Goal: Task Accomplishment & Management: Manage account settings

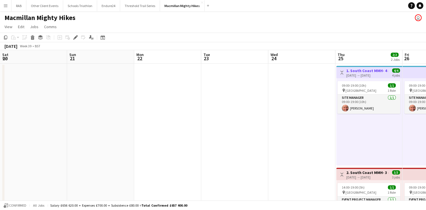
scroll to position [167, 0]
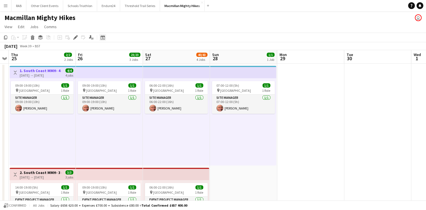
click at [104, 37] on icon "Date picker" at bounding box center [103, 37] width 4 height 4
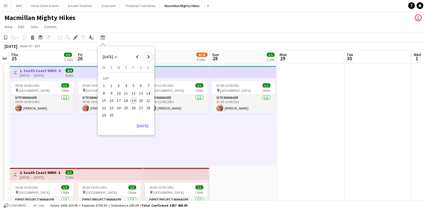
click at [147, 57] on span "Next month" at bounding box center [148, 56] width 11 height 11
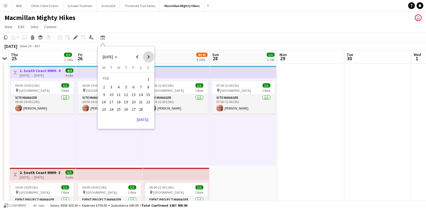
click at [147, 57] on span "Next month" at bounding box center [148, 56] width 11 height 11
click at [149, 106] on span "26" at bounding box center [148, 107] width 7 height 7
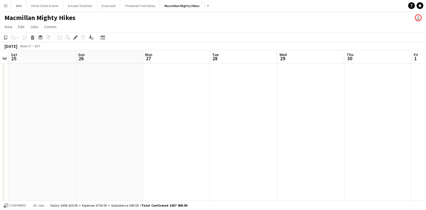
scroll to position [0, 193]
click at [144, 58] on app-board-header-date "Sun 26" at bounding box center [175, 56] width 67 height 13
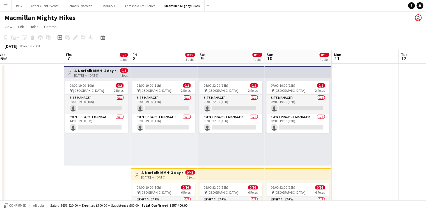
scroll to position [0, 208]
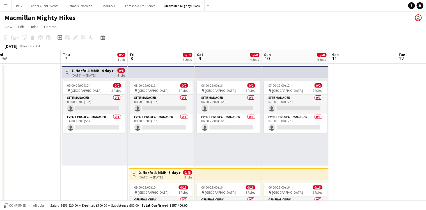
drag, startPoint x: 196, startPoint y: 56, endPoint x: 151, endPoint y: 56, distance: 45.2
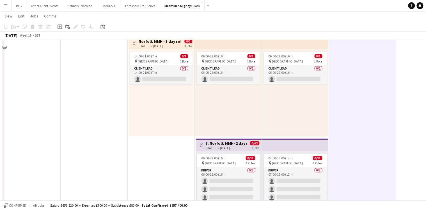
scroll to position [315, 0]
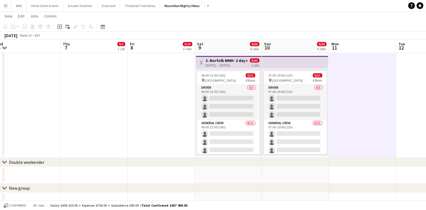
click at [233, 62] on h3 "3. Norfolk MMH- 2 day role" at bounding box center [227, 60] width 42 height 5
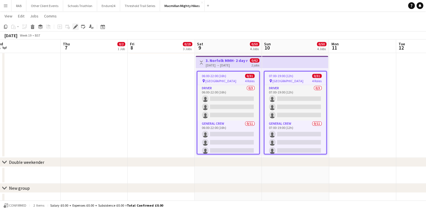
click at [76, 27] on icon at bounding box center [75, 26] width 3 height 3
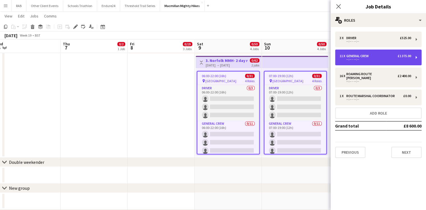
click at [362, 56] on div "General Crew" at bounding box center [359, 56] width 25 height 4
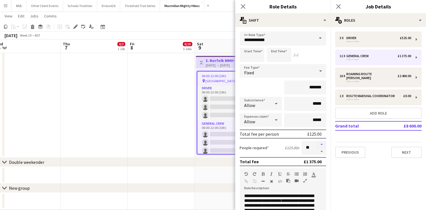
click at [317, 142] on button "button" at bounding box center [321, 143] width 9 height 7
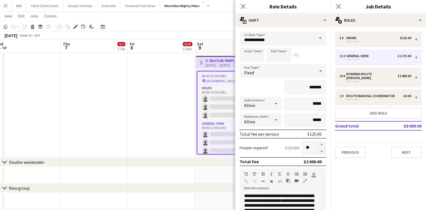
click at [318, 151] on button "button" at bounding box center [321, 151] width 9 height 7
type input "**"
click at [245, 7] on icon "Close pop-in" at bounding box center [242, 6] width 5 height 5
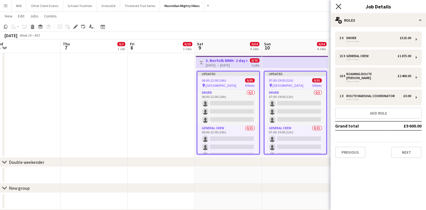
click at [338, 5] on icon "Close pop-in" at bounding box center [338, 6] width 5 height 5
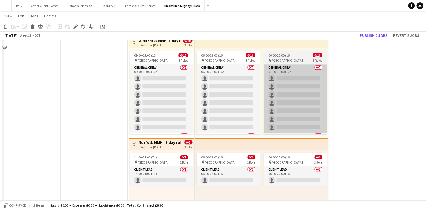
scroll to position [112, 0]
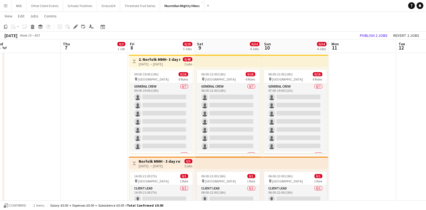
click at [156, 63] on div "[DATE] → [DATE]" at bounding box center [160, 64] width 42 height 4
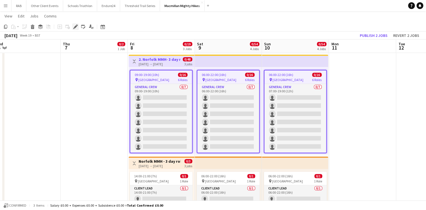
click at [76, 26] on icon at bounding box center [75, 26] width 3 height 3
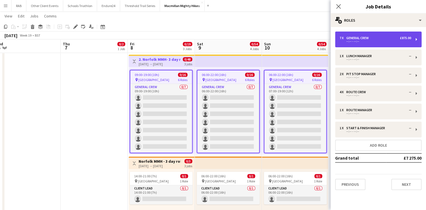
click at [360, 41] on div "--:-- - --:--" at bounding box center [376, 41] width 72 height 3
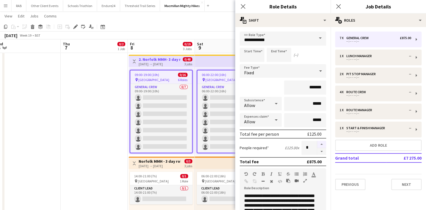
click at [318, 142] on button "button" at bounding box center [321, 143] width 9 height 7
type input "*"
click at [243, 7] on icon "Close pop-in" at bounding box center [242, 6] width 5 height 5
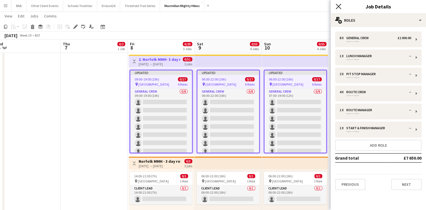
click at [340, 8] on icon at bounding box center [338, 6] width 5 height 5
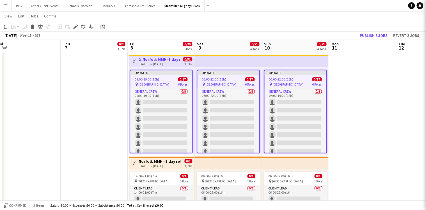
click at [347, 77] on app-date-cell at bounding box center [362, 155] width 67 height 409
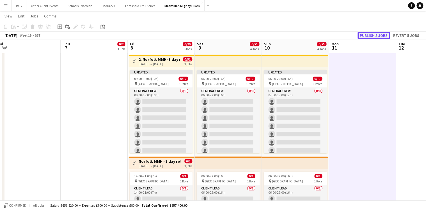
click at [366, 32] on button "Publish 5 jobs" at bounding box center [374, 35] width 32 height 7
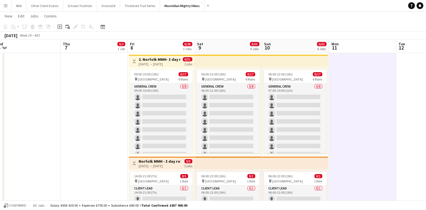
click at [5, 7] on app-icon "Menu" at bounding box center [5, 5] width 4 height 4
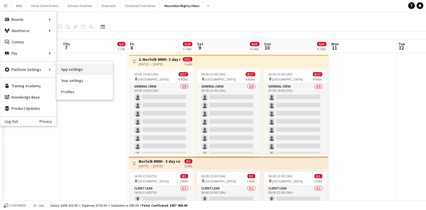
click at [66, 72] on link "App settings" at bounding box center [85, 68] width 56 height 11
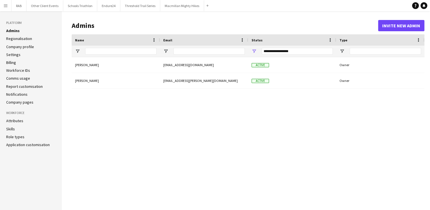
click at [16, 135] on link "Role types" at bounding box center [15, 136] width 18 height 5
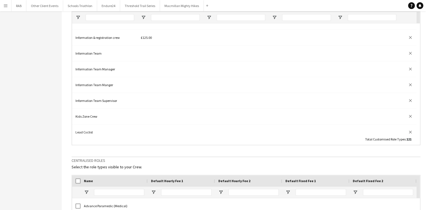
scroll to position [584, 0]
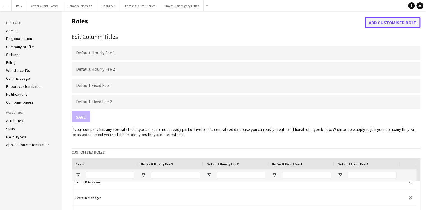
click at [386, 22] on button "Add customised role" at bounding box center [393, 22] width 56 height 11
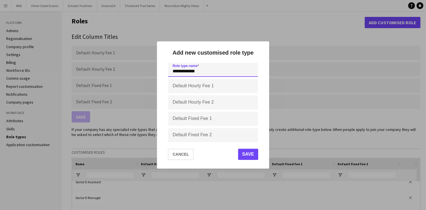
type input "**********"
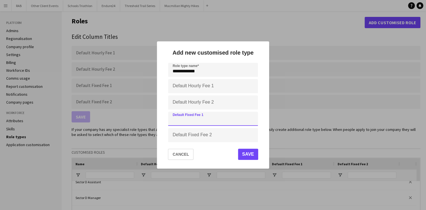
click at [204, 119] on input "Default Fixed Fee 1" at bounding box center [213, 119] width 90 height 14
type input "****"
click at [249, 151] on button "Save" at bounding box center [248, 153] width 20 height 11
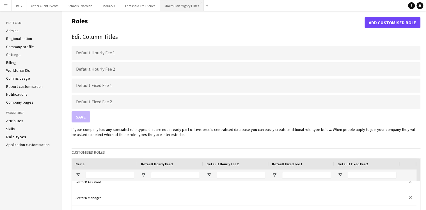
click at [178, 8] on button "Macmillan Mighty Hikes Close" at bounding box center [182, 5] width 44 height 11
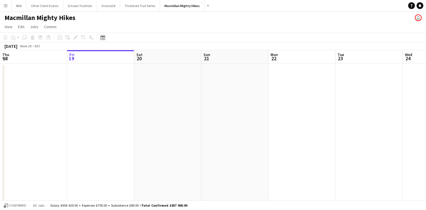
click at [103, 36] on icon at bounding box center [103, 37] width 4 height 4
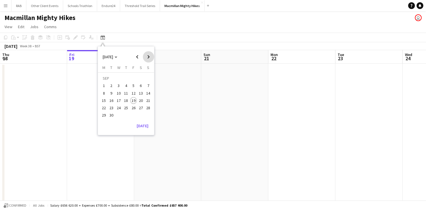
click at [147, 58] on span "Next month" at bounding box center [148, 56] width 11 height 11
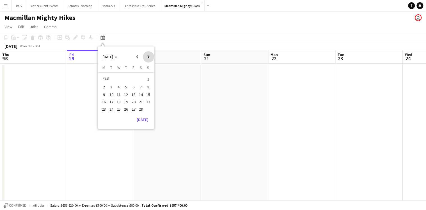
click at [147, 58] on span "Next month" at bounding box center [148, 56] width 11 height 11
click at [148, 57] on span "Next month" at bounding box center [148, 56] width 11 height 11
click at [147, 79] on span "3" at bounding box center [148, 79] width 7 height 8
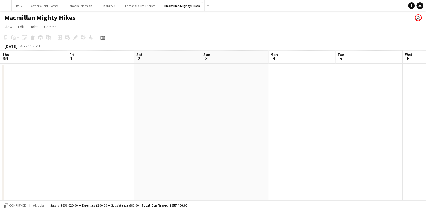
scroll to position [0, 193]
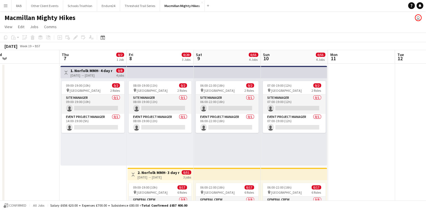
drag, startPoint x: 373, startPoint y: 58, endPoint x: 53, endPoint y: 56, distance: 319.6
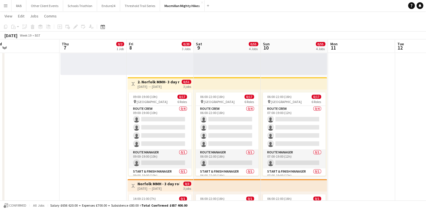
scroll to position [134, 0]
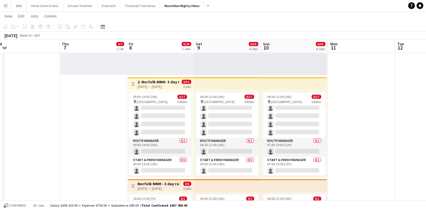
click at [156, 85] on div "[DATE] → [DATE]" at bounding box center [159, 86] width 42 height 4
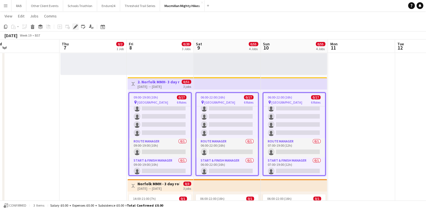
click at [76, 27] on icon "Edit" at bounding box center [75, 26] width 4 height 4
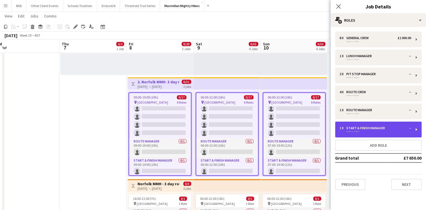
click at [368, 127] on div "Start & Finish Manager" at bounding box center [367, 128] width 41 height 4
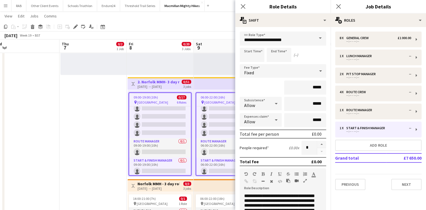
click at [317, 37] on span at bounding box center [321, 37] width 12 height 13
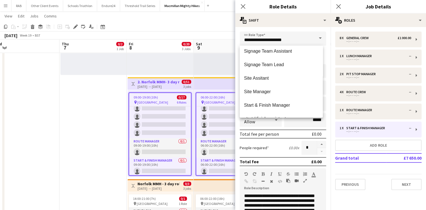
scroll to position [1371, 0]
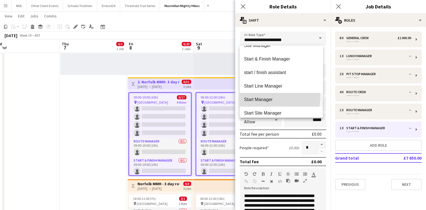
click at [264, 96] on mat-option "Start Manager" at bounding box center [281, 99] width 83 height 13
type input "**********"
type input "*******"
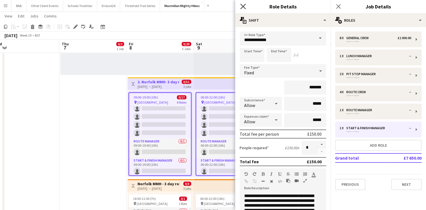
click at [242, 6] on icon "Close pop-in" at bounding box center [242, 6] width 5 height 5
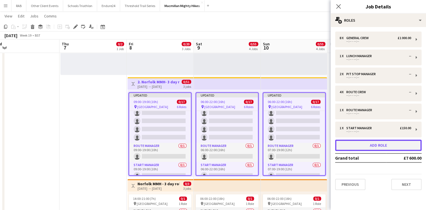
click at [379, 144] on button "Add role" at bounding box center [378, 144] width 87 height 11
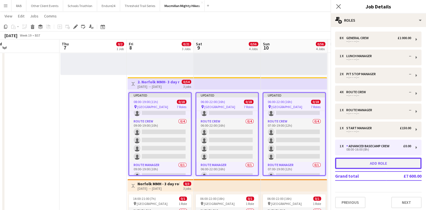
scroll to position [153, 0]
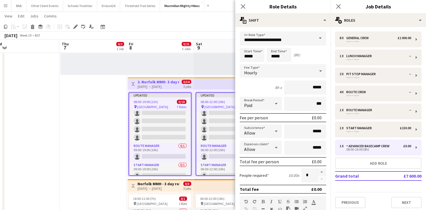
click at [317, 39] on span at bounding box center [321, 37] width 12 height 13
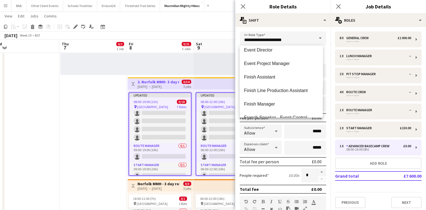
click at [269, 102] on span "Finish Manager" at bounding box center [281, 103] width 74 height 5
type input "**********"
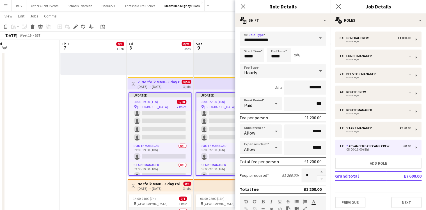
click at [319, 70] on icon at bounding box center [320, 70] width 3 height 1
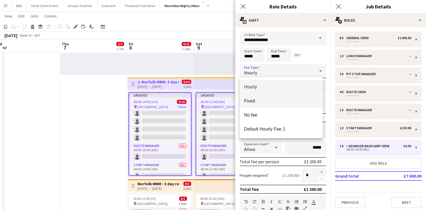
click at [260, 100] on span "Fixed" at bounding box center [281, 100] width 74 height 5
type input "*****"
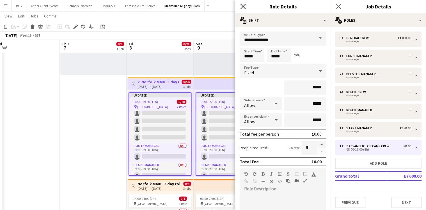
click at [245, 5] on icon "Close pop-in" at bounding box center [242, 6] width 5 height 5
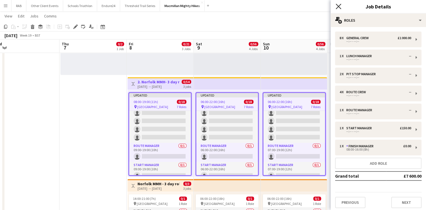
click at [340, 6] on icon at bounding box center [338, 6] width 5 height 5
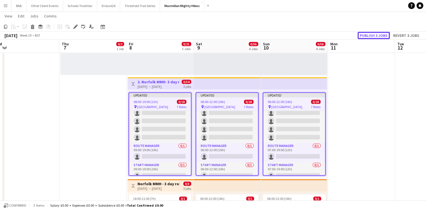
drag, startPoint x: 364, startPoint y: 36, endPoint x: 361, endPoint y: 89, distance: 53.1
click at [361, 89] on app-calendar "Copy Paste Paste Ctrl+V Paste with crew Ctrl+Shift+V Paste linked Job Delete Gr…" at bounding box center [213, 195] width 426 height 527
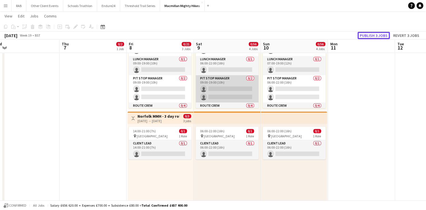
scroll to position [37, 0]
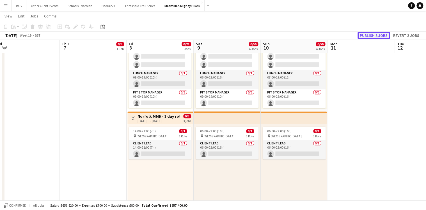
click at [373, 36] on button "Publish 3 jobs" at bounding box center [374, 35] width 32 height 7
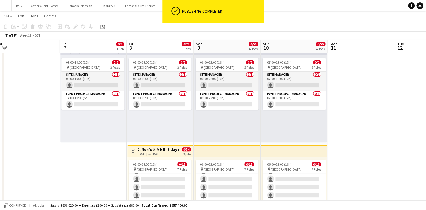
click at [156, 150] on h3 "2. Norfolk MMH- 3 day role" at bounding box center [159, 149] width 42 height 5
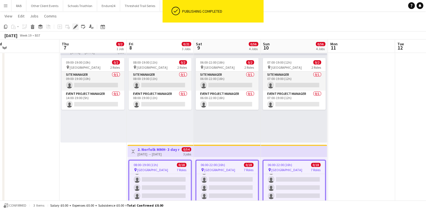
click at [75, 28] on icon "Edit" at bounding box center [75, 26] width 4 height 4
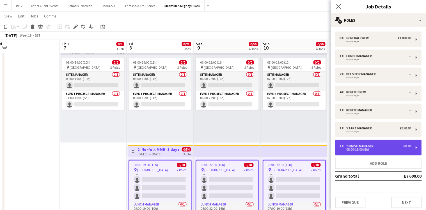
click at [362, 146] on div "Finish Manager" at bounding box center [361, 146] width 29 height 4
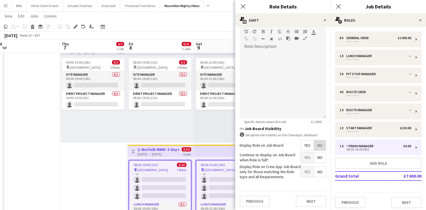
click at [317, 143] on span "No" at bounding box center [320, 145] width 12 height 10
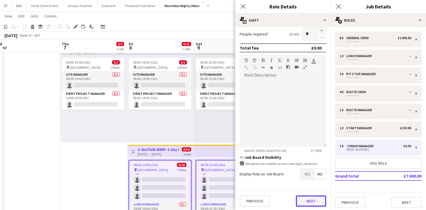
click at [307, 197] on button "Next" at bounding box center [311, 200] width 30 height 11
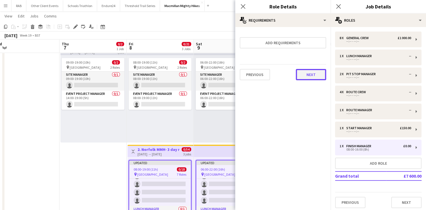
click at [310, 74] on button "Next" at bounding box center [311, 74] width 30 height 11
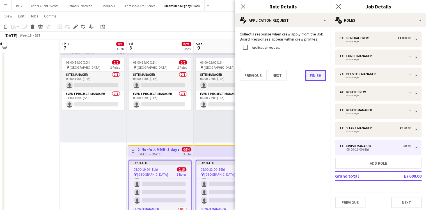
click at [314, 74] on button "Finish" at bounding box center [315, 75] width 21 height 11
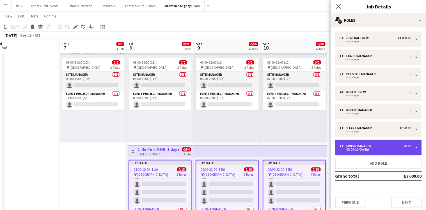
click at [364, 143] on div "1 x Finish Manager £0.00 08:00-16:00 (8h)" at bounding box center [378, 147] width 87 height 16
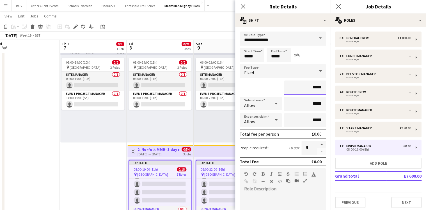
click at [312, 87] on input "*****" at bounding box center [305, 87] width 42 height 14
type input "**"
type input "****"
click at [247, 83] on div "****" at bounding box center [283, 87] width 87 height 14
click at [241, 4] on icon at bounding box center [242, 6] width 5 height 5
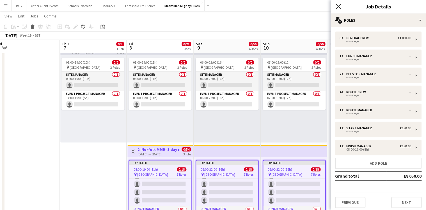
click at [338, 4] on icon "Close pop-in" at bounding box center [338, 6] width 5 height 5
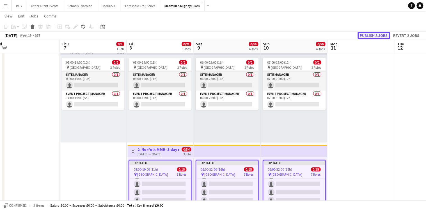
click at [369, 35] on button "Publish 3 jobs" at bounding box center [374, 35] width 32 height 7
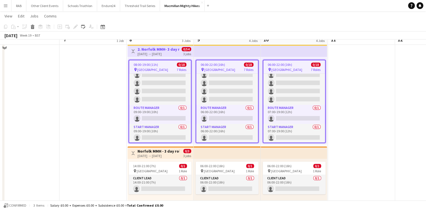
scroll to position [112, 0]
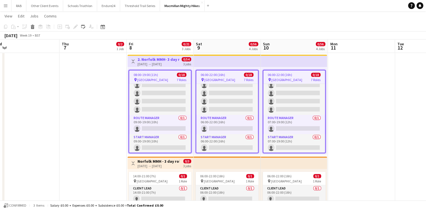
click at [224, 78] on span "[GEOGRAPHIC_DATA]" at bounding box center [219, 80] width 31 height 4
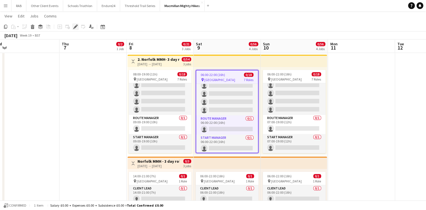
click at [73, 27] on div "Edit" at bounding box center [75, 26] width 7 height 7
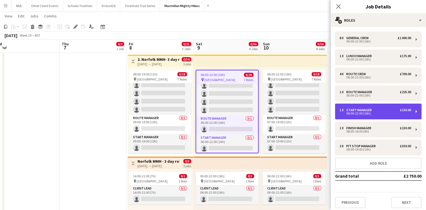
click at [362, 111] on div "Start Manager" at bounding box center [361, 110] width 28 height 4
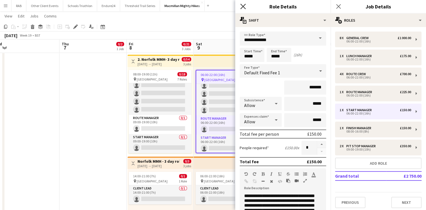
click at [242, 6] on icon "Close pop-in" at bounding box center [242, 6] width 5 height 5
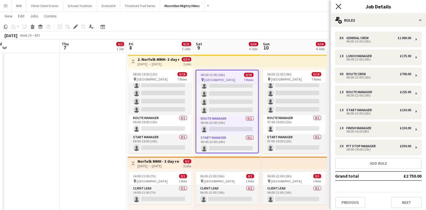
click at [338, 4] on icon "Close pop-in" at bounding box center [338, 6] width 5 height 5
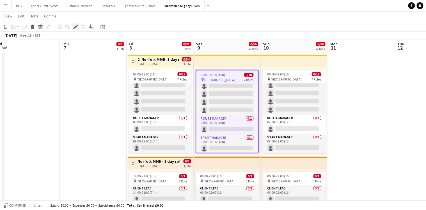
click at [75, 26] on icon "Edit" at bounding box center [75, 26] width 4 height 4
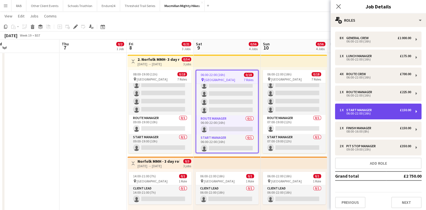
click at [374, 110] on div "1 x Start Manager £150.00" at bounding box center [376, 110] width 72 height 4
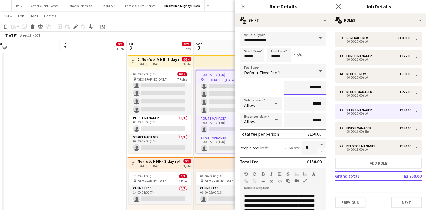
click at [311, 87] on input "*******" at bounding box center [305, 87] width 42 height 14
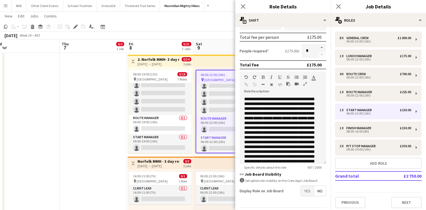
scroll to position [112, 0]
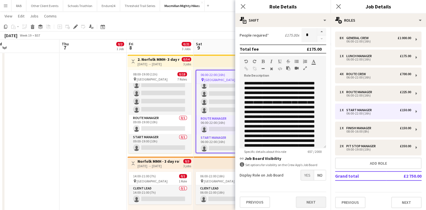
type input "*******"
drag, startPoint x: 309, startPoint y: 201, endPoint x: 287, endPoint y: 179, distance: 30.8
click at [287, 179] on form "**********" at bounding box center [282, 65] width 95 height 293
click at [304, 81] on p "**********" at bounding box center [279, 131] width 71 height 101
click at [242, 6] on icon at bounding box center [242, 6] width 5 height 5
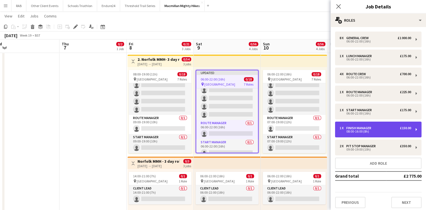
click at [356, 130] on div "08:00-16:00 (8h)" at bounding box center [376, 131] width 72 height 3
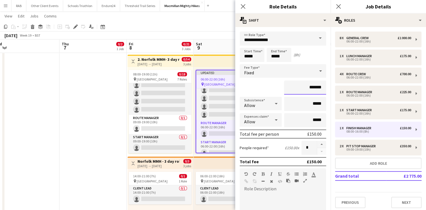
click at [312, 85] on input "*******" at bounding box center [305, 87] width 42 height 14
type input "*******"
drag, startPoint x: 240, startPoint y: 10, endPoint x: 240, endPoint y: 4, distance: 5.6
click at [239, 8] on app-icon "Close pop-in" at bounding box center [243, 7] width 8 height 8
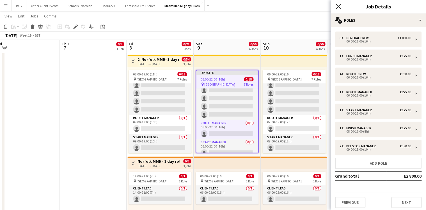
click at [338, 5] on icon "Close pop-in" at bounding box center [338, 6] width 5 height 5
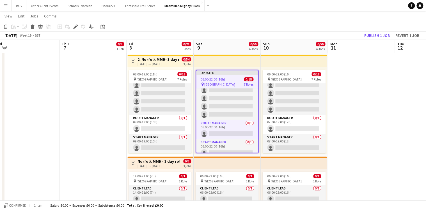
drag, startPoint x: 347, startPoint y: 84, endPoint x: 361, endPoint y: 49, distance: 36.9
click at [347, 81] on app-date-cell at bounding box center [361, 155] width 67 height 409
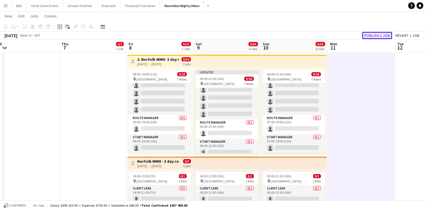
click at [368, 35] on button "Publish 1 job" at bounding box center [377, 35] width 30 height 7
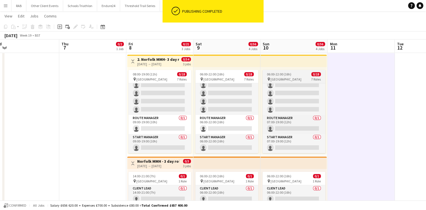
click at [281, 76] on app-job-card "06:00-22:00 (16h) 0/18 pin Runton Rd car park 7 Roles Finish Manager 0/1 08:00-…" at bounding box center [294, 111] width 63 height 83
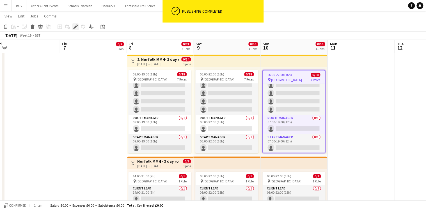
click at [75, 26] on icon at bounding box center [75, 26] width 3 height 3
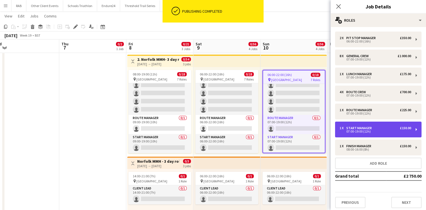
click at [363, 130] on div "07:00-19:00 (12h)" at bounding box center [376, 131] width 72 height 3
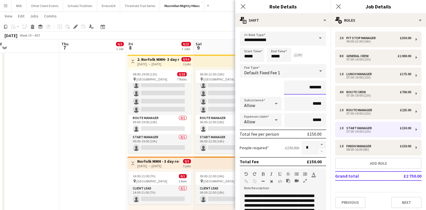
click at [311, 86] on input "*******" at bounding box center [305, 87] width 42 height 14
type input "*******"
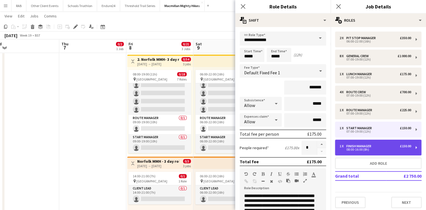
click at [359, 148] on div "08:00-16:00 (8h)" at bounding box center [376, 149] width 72 height 3
type input "**********"
type input "*****"
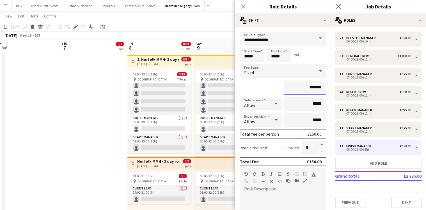
drag, startPoint x: 311, startPoint y: 87, endPoint x: 316, endPoint y: 85, distance: 5.0
click at [311, 87] on input "*******" at bounding box center [305, 87] width 42 height 14
type input "*******"
click at [242, 7] on icon at bounding box center [242, 6] width 5 height 5
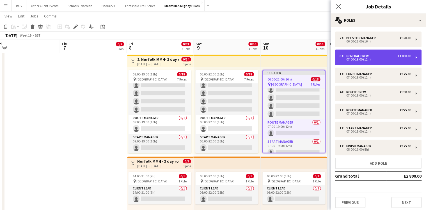
click at [362, 58] on div "07:00-19:00 (12h)" at bounding box center [376, 59] width 72 height 3
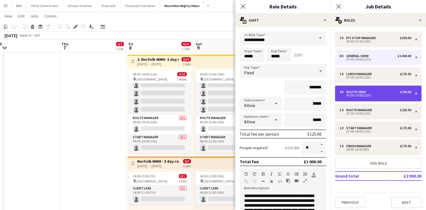
click at [361, 91] on div "Route Crew" at bounding box center [358, 92] width 22 height 4
type input "**********"
type input "*******"
type input "*"
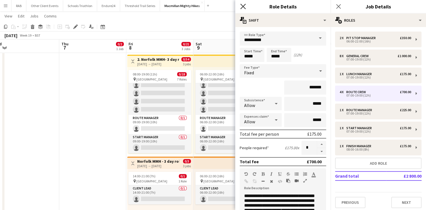
click at [243, 6] on icon at bounding box center [242, 6] width 5 height 5
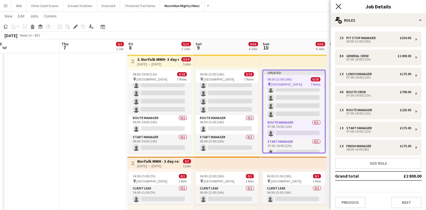
click at [337, 4] on icon at bounding box center [338, 6] width 5 height 5
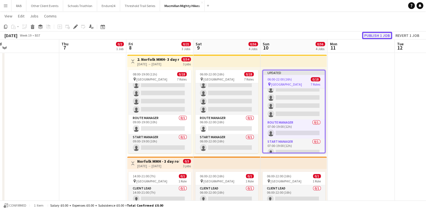
click at [372, 36] on button "Publish 1 job" at bounding box center [377, 35] width 30 height 7
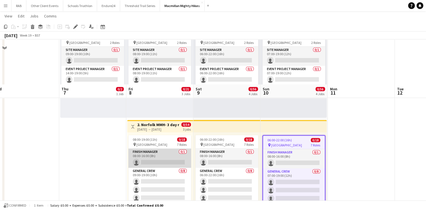
scroll to position [45, 0]
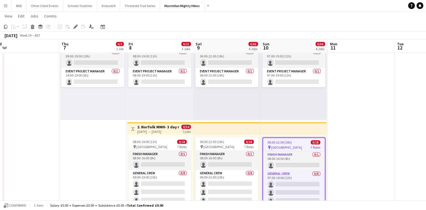
click at [162, 126] on h3 "2. Norfolk MMH- 3 day role" at bounding box center [158, 126] width 42 height 5
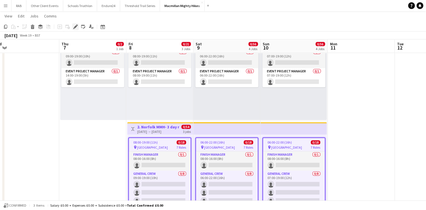
click at [75, 27] on icon at bounding box center [75, 26] width 3 height 3
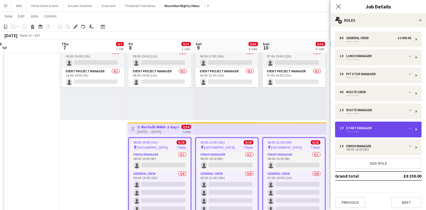
click at [361, 130] on div "--:-- - --:--" at bounding box center [376, 131] width 72 height 3
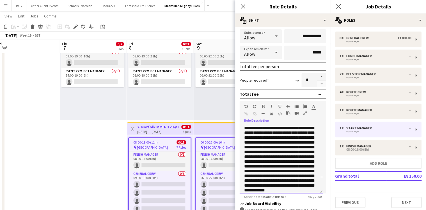
scroll to position [38, 0]
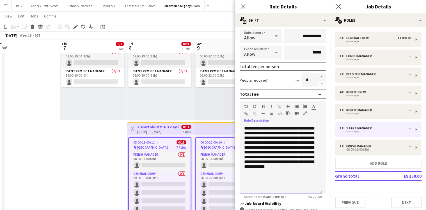
drag, startPoint x: 243, startPoint y: 129, endPoint x: 309, endPoint y: 181, distance: 84.0
click at [310, 186] on div "**********" at bounding box center [281, 159] width 83 height 67
copy p "**********"
click at [4, 6] on app-icon "Menu" at bounding box center [5, 5] width 4 height 4
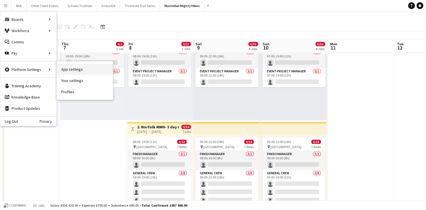
click at [68, 72] on link "App settings" at bounding box center [85, 68] width 56 height 11
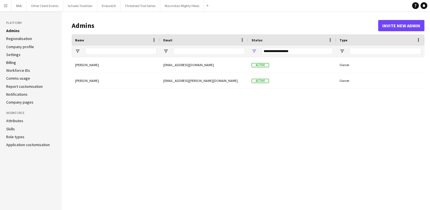
click at [16, 135] on link "Role types" at bounding box center [15, 136] width 18 height 5
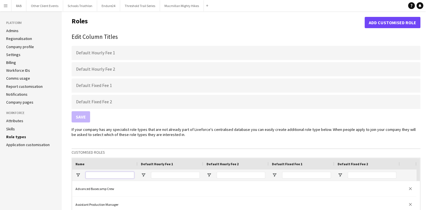
click at [99, 174] on input "Name Filter Input" at bounding box center [110, 174] width 49 height 7
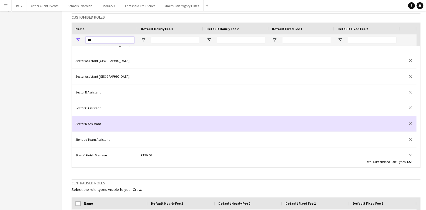
scroll to position [157, 0]
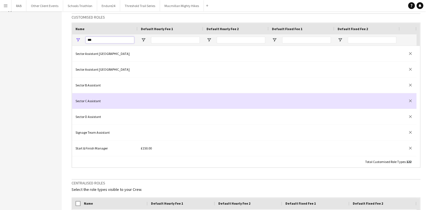
type input "***"
click at [94, 102] on div "Sector C Assistant" at bounding box center [104, 100] width 65 height 15
click at [83, 101] on div "Sector C Assistant" at bounding box center [104, 100] width 65 height 15
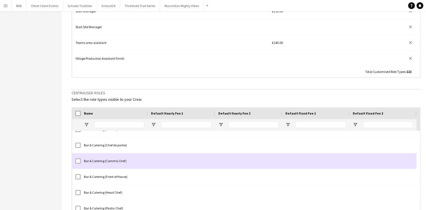
scroll to position [159, 0]
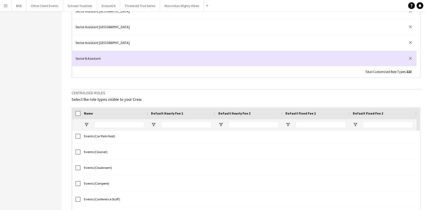
click at [92, 56] on div "Sector B Assistant" at bounding box center [104, 58] width 65 height 15
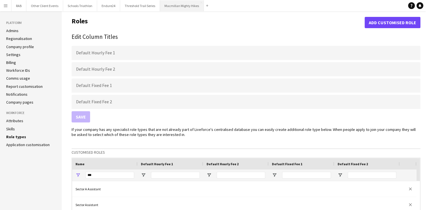
click at [185, 4] on button "Macmillan Mighty Hikes Close" at bounding box center [182, 5] width 44 height 11
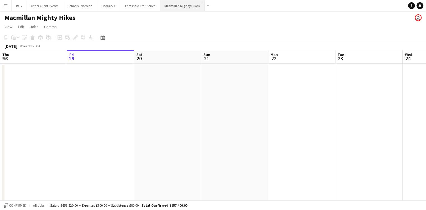
click at [186, 6] on button "Macmillan Mighty Hikes Close" at bounding box center [182, 5] width 45 height 11
click at [101, 38] on icon "Date picker" at bounding box center [103, 37] width 4 height 4
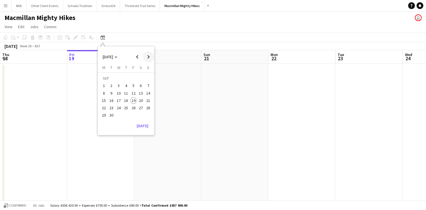
click at [147, 57] on span "Next month" at bounding box center [148, 56] width 11 height 11
click at [148, 57] on span "Next month" at bounding box center [148, 56] width 11 height 11
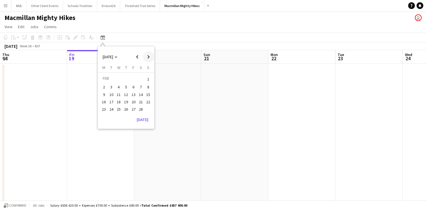
click at [148, 57] on span "Next month" at bounding box center [148, 56] width 11 height 11
click at [151, 86] on span "10" at bounding box center [148, 87] width 7 height 7
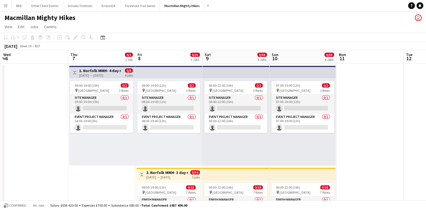
drag, startPoint x: 110, startPoint y: 55, endPoint x: 237, endPoint y: 59, distance: 127.3
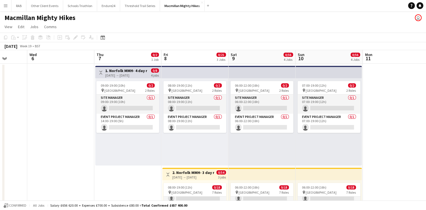
drag, startPoint x: 320, startPoint y: 56, endPoint x: 145, endPoint y: 59, distance: 175.3
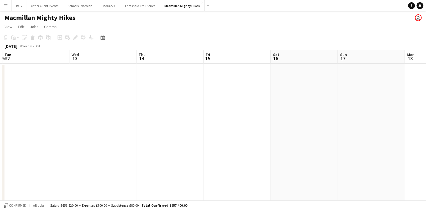
drag, startPoint x: 349, startPoint y: 54, endPoint x: 56, endPoint y: 69, distance: 293.6
drag, startPoint x: 340, startPoint y: 56, endPoint x: 1, endPoint y: 65, distance: 339.1
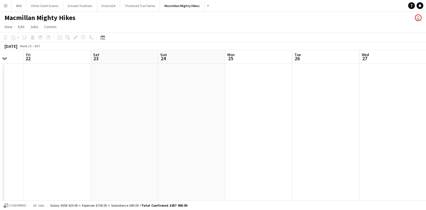
drag, startPoint x: 79, startPoint y: 62, endPoint x: -1, endPoint y: 75, distance: 80.8
drag, startPoint x: 286, startPoint y: 56, endPoint x: 65, endPoint y: 58, distance: 221.6
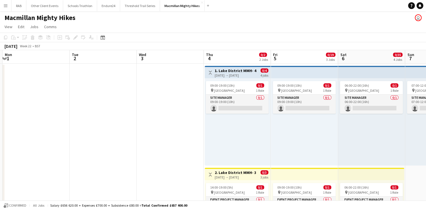
drag, startPoint x: 287, startPoint y: 56, endPoint x: 14, endPoint y: 56, distance: 273.3
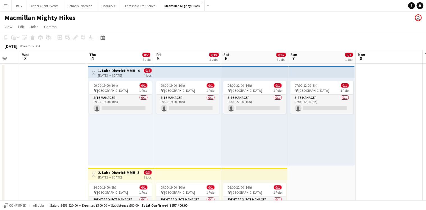
scroll to position [0, 182]
drag, startPoint x: 237, startPoint y: 56, endPoint x: 119, endPoint y: 57, distance: 117.7
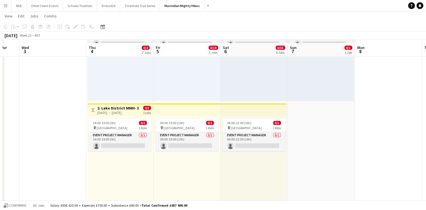
scroll to position [67, 0]
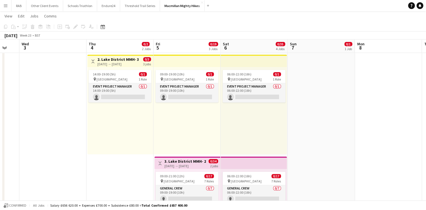
click at [113, 61] on h3 "2. Lake District MMH- 3 day role" at bounding box center [118, 59] width 42 height 5
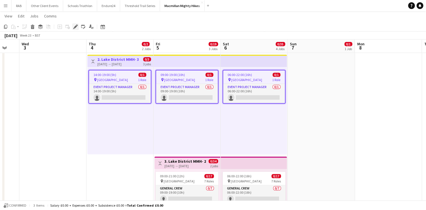
click at [76, 28] on icon "Edit" at bounding box center [75, 26] width 4 height 4
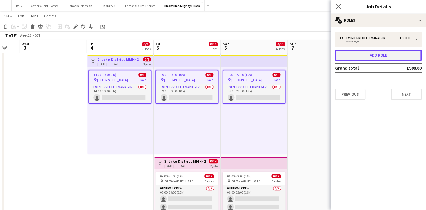
click at [373, 55] on button "Add role" at bounding box center [378, 54] width 87 height 11
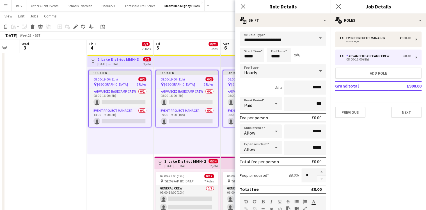
click at [317, 38] on span at bounding box center [321, 37] width 12 height 13
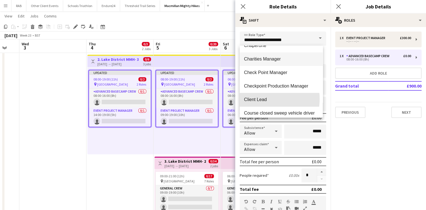
click at [259, 99] on span "Client Lead" at bounding box center [281, 99] width 74 height 5
type input "**********"
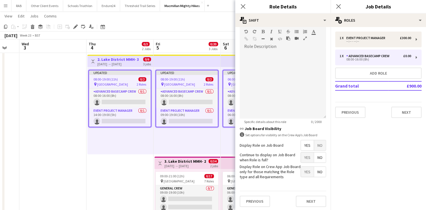
click at [318, 143] on span "No" at bounding box center [320, 145] width 12 height 10
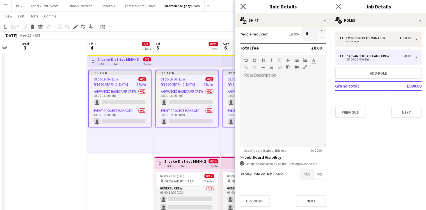
click at [243, 6] on icon at bounding box center [242, 6] width 5 height 5
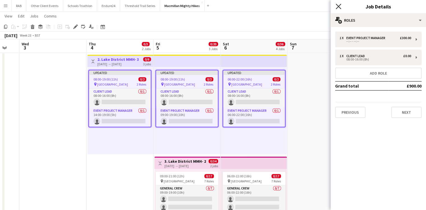
click at [337, 8] on icon at bounding box center [338, 6] width 5 height 5
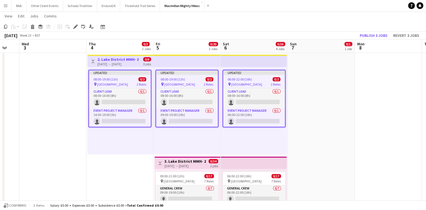
click at [333, 88] on app-date-cell "07:00-12:00 (5h) 0/1 pin Lake District 1 Role Site Manager 0/1 07:00-12:00 (5h)…" at bounding box center [321, 155] width 67 height 409
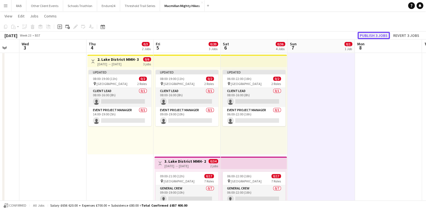
click at [370, 34] on button "Publish 3 jobs" at bounding box center [374, 35] width 32 height 7
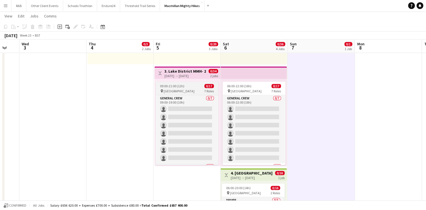
click at [205, 88] on div "0/17" at bounding box center [209, 86] width 10 height 4
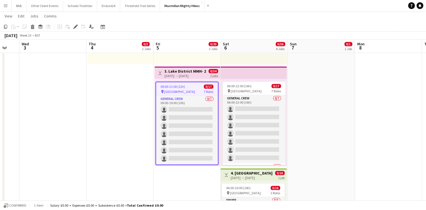
click at [196, 71] on h3 "3. Lake District MMH- 2 day role" at bounding box center [186, 71] width 42 height 5
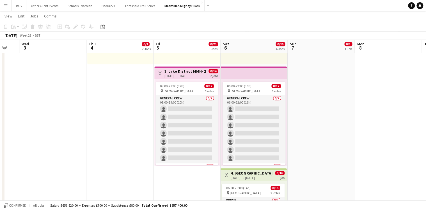
click at [182, 72] on h3 "3. Lake District MMH- 2 day role" at bounding box center [186, 71] width 42 height 5
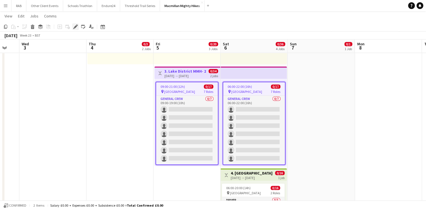
click at [76, 28] on icon "Edit" at bounding box center [75, 26] width 4 height 4
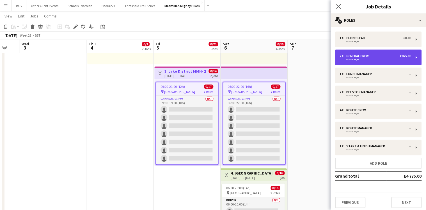
click at [362, 55] on div "General Crew" at bounding box center [359, 56] width 25 height 4
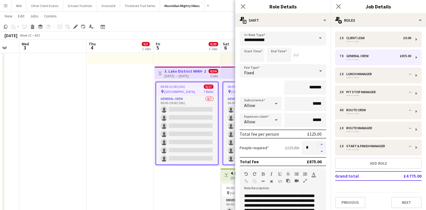
click at [318, 144] on button "button" at bounding box center [321, 143] width 9 height 7
type input "*"
click at [241, 5] on icon at bounding box center [242, 6] width 5 height 5
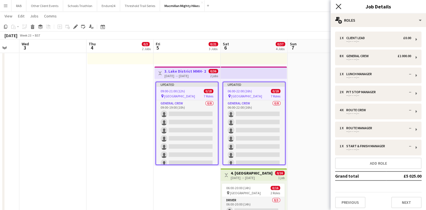
click at [338, 6] on icon "Close pop-in" at bounding box center [338, 6] width 5 height 5
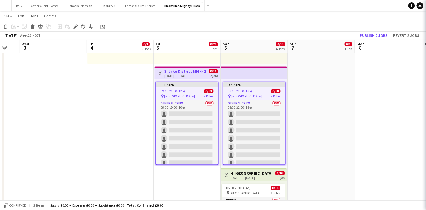
click at [345, 62] on app-date-cell "07:00-12:00 (5h) 0/1 pin Lake District 1 Role Site Manager 0/1 07:00-12:00 (5h)…" at bounding box center [321, 65] width 67 height 409
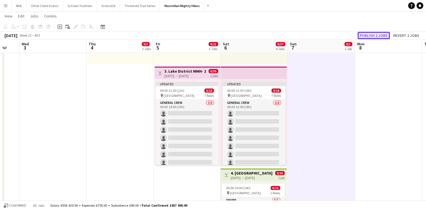
click at [367, 35] on button "Publish 2 jobs" at bounding box center [374, 35] width 32 height 7
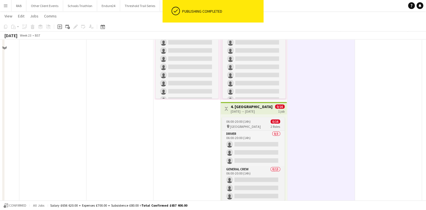
scroll to position [270, 0]
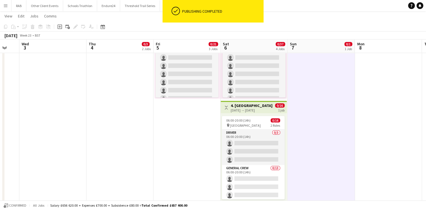
click at [252, 106] on h3 "4. Lake District MMH- 1 day role" at bounding box center [252, 105] width 42 height 5
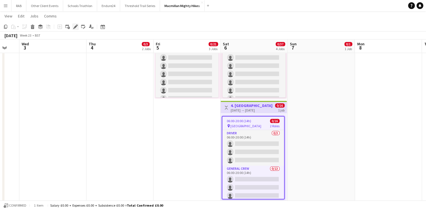
click at [75, 27] on icon at bounding box center [75, 26] width 3 height 3
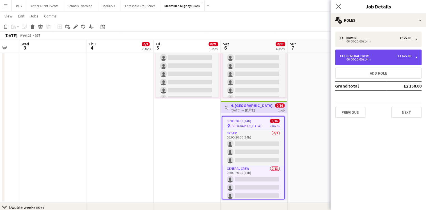
click at [362, 55] on div "General Crew" at bounding box center [359, 56] width 25 height 4
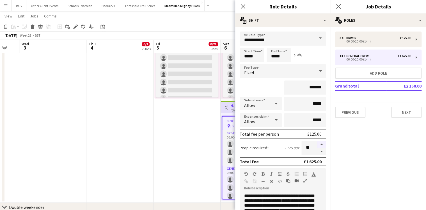
click at [317, 145] on button "button" at bounding box center [321, 143] width 9 height 7
type input "**"
click at [243, 9] on icon "Close pop-in" at bounding box center [242, 6] width 5 height 5
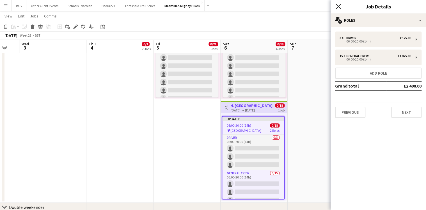
click at [339, 7] on icon at bounding box center [338, 6] width 5 height 5
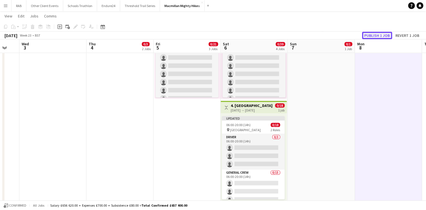
click at [378, 36] on button "Publish 1 job" at bounding box center [377, 35] width 30 height 7
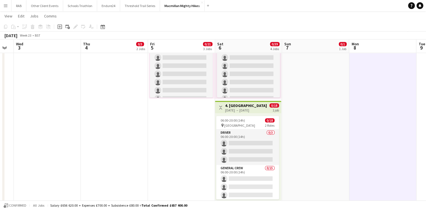
scroll to position [0, 188]
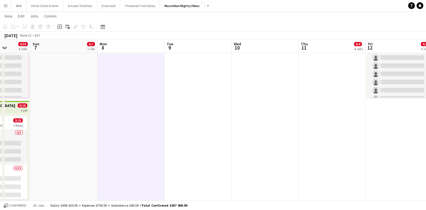
drag, startPoint x: 327, startPoint y: 48, endPoint x: 119, endPoint y: 64, distance: 209.0
click at [69, 64] on app-calendar-viewport "Thu 4 0/3 2 Jobs Fri 5 0/21 3 Jobs Sat 6 0/39 4 Jobs Sun 7 0/1 1 Job Mon 8 Tue …" at bounding box center [213, 212] width 426 height 920
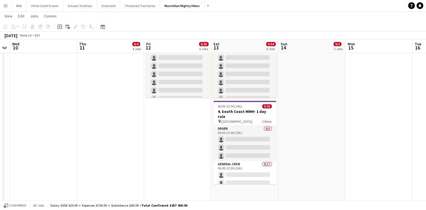
scroll to position [0, 261]
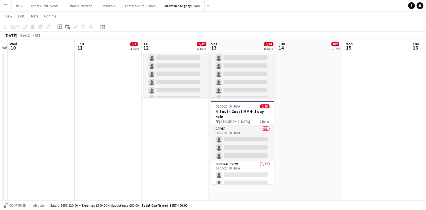
drag, startPoint x: 327, startPoint y: 47, endPoint x: 113, endPoint y: 48, distance: 214.3
click at [103, 47] on app-calendar-viewport "Sat 6 0/39 4 Jobs Sun 7 0/1 1 Job Mon 8 Tue 9 Wed 10 Thu 11 0/4 4 Jobs Fri 12 0…" at bounding box center [213, 212] width 426 height 920
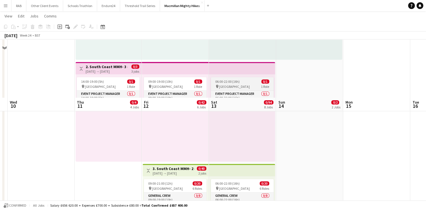
scroll to position [90, 0]
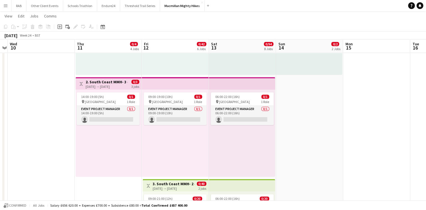
click at [100, 84] on div "11-06-2026 → 13-06-2026" at bounding box center [107, 86] width 42 height 4
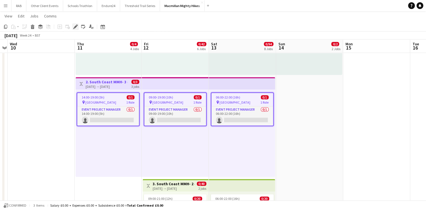
click at [75, 26] on icon "Edit" at bounding box center [75, 26] width 4 height 4
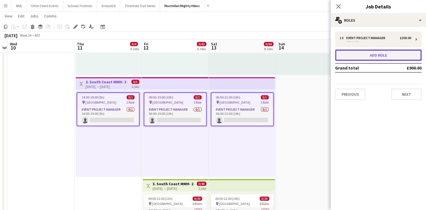
click at [374, 58] on button "Add role" at bounding box center [378, 54] width 87 height 11
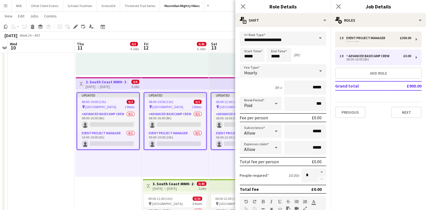
click at [317, 38] on span at bounding box center [321, 37] width 12 height 13
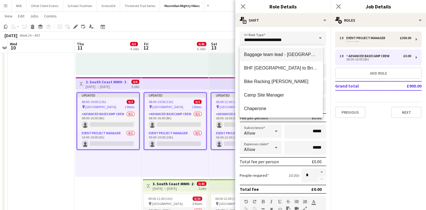
scroll to position [157, 0]
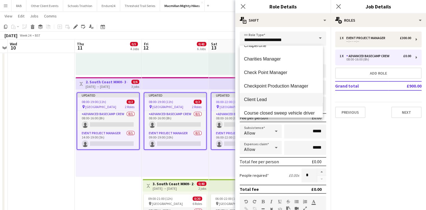
click at [267, 98] on span "Client Lead" at bounding box center [281, 99] width 74 height 5
type input "**********"
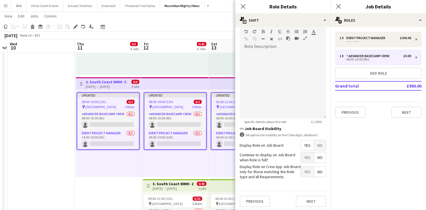
click at [316, 144] on span "No" at bounding box center [320, 145] width 12 height 10
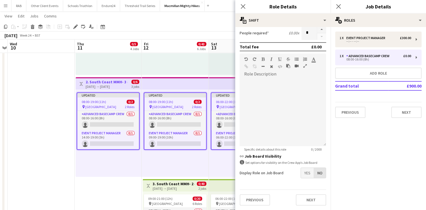
scroll to position [141, 0]
click at [242, 7] on icon at bounding box center [242, 6] width 5 height 5
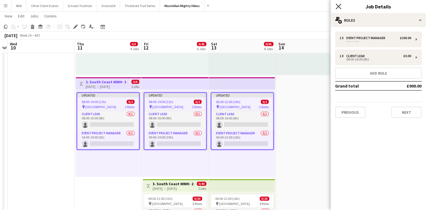
click at [337, 5] on icon at bounding box center [338, 6] width 5 height 5
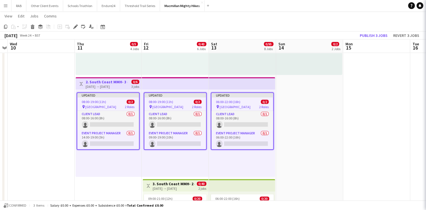
click at [341, 78] on app-date-cell "07:00-12:00 (5h) 0/1 pin South Coast 1 Role Site Manager 0/1 07:00-12:00 (5h) s…" at bounding box center [309, 177] width 67 height 409
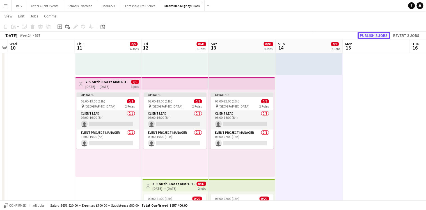
click at [368, 37] on button "Publish 3 jobs" at bounding box center [374, 35] width 32 height 7
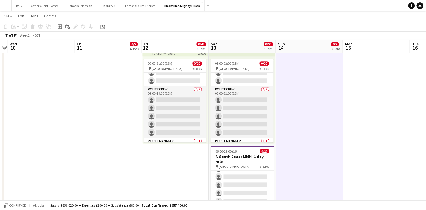
scroll to position [104, 0]
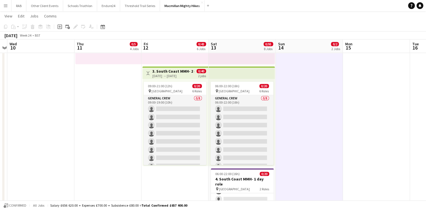
click at [168, 71] on h3 "3. South Coast MMH- 2 day role" at bounding box center [174, 71] width 42 height 5
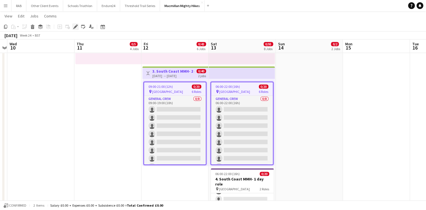
click at [75, 26] on icon at bounding box center [75, 26] width 3 height 3
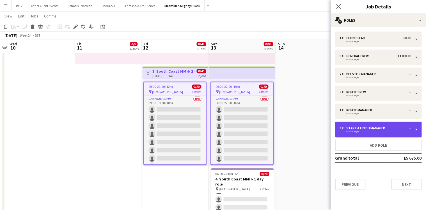
click at [360, 125] on div "3 x Start & Finish Manager -- --:-- - --:--" at bounding box center [378, 129] width 87 height 16
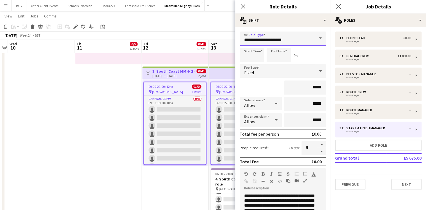
drag, startPoint x: 298, startPoint y: 38, endPoint x: 237, endPoint y: 43, distance: 61.1
click at [237, 43] on form "**********" at bounding box center [282, 177] width 95 height 293
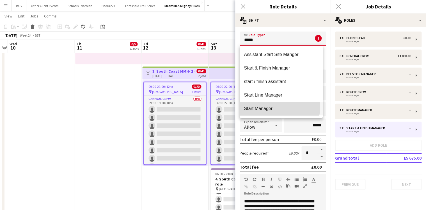
click at [257, 107] on span "Start Manager" at bounding box center [281, 108] width 74 height 5
type input "**********"
type input "*******"
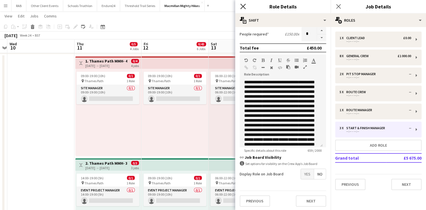
click at [242, 4] on icon at bounding box center [242, 6] width 5 height 5
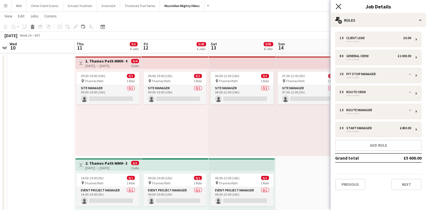
click at [337, 5] on icon at bounding box center [338, 6] width 5 height 5
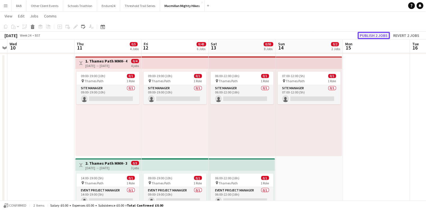
click at [371, 36] on button "Publish 2 jobs" at bounding box center [374, 35] width 32 height 7
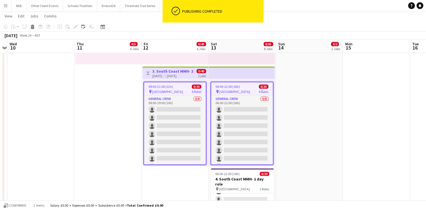
click at [166, 74] on div "12-06-2026 → 13-06-2026" at bounding box center [174, 76] width 42 height 4
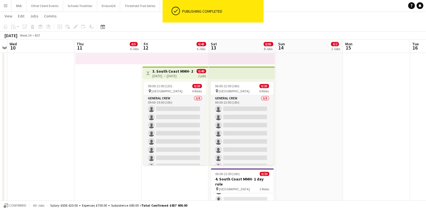
click at [166, 74] on div "12-06-2026 → 13-06-2026" at bounding box center [174, 76] width 42 height 4
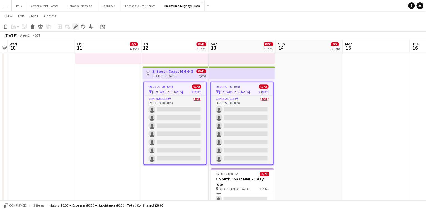
click at [74, 27] on icon at bounding box center [75, 26] width 3 height 3
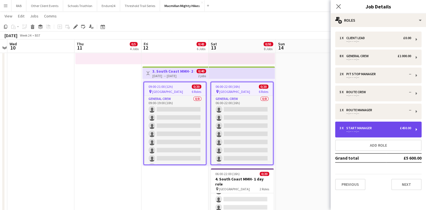
click at [371, 128] on div "Start Manager" at bounding box center [361, 128] width 28 height 4
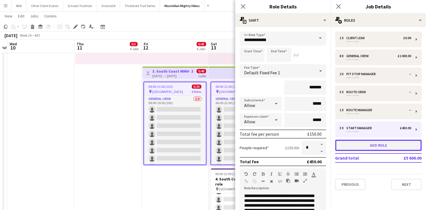
click at [375, 145] on button "Add role" at bounding box center [378, 144] width 87 height 11
type input "**********"
type input "*****"
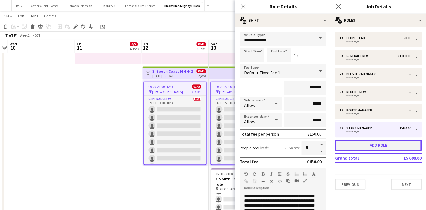
type input "*"
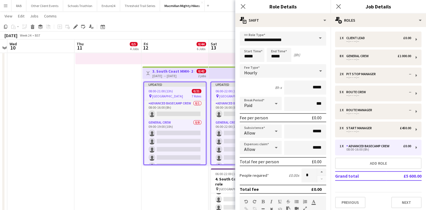
click at [318, 38] on span at bounding box center [321, 37] width 12 height 13
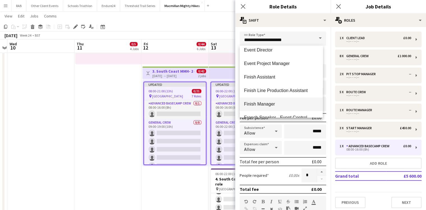
click at [265, 101] on span "Finish Manager" at bounding box center [281, 103] width 74 height 5
type input "**********"
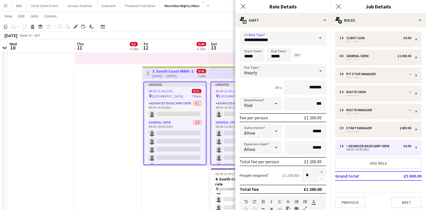
click at [319, 70] on icon at bounding box center [320, 70] width 3 height 1
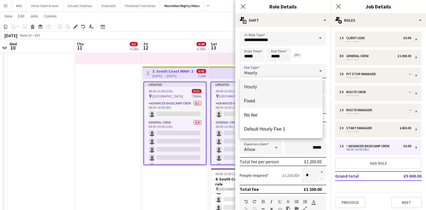
click at [258, 101] on span "Fixed" at bounding box center [281, 100] width 74 height 5
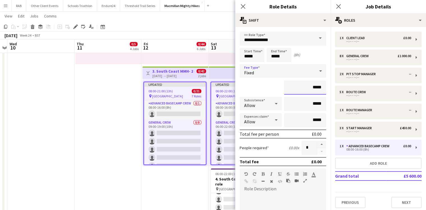
click at [312, 88] on input "*****" at bounding box center [305, 87] width 42 height 14
drag, startPoint x: 319, startPoint y: 87, endPoint x: 297, endPoint y: 87, distance: 22.8
click at [297, 87] on input "*****" at bounding box center [305, 87] width 42 height 14
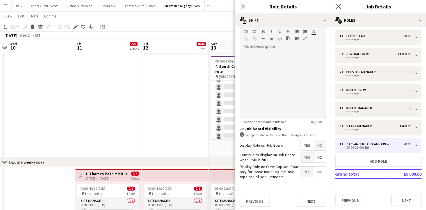
type input "****"
click at [316, 142] on span "No" at bounding box center [320, 145] width 12 height 10
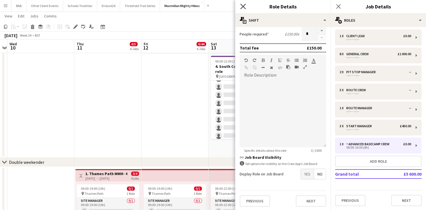
click at [244, 7] on icon "Close pop-in" at bounding box center [242, 6] width 5 height 5
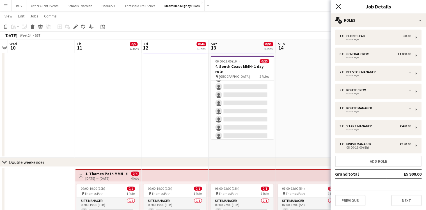
click at [337, 7] on icon "Close pop-in" at bounding box center [338, 6] width 5 height 5
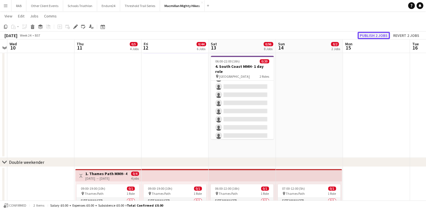
click at [370, 35] on button "Publish 2 jobs" at bounding box center [374, 35] width 32 height 7
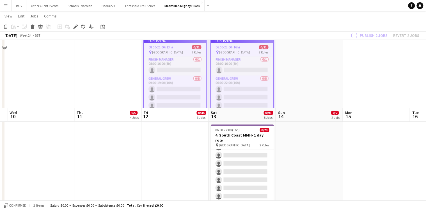
scroll to position [202, 0]
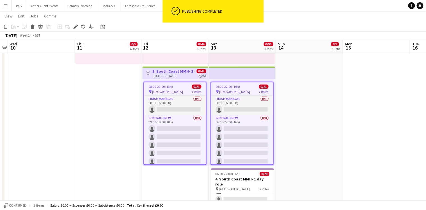
click at [235, 89] on span "[GEOGRAPHIC_DATA]" at bounding box center [234, 91] width 31 height 4
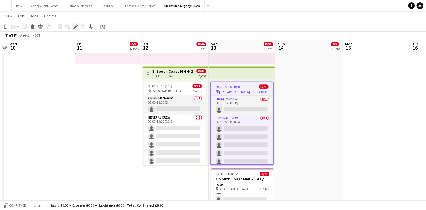
click at [74, 27] on icon at bounding box center [75, 26] width 3 height 3
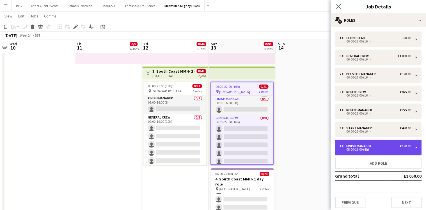
click at [365, 146] on div "Finish Manager" at bounding box center [360, 146] width 27 height 4
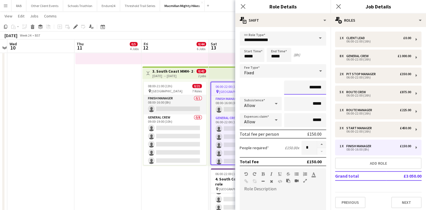
click at [312, 87] on input "*******" at bounding box center [305, 87] width 42 height 14
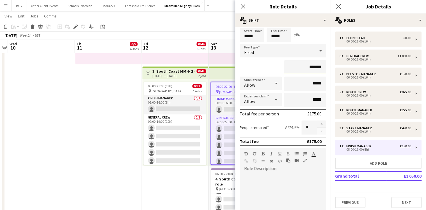
scroll to position [45, 0]
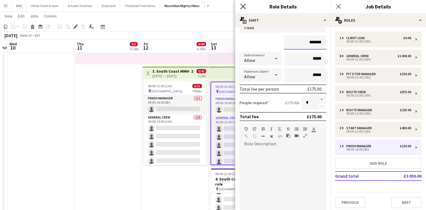
type input "*******"
click at [242, 6] on icon at bounding box center [242, 6] width 5 height 5
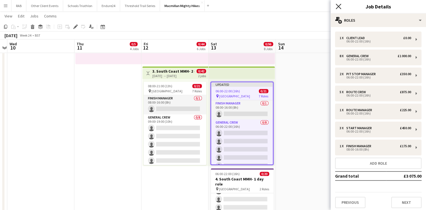
click at [338, 4] on icon "Close pop-in" at bounding box center [338, 6] width 5 height 5
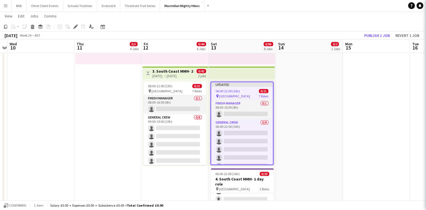
drag, startPoint x: 362, startPoint y: 67, endPoint x: 365, endPoint y: 65, distance: 3.7
click at [363, 67] on app-date-cell at bounding box center [376, 65] width 67 height 409
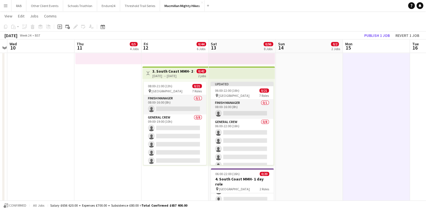
scroll to position [0, 260]
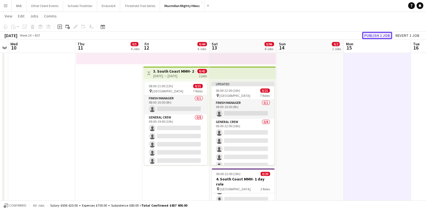
click at [371, 35] on button "Publish 1 job" at bounding box center [377, 35] width 30 height 7
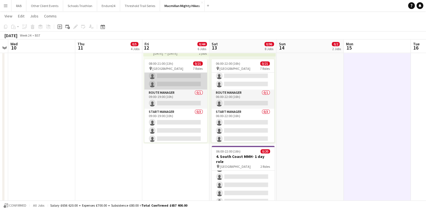
scroll to position [178, 0]
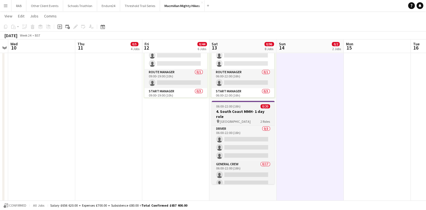
click at [243, 106] on div "06:00-22:00 (16h) 0/20" at bounding box center [243, 106] width 63 height 4
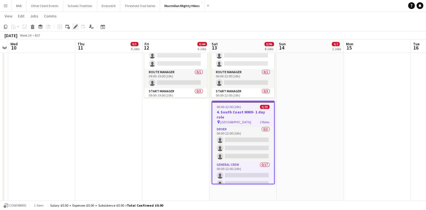
drag, startPoint x: 76, startPoint y: 28, endPoint x: 227, endPoint y: 49, distance: 152.0
click at [76, 28] on icon "Edit" at bounding box center [75, 26] width 4 height 4
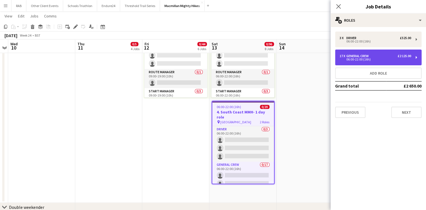
click at [374, 58] on div "06:00-22:00 (16h)" at bounding box center [376, 59] width 72 height 3
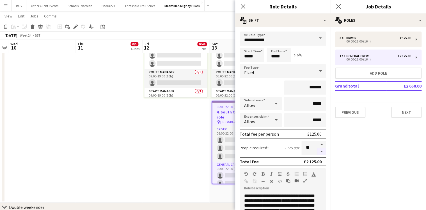
click at [318, 149] on button "button" at bounding box center [321, 151] width 9 height 7
type input "**"
click at [243, 5] on icon "Close pop-in" at bounding box center [242, 6] width 5 height 5
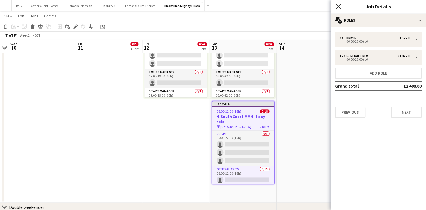
click at [338, 6] on icon at bounding box center [338, 6] width 5 height 5
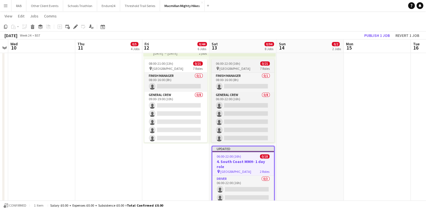
click at [227, 65] on span "06:00-22:00 (16h)" at bounding box center [228, 63] width 24 height 4
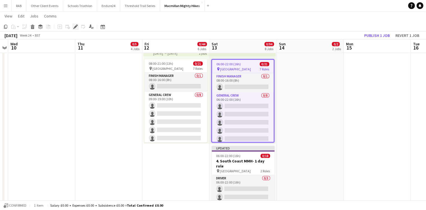
drag, startPoint x: 76, startPoint y: 26, endPoint x: 182, endPoint y: 31, distance: 106.0
click at [76, 26] on icon at bounding box center [75, 26] width 3 height 3
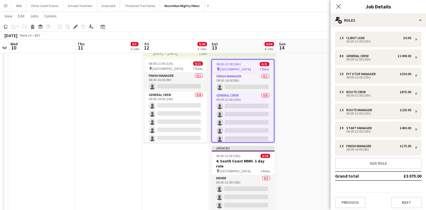
click at [301, 66] on app-date-cell "07:00-12:00 (5h) 0/1 pin South Coast 1 Role Site Manager 0/1 07:00-12:00 (5h) s…" at bounding box center [310, 42] width 67 height 409
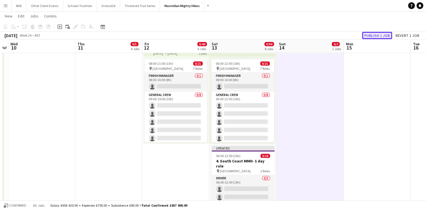
click at [375, 35] on button "Publish 1 job" at bounding box center [377, 35] width 30 height 7
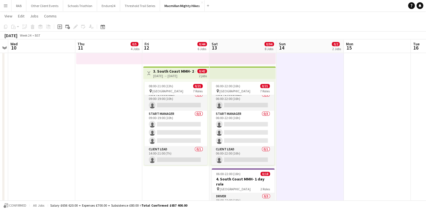
click at [229, 70] on app-top-bar at bounding box center [243, 72] width 66 height 12
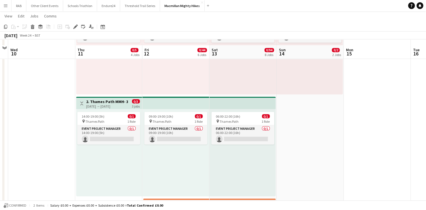
scroll to position [494, 0]
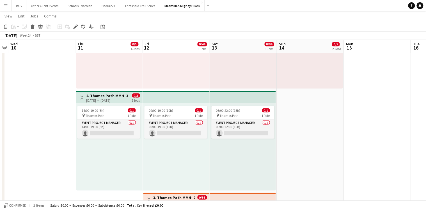
click at [110, 94] on h3 "2. Thames Path MMH- 3 day role" at bounding box center [107, 95] width 42 height 5
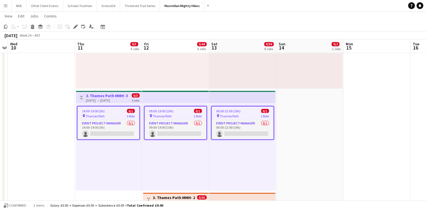
scroll to position [178, 0]
click at [71, 25] on div "Add job Add linked Job Edit Edit linked Job Applicants" at bounding box center [73, 26] width 43 height 7
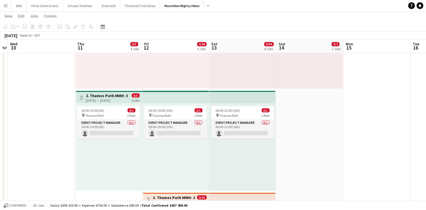
click at [97, 94] on h3 "2. Thames Path MMH- 3 day role" at bounding box center [107, 95] width 42 height 5
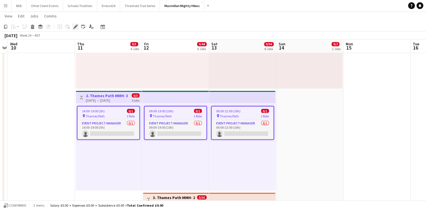
click at [75, 28] on icon at bounding box center [75, 26] width 3 height 3
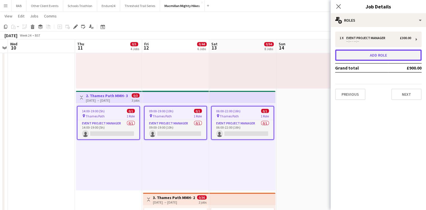
click at [373, 54] on button "Add role" at bounding box center [378, 54] width 87 height 11
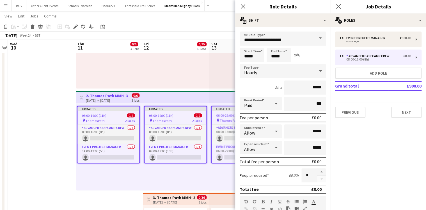
click at [317, 38] on span at bounding box center [321, 37] width 12 height 13
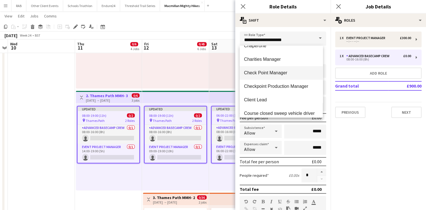
scroll to position [157, 0]
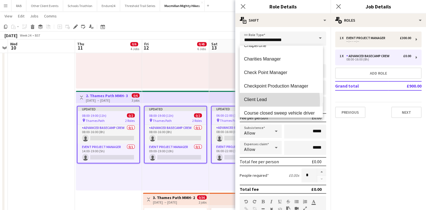
click at [252, 101] on span "Client Lead" at bounding box center [281, 99] width 74 height 5
type input "**********"
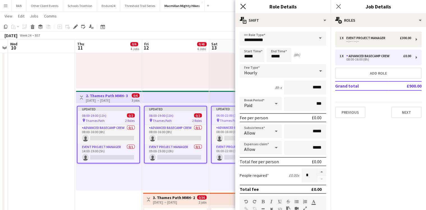
click at [244, 6] on icon at bounding box center [242, 6] width 5 height 5
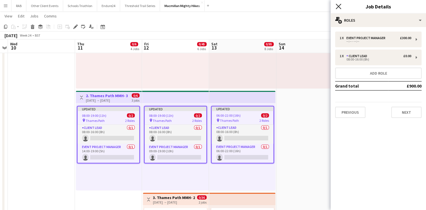
click at [339, 7] on icon at bounding box center [338, 6] width 5 height 5
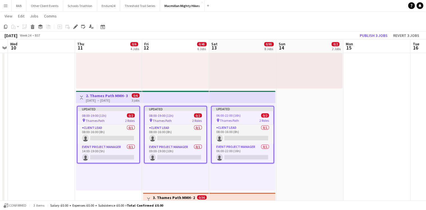
click at [326, 124] on app-date-cell "07:00-12:00 (5h) 0/1 pin Thames Path 1 Role Site Manager 0/1 07:00-12:00 (5h) s…" at bounding box center [309, 191] width 67 height 409
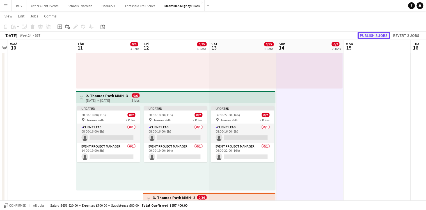
click at [367, 33] on button "Publish 3 jobs" at bounding box center [374, 35] width 32 height 7
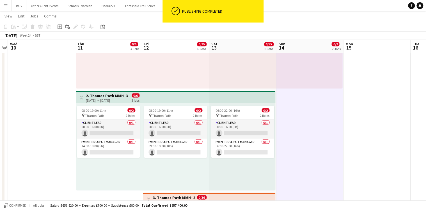
click at [100, 97] on h3 "2. Thames Path MMH- 3 day role" at bounding box center [107, 95] width 42 height 5
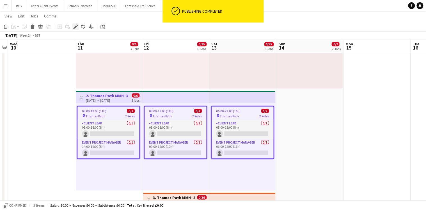
click at [77, 24] on div "Edit" at bounding box center [75, 26] width 7 height 7
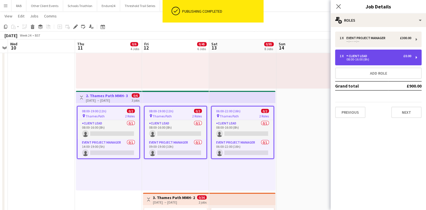
click at [355, 53] on div "1 x Client Lead £0.00 08:00-16:00 (8h)" at bounding box center [378, 57] width 87 height 16
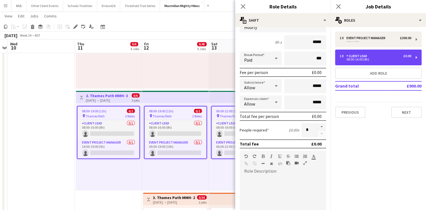
scroll to position [135, 0]
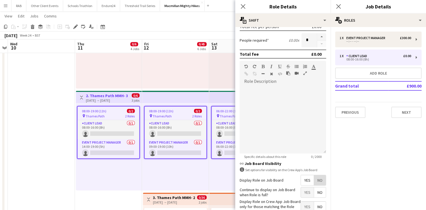
click at [316, 178] on span "No" at bounding box center [320, 180] width 12 height 10
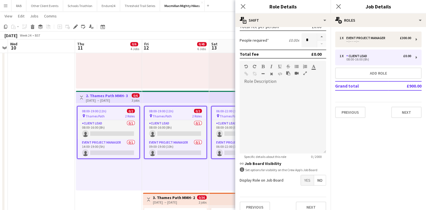
drag, startPoint x: 244, startPoint y: 6, endPoint x: 294, endPoint y: 1, distance: 50.8
click at [244, 7] on icon at bounding box center [243, 6] width 4 height 4
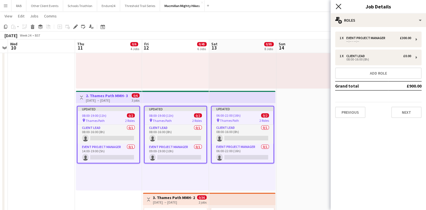
click at [339, 5] on icon "Close pop-in" at bounding box center [338, 6] width 5 height 5
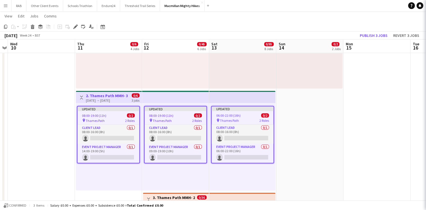
click at [355, 66] on app-date-cell at bounding box center [376, 191] width 67 height 409
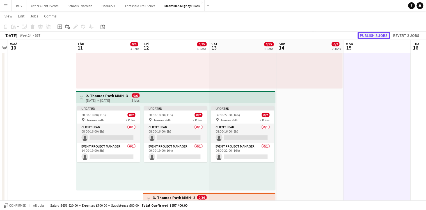
click at [368, 36] on button "Publish 3 jobs" at bounding box center [374, 35] width 32 height 7
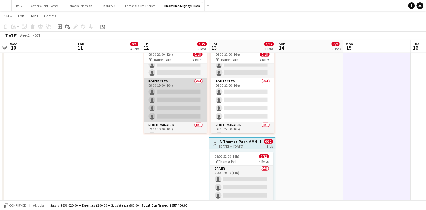
scroll to position [41, 0]
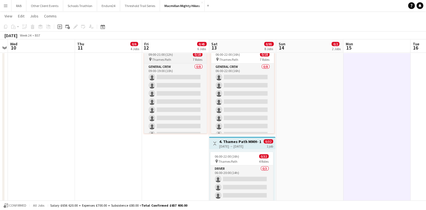
click at [174, 56] on div "09:00-21:00 (12h) 0/18" at bounding box center [175, 54] width 63 height 4
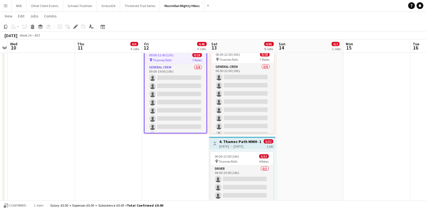
click at [328, 91] on app-date-cell "07:00-12:00 (5h) 0/1 pin Thames Path 1 Role Site Manager 0/1 07:00-12:00 (5h) s…" at bounding box center [309, 33] width 67 height 409
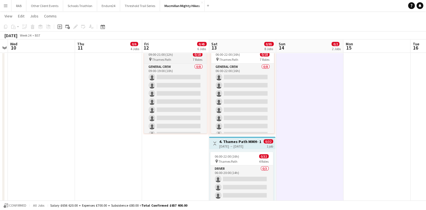
click at [162, 57] on span "Thames Path" at bounding box center [161, 59] width 19 height 4
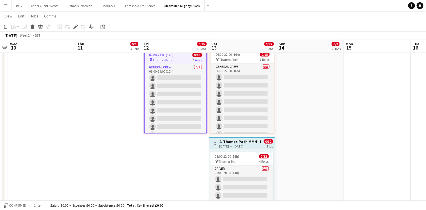
click at [309, 95] on app-date-cell "07:00-12:00 (5h) 0/1 pin Thames Path 1 Role Site Manager 0/1 07:00-12:00 (5h) s…" at bounding box center [309, 33] width 67 height 409
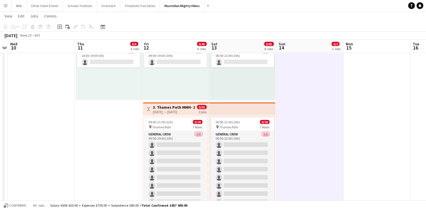
click at [179, 108] on h3 "3. Thames Path MMH- 2 day role" at bounding box center [174, 106] width 42 height 5
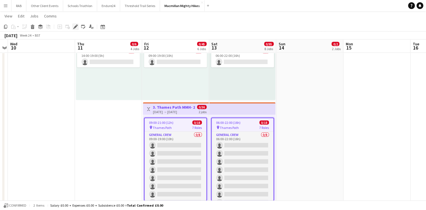
click at [76, 25] on icon at bounding box center [76, 24] width 1 height 1
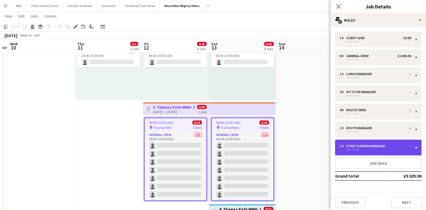
click at [363, 146] on div "Start & Finish Manager" at bounding box center [367, 146] width 41 height 4
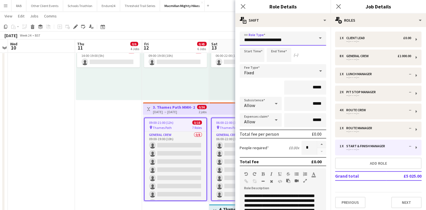
drag, startPoint x: 292, startPoint y: 40, endPoint x: 254, endPoint y: 41, distance: 38.2
click at [254, 41] on input "**********" at bounding box center [283, 38] width 87 height 14
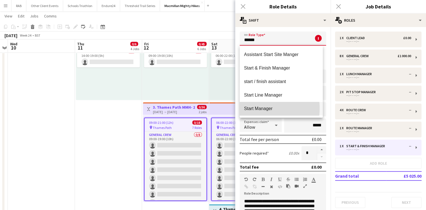
click at [257, 108] on span "Start Manager" at bounding box center [281, 108] width 74 height 5
type input "**********"
type input "*******"
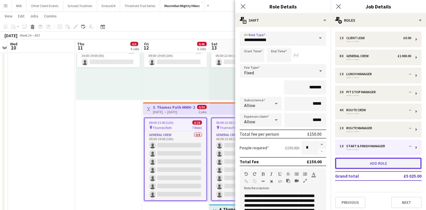
click at [372, 162] on button "Add role" at bounding box center [378, 162] width 87 height 11
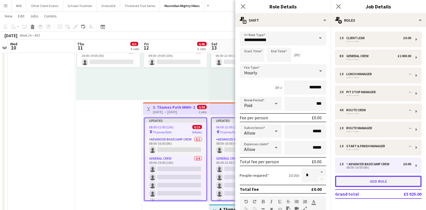
type input "**********"
type input "*****"
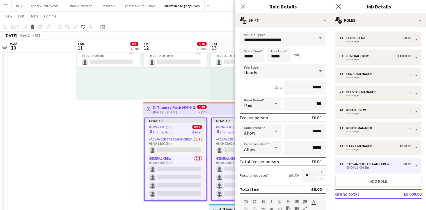
click at [317, 37] on span at bounding box center [321, 37] width 12 height 13
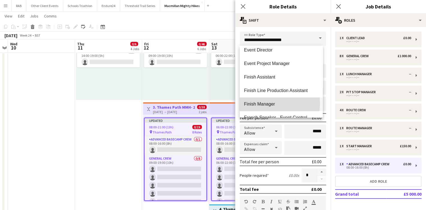
click at [266, 103] on span "Finish Manager" at bounding box center [281, 103] width 74 height 5
type input "**********"
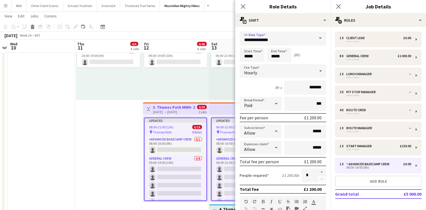
click at [319, 70] on icon at bounding box center [320, 70] width 3 height 1
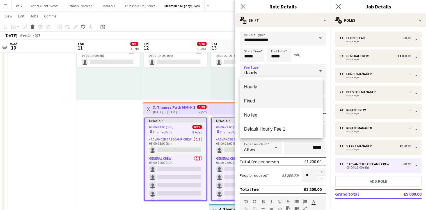
click at [254, 99] on span "Fixed" at bounding box center [281, 100] width 74 height 5
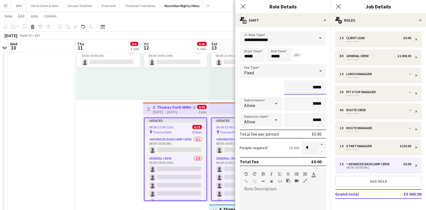
drag, startPoint x: 315, startPoint y: 88, endPoint x: 294, endPoint y: 87, distance: 21.1
click at [294, 87] on input "*****" at bounding box center [305, 87] width 42 height 14
type input "****"
click at [265, 77] on div "Fixed" at bounding box center [277, 70] width 75 height 13
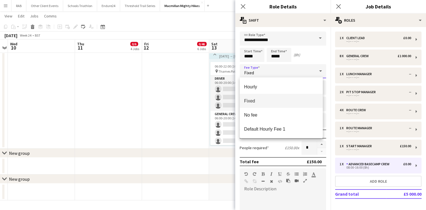
click at [313, 56] on div at bounding box center [213, 105] width 426 height 210
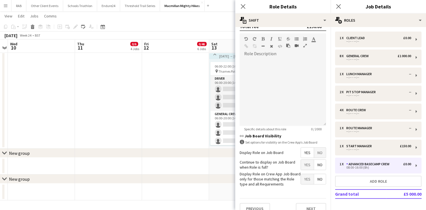
click at [315, 153] on span "No" at bounding box center [320, 152] width 12 height 10
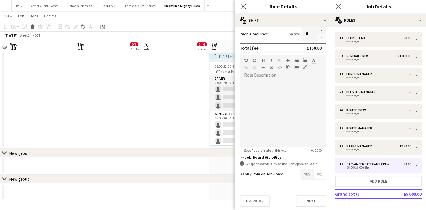
click at [243, 8] on icon "Close pop-in" at bounding box center [242, 6] width 5 height 5
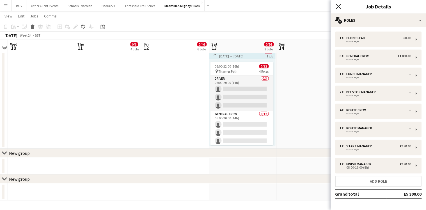
click at [339, 8] on icon "Close pop-in" at bounding box center [338, 6] width 5 height 5
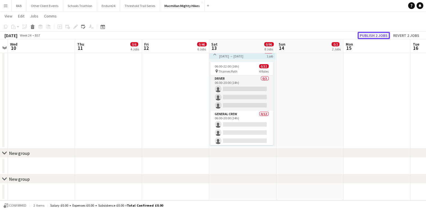
click at [368, 36] on button "Publish 2 jobs" at bounding box center [374, 35] width 32 height 7
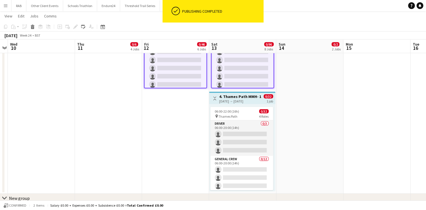
click at [245, 96] on h3 "4. Thames Path MMH- 1 day role" at bounding box center [240, 96] width 42 height 5
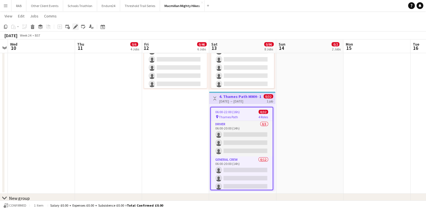
click at [73, 25] on icon "Edit" at bounding box center [75, 26] width 4 height 4
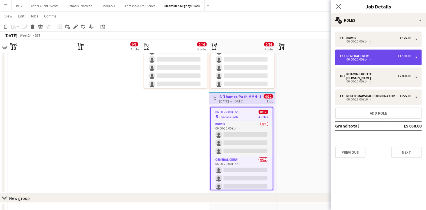
click at [366, 58] on div "06:00-20:00 (14h)" at bounding box center [376, 59] width 72 height 3
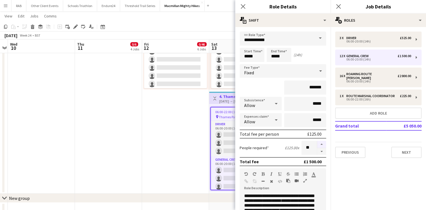
click at [318, 144] on button "button" at bounding box center [321, 143] width 9 height 7
type input "**"
click at [242, 5] on icon at bounding box center [242, 6] width 5 height 5
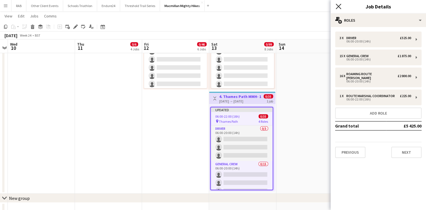
click at [338, 6] on icon "Close pop-in" at bounding box center [338, 6] width 5 height 5
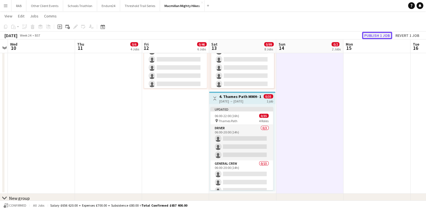
click at [368, 34] on button "Publish 1 job" at bounding box center [377, 35] width 30 height 7
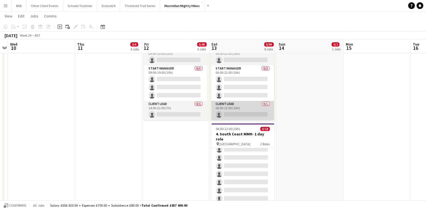
scroll to position [156, 0]
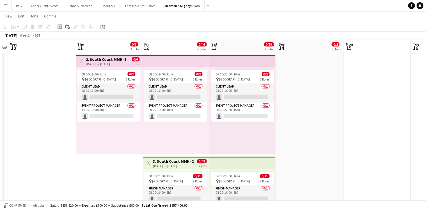
click at [167, 160] on h3 "3. South Coast MMH- 2 day role" at bounding box center [174, 160] width 42 height 5
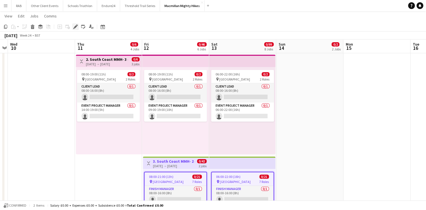
click at [74, 26] on icon "Edit" at bounding box center [75, 26] width 4 height 4
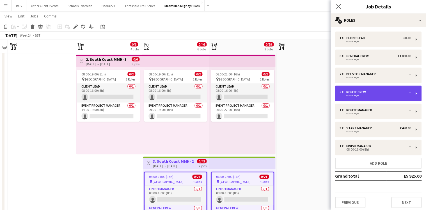
click at [361, 93] on div "Route Crew" at bounding box center [358, 92] width 22 height 4
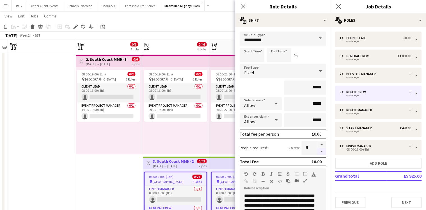
click at [318, 150] on button "button" at bounding box center [321, 151] width 9 height 7
type input "*"
click at [241, 6] on icon "Close pop-in" at bounding box center [242, 6] width 5 height 5
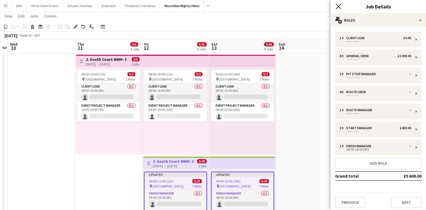
click at [339, 6] on icon at bounding box center [338, 6] width 5 height 5
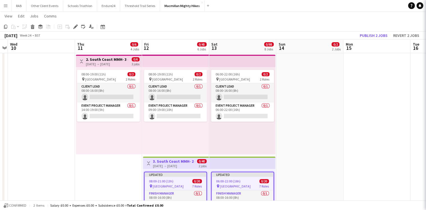
click at [338, 99] on app-date-cell "07:00-12:00 (5h) 0/1 pin South Coast 1 Role Site Manager 0/1 07:00-12:00 (5h) s…" at bounding box center [309, 155] width 67 height 409
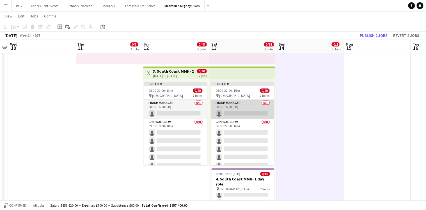
click at [231, 104] on app-card-role "Finish Manager 0/1 08:00-16:00 (8h) single-neutral-actions" at bounding box center [242, 108] width 63 height 19
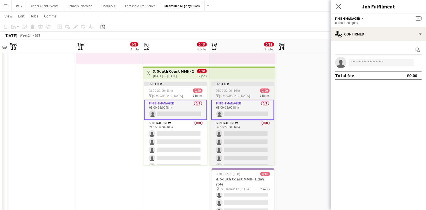
click at [238, 89] on span "06:00-22:00 (16h)" at bounding box center [228, 90] width 24 height 4
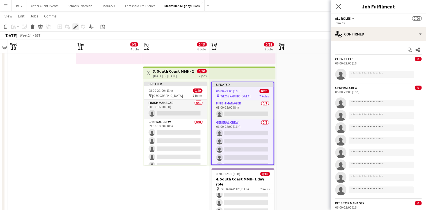
click at [77, 26] on icon at bounding box center [76, 24] width 1 height 1
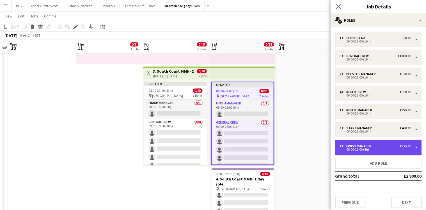
click at [366, 147] on div "Finish Manager" at bounding box center [360, 146] width 27 height 4
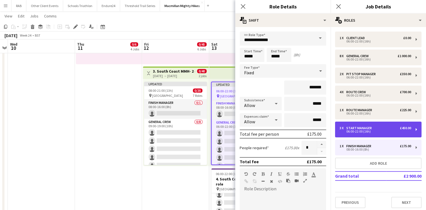
click at [357, 128] on div "Start Manager" at bounding box center [361, 128] width 28 height 4
type input "**********"
type input "*****"
type input "*******"
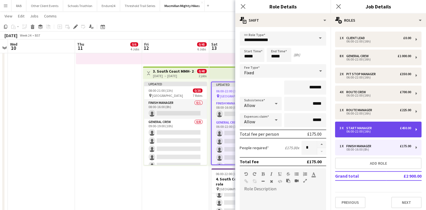
type input "*"
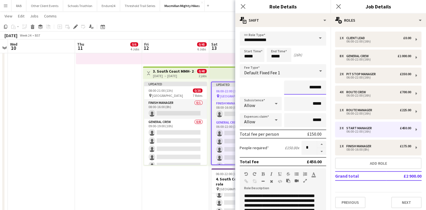
click at [311, 87] on input "*******" at bounding box center [305, 87] width 42 height 14
type input "*******"
click at [243, 7] on icon at bounding box center [242, 6] width 5 height 5
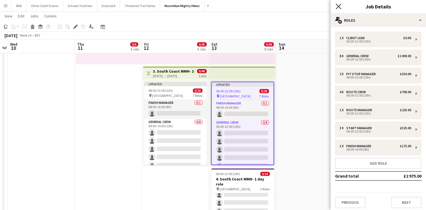
click at [338, 8] on icon "Close pop-in" at bounding box center [338, 6] width 5 height 5
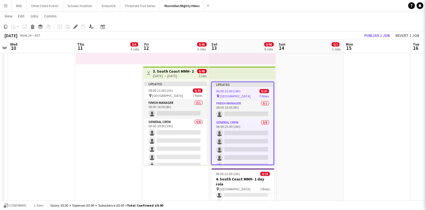
click at [337, 72] on app-date-cell "07:00-12:00 (5h) 0/1 pin South Coast 1 Role Site Manager 0/1 07:00-12:00 (5h) s…" at bounding box center [309, 65] width 67 height 409
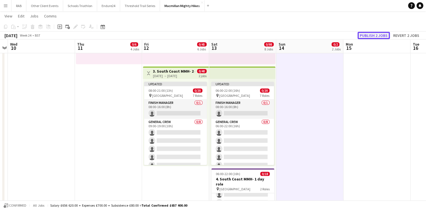
click at [367, 34] on button "Publish 2 jobs" at bounding box center [374, 35] width 32 height 7
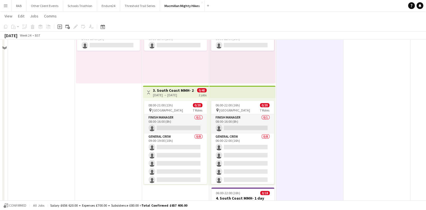
scroll to position [135, 0]
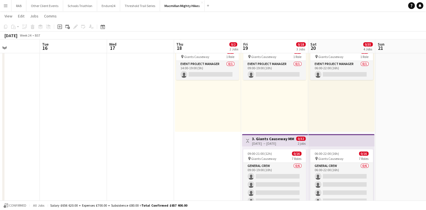
drag, startPoint x: 380, startPoint y: 45, endPoint x: 9, endPoint y: 62, distance: 371.1
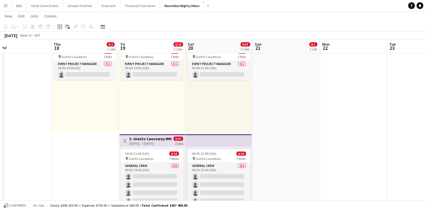
scroll to position [0, 218]
drag, startPoint x: 279, startPoint y: 43, endPoint x: 156, endPoint y: 46, distance: 123.3
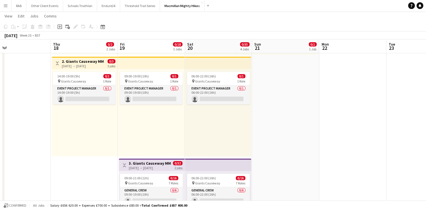
scroll to position [90, 0]
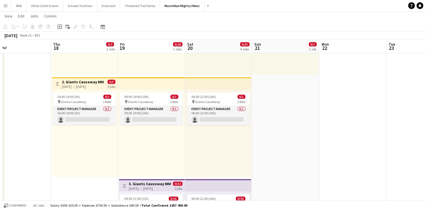
click at [79, 83] on h3 "2. Giants Causeway MMH- 3 day role" at bounding box center [83, 81] width 42 height 5
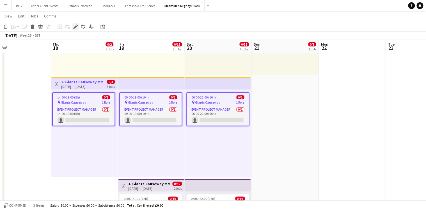
click at [73, 26] on div "Edit" at bounding box center [75, 26] width 7 height 7
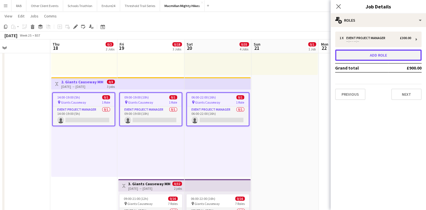
click at [372, 54] on button "Add role" at bounding box center [378, 54] width 87 height 11
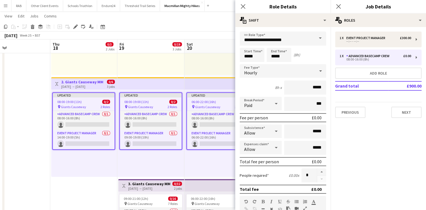
click at [317, 38] on span at bounding box center [321, 37] width 12 height 13
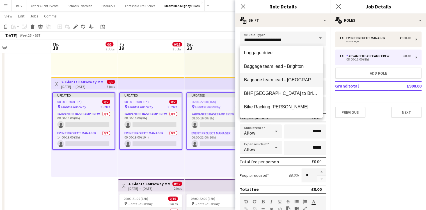
scroll to position [157, 0]
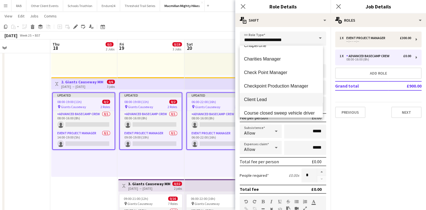
click at [256, 97] on span "Client Lead" at bounding box center [281, 99] width 74 height 5
type input "**********"
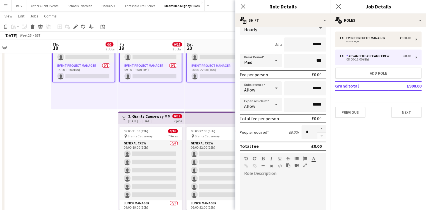
scroll to position [90, 0]
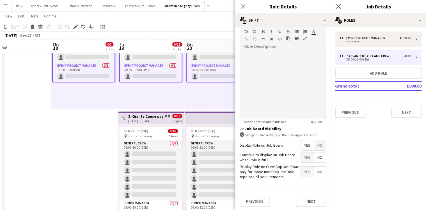
click at [316, 143] on span "No" at bounding box center [320, 145] width 12 height 10
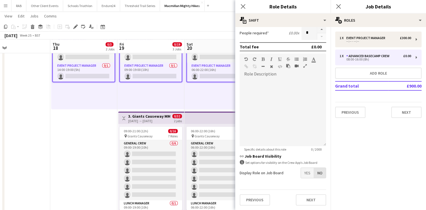
scroll to position [141, 0]
click at [244, 6] on icon at bounding box center [242, 6] width 5 height 5
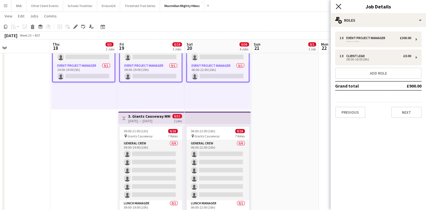
click at [340, 5] on icon at bounding box center [338, 6] width 5 height 5
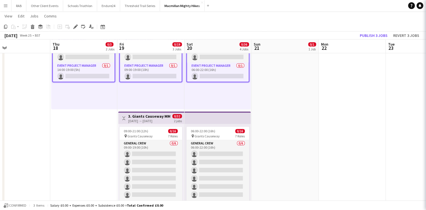
click at [327, 81] on app-date-cell at bounding box center [352, 110] width 67 height 409
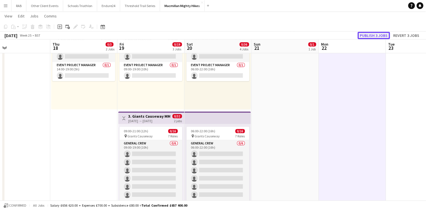
click at [364, 36] on button "Publish 3 jobs" at bounding box center [374, 35] width 32 height 7
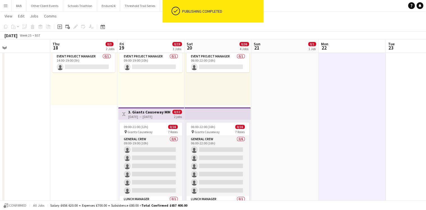
scroll to position [180, 0]
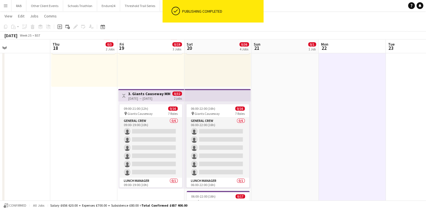
click at [148, 92] on h3 "3. Giants Causeway MMH- 2 day role" at bounding box center [149, 93] width 42 height 5
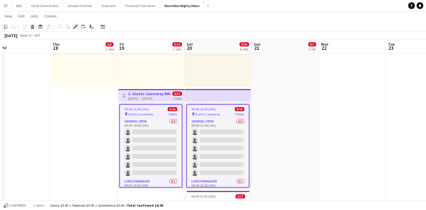
click at [74, 25] on icon "Edit" at bounding box center [75, 26] width 4 height 4
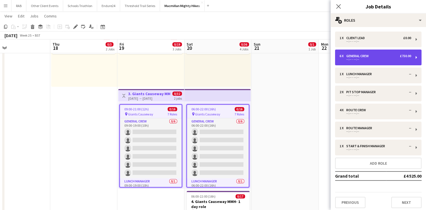
click at [361, 55] on div "General Crew" at bounding box center [359, 56] width 25 height 4
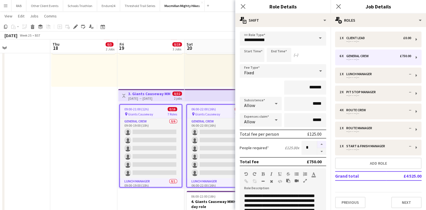
click at [317, 143] on button "button" at bounding box center [321, 143] width 9 height 7
type input "*"
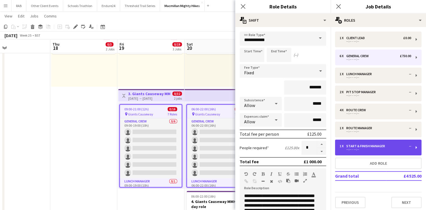
click at [356, 145] on div "Start & Finish Manager" at bounding box center [367, 146] width 41 height 4
type input "**********"
type input "*****"
type input "*"
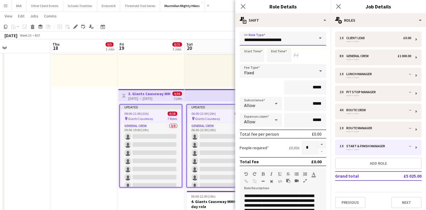
drag, startPoint x: 304, startPoint y: 39, endPoint x: 229, endPoint y: 46, distance: 75.3
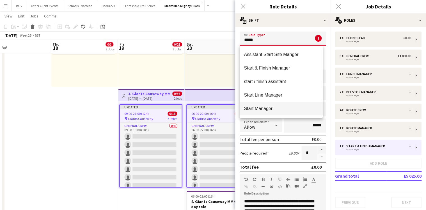
click at [251, 108] on span "Start Manager" at bounding box center [281, 108] width 74 height 5
type input "**********"
type input "*******"
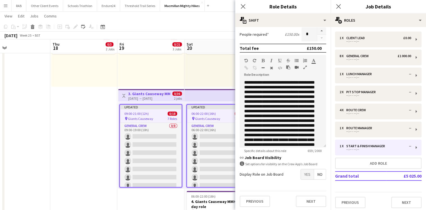
scroll to position [113, 0]
click at [243, 7] on icon "Close pop-in" at bounding box center [242, 6] width 5 height 5
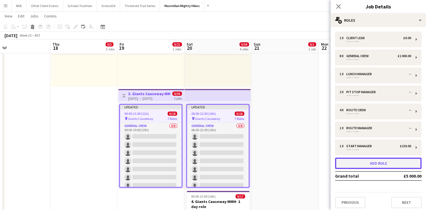
click at [380, 164] on button "Add role" at bounding box center [378, 162] width 87 height 11
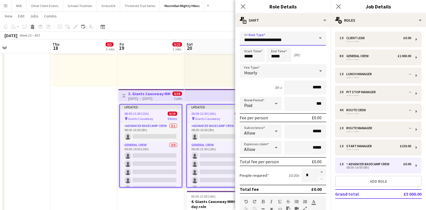
drag, startPoint x: 297, startPoint y: 39, endPoint x: 231, endPoint y: 40, distance: 65.2
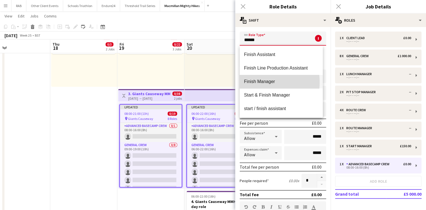
click at [252, 82] on span "Finish Manager" at bounding box center [281, 81] width 74 height 5
type input "**********"
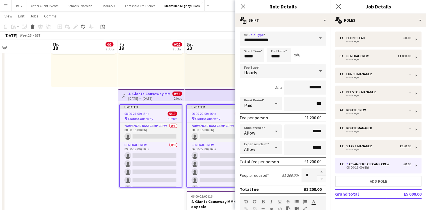
click at [319, 70] on icon at bounding box center [320, 70] width 3 height 1
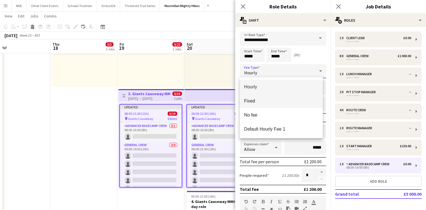
drag, startPoint x: 257, startPoint y: 100, endPoint x: 285, endPoint y: 94, distance: 28.6
click at [257, 100] on span "Fixed" at bounding box center [281, 100] width 74 height 5
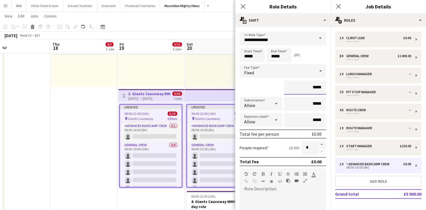
drag, startPoint x: 319, startPoint y: 87, endPoint x: 293, endPoint y: 87, distance: 25.3
click at [293, 87] on input "*****" at bounding box center [305, 87] width 42 height 14
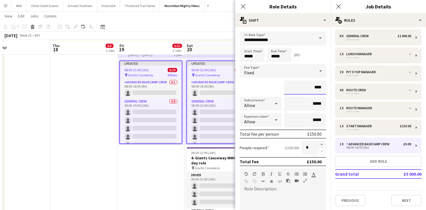
scroll to position [225, 0]
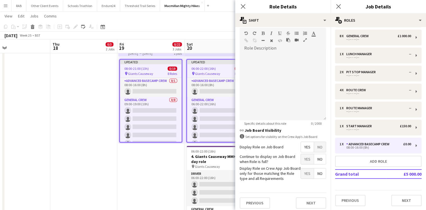
type input "****"
click at [319, 146] on span "No" at bounding box center [320, 147] width 12 height 10
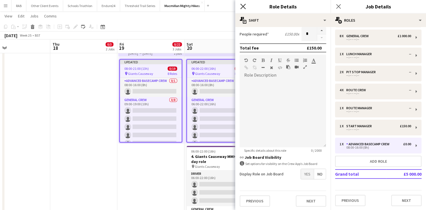
click at [242, 7] on icon "Close pop-in" at bounding box center [242, 6] width 5 height 5
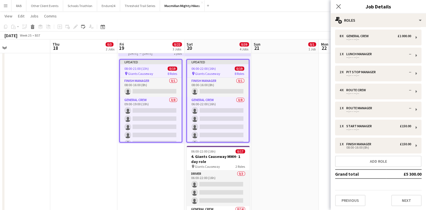
drag, startPoint x: 338, startPoint y: 5, endPoint x: 331, endPoint y: 64, distance: 59.1
click at [339, 5] on icon "Close pop-in" at bounding box center [338, 6] width 4 height 4
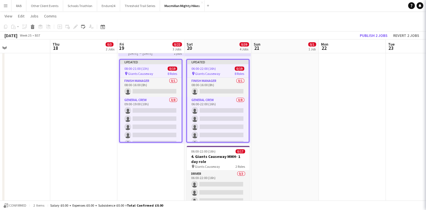
click at [325, 96] on app-date-cell at bounding box center [352, 42] width 67 height 409
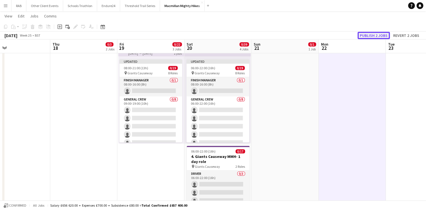
click at [364, 34] on button "Publish 2 jobs" at bounding box center [374, 35] width 32 height 7
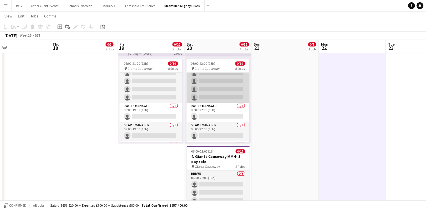
scroll to position [172, 0]
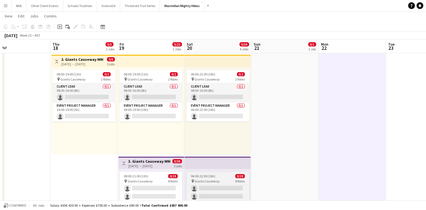
click at [218, 178] on app-job-card "06:00-22:00 (16h) 0/19 pin Giants Causeway 8 Roles Finish Manager 0/1 08:00-16:…" at bounding box center [217, 212] width 63 height 83
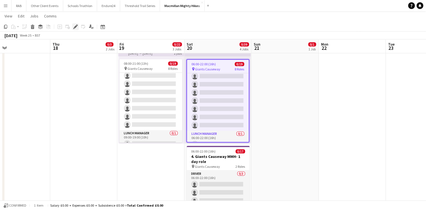
click at [75, 28] on icon "Edit" at bounding box center [75, 26] width 4 height 4
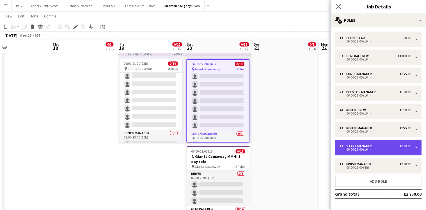
click at [363, 148] on div "06:00-22:00 (16h)" at bounding box center [376, 149] width 72 height 3
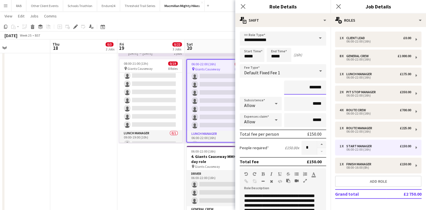
click at [312, 87] on input "*******" at bounding box center [305, 87] width 42 height 14
type input "*******"
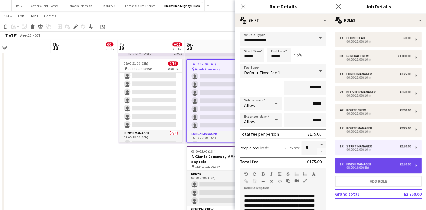
click at [365, 167] on div "08:00-16:00 (8h)" at bounding box center [376, 167] width 72 height 3
type input "**********"
type input "*****"
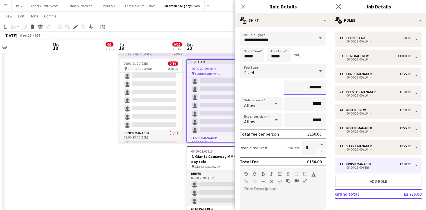
click at [313, 88] on input "*******" at bounding box center [305, 87] width 42 height 14
type input "*******"
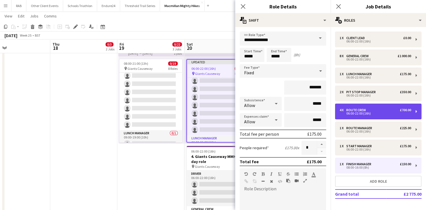
click at [365, 112] on div "06:00-22:00 (16h)" at bounding box center [376, 113] width 72 height 3
type input "**********"
type input "*****"
type input "*"
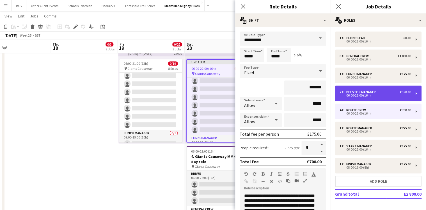
click at [365, 94] on div "06:00-22:00 (16h)" at bounding box center [376, 95] width 72 height 3
type input "**********"
type input "*"
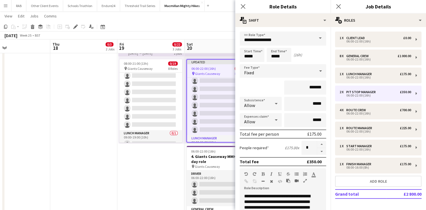
drag, startPoint x: 243, startPoint y: 7, endPoint x: 290, endPoint y: 6, distance: 47.2
click at [242, 7] on icon at bounding box center [243, 6] width 4 height 4
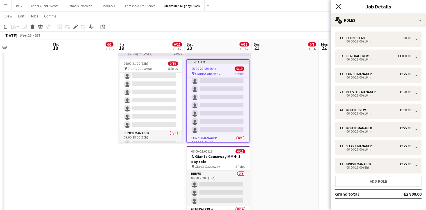
click at [338, 8] on icon at bounding box center [338, 6] width 5 height 5
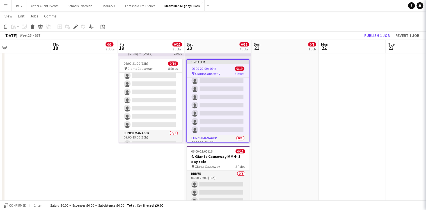
click at [324, 117] on app-date-cell at bounding box center [352, 42] width 67 height 409
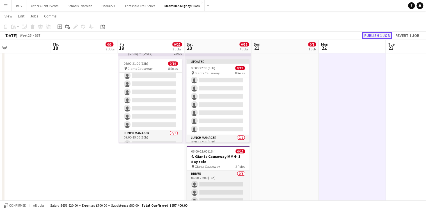
click at [371, 32] on button "Publish 1 job" at bounding box center [377, 35] width 30 height 7
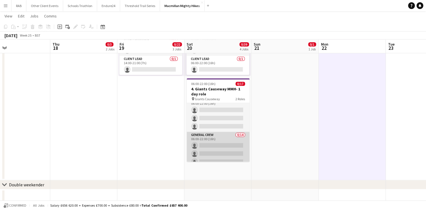
scroll to position [0, 0]
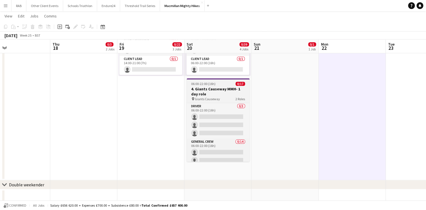
click at [217, 85] on app-job-card "06:00-22:00 (16h) 0/17 4. Giants Causeway MMH- 1 day role pin Giants Causeway 2…" at bounding box center [218, 119] width 63 height 83
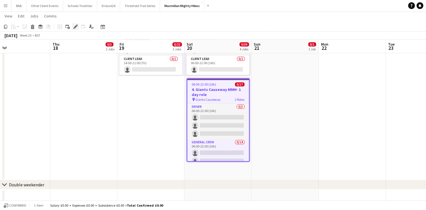
click at [75, 27] on icon at bounding box center [75, 26] width 3 height 3
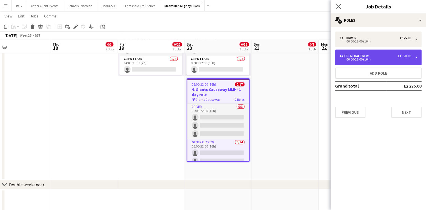
click at [368, 59] on div "06:00-22:00 (16h)" at bounding box center [376, 59] width 72 height 3
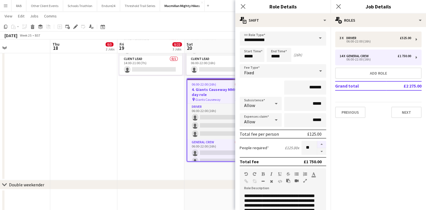
click at [318, 145] on button "button" at bounding box center [321, 143] width 9 height 7
type input "**"
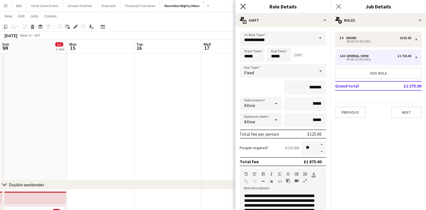
scroll to position [173, 0]
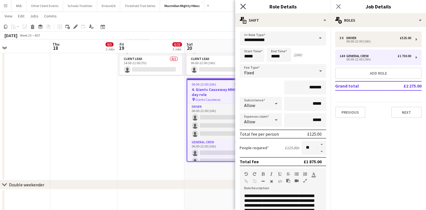
click at [243, 6] on icon at bounding box center [242, 6] width 5 height 5
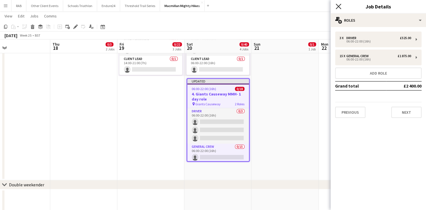
click at [340, 6] on icon "Close pop-in" at bounding box center [338, 6] width 5 height 5
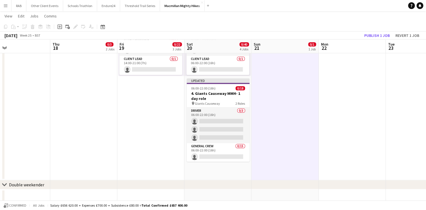
scroll to position [0, 219]
click at [373, 34] on button "Publish 1 job" at bounding box center [377, 35] width 30 height 7
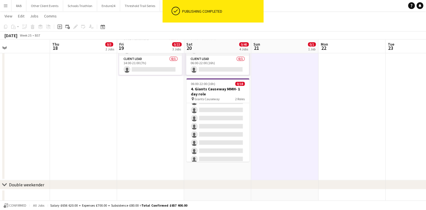
scroll to position [110, 0]
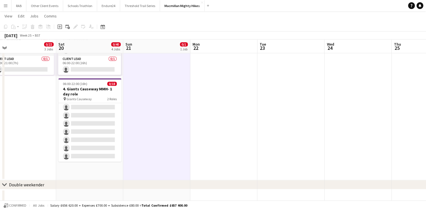
drag, startPoint x: 298, startPoint y: 47, endPoint x: 109, endPoint y: 72, distance: 190.6
click at [98, 71] on app-calendar-viewport "Tue 16 Wed 17 Thu 18 0/3 2 Jobs Fri 19 0/22 3 Jobs Sat 20 0/40 4 Jobs Sun 21 0/…" at bounding box center [213, 190] width 426 height 920
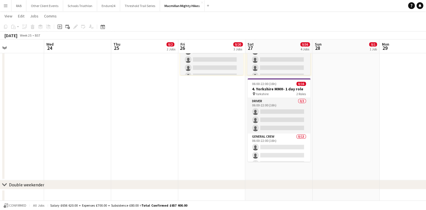
drag, startPoint x: 251, startPoint y: 50, endPoint x: 135, endPoint y: 66, distance: 117.7
click at [130, 63] on app-calendar-viewport "Sat 20 0/40 4 Jobs Sun 21 0/1 1 Job Mon 22 Tue 23 Wed 24 Thu 25 0/2 2 Jobs Fri …" at bounding box center [213, 190] width 426 height 920
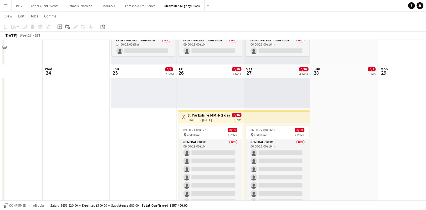
scroll to position [157, 0]
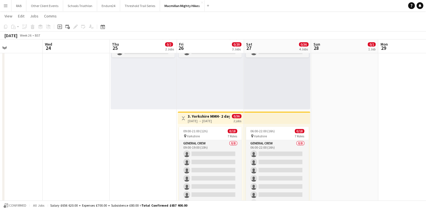
click at [203, 119] on div "[DATE] → [DATE]" at bounding box center [209, 121] width 42 height 4
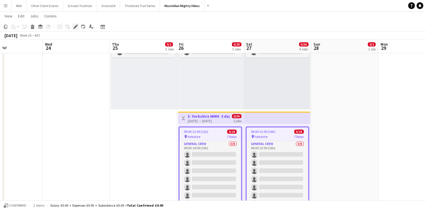
click at [75, 26] on icon "Edit" at bounding box center [75, 26] width 4 height 4
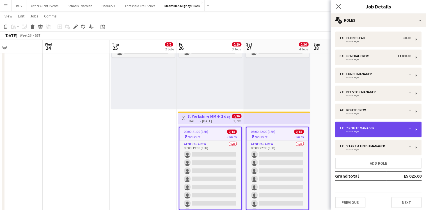
click at [359, 128] on div "Route Manager" at bounding box center [362, 128] width 30 height 4
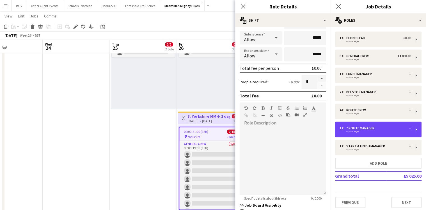
scroll to position [135, 0]
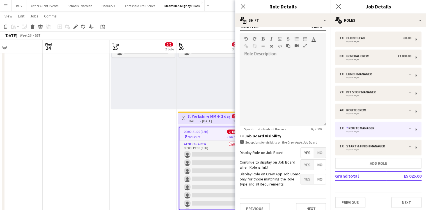
click at [316, 152] on span "No" at bounding box center [320, 152] width 12 height 10
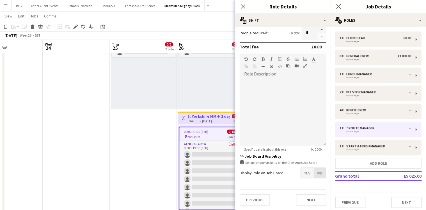
scroll to position [113, 0]
click at [242, 8] on icon "Close pop-in" at bounding box center [242, 6] width 5 height 5
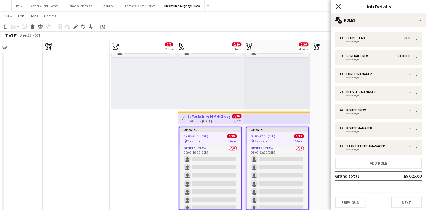
click at [337, 5] on icon at bounding box center [338, 6] width 5 height 5
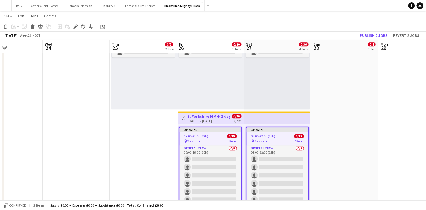
click at [339, 88] on app-date-cell "07:00-12:00 (5h) 0/1 pin Yorkshire 1 Role Site Manager 0/1 07:00-12:00 (5h) sin…" at bounding box center [344, 110] width 67 height 409
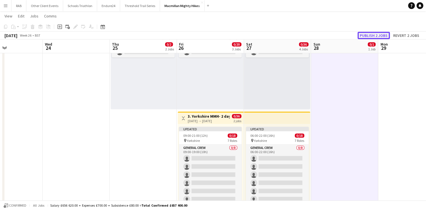
click at [373, 35] on button "Publish 2 jobs" at bounding box center [374, 35] width 32 height 7
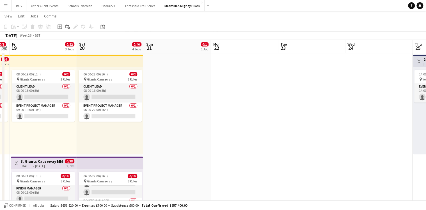
scroll to position [0, 117]
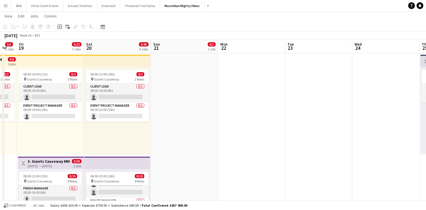
drag, startPoint x: 97, startPoint y: 45, endPoint x: 408, endPoint y: 45, distance: 310.6
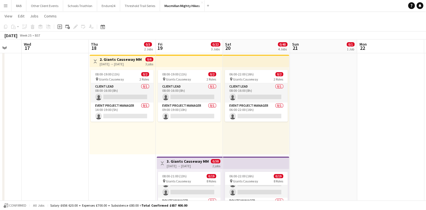
drag, startPoint x: 138, startPoint y: 45, endPoint x: 276, endPoint y: 44, distance: 138.2
click at [121, 60] on h3 "2. Giants Causeway MMH- 3 day role" at bounding box center [121, 59] width 42 height 5
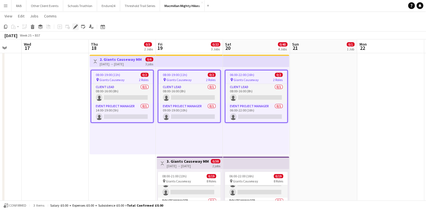
click at [76, 27] on icon at bounding box center [75, 26] width 3 height 3
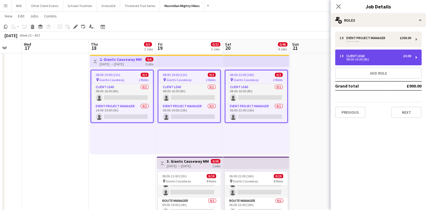
click at [365, 58] on div "08:00-16:00 (8h)" at bounding box center [376, 59] width 72 height 3
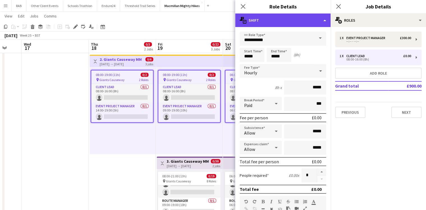
click at [324, 20] on div "multiple-actions-text Shift" at bounding box center [282, 19] width 95 height 13
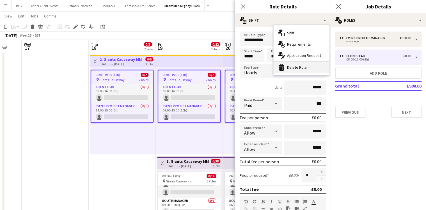
click at [296, 67] on div "bin-2 Delete Role" at bounding box center [302, 67] width 56 height 11
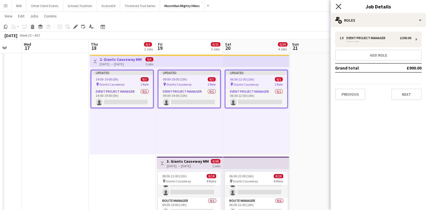
click at [339, 8] on icon "Close pop-in" at bounding box center [338, 6] width 5 height 5
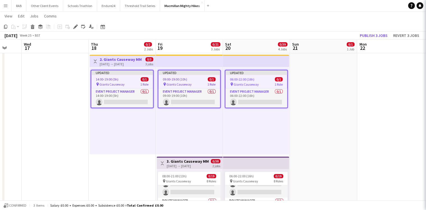
click at [324, 112] on app-date-cell "07:00-12:00 (5h) 0/1 pin Giants Causeway 1 Role Site Manager 0/1 07:00-12:00 (5…" at bounding box center [323, 155] width 67 height 409
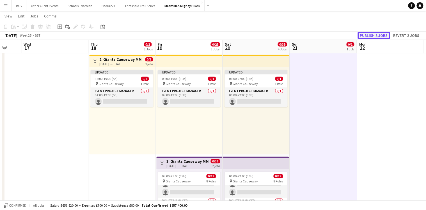
click at [362, 37] on button "Publish 3 jobs" at bounding box center [374, 35] width 32 height 7
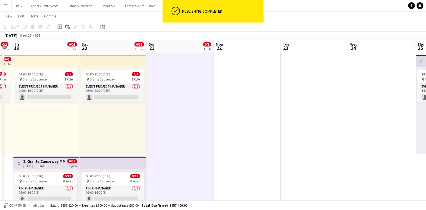
drag, startPoint x: 176, startPoint y: 58, endPoint x: 127, endPoint y: 53, distance: 48.9
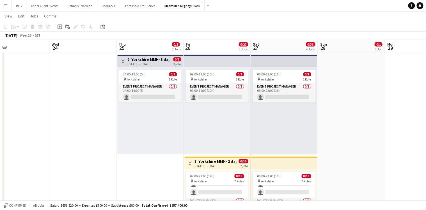
drag, startPoint x: 283, startPoint y: 59, endPoint x: 140, endPoint y: 60, distance: 143.5
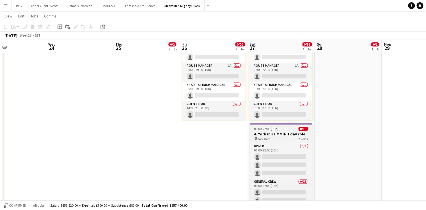
click at [284, 131] on h3 "4. Yorkshire MMH- 1 day role" at bounding box center [281, 133] width 63 height 5
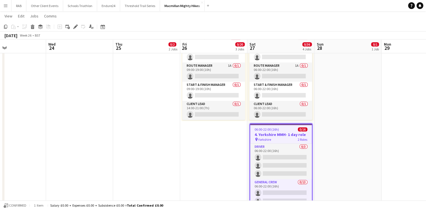
click at [73, 28] on icon "Edit" at bounding box center [75, 26] width 4 height 4
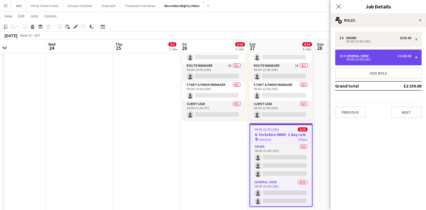
click at [380, 56] on div "13 x General Crew £1 625.00" at bounding box center [376, 56] width 72 height 4
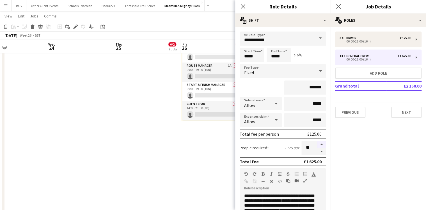
click at [317, 143] on button "button" at bounding box center [321, 143] width 9 height 7
type input "**"
click at [243, 7] on icon at bounding box center [242, 6] width 5 height 5
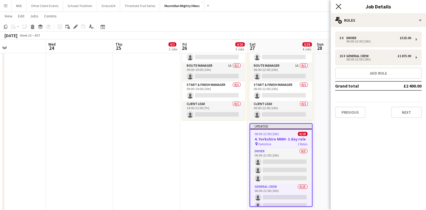
click at [339, 6] on icon "Close pop-in" at bounding box center [338, 6] width 5 height 5
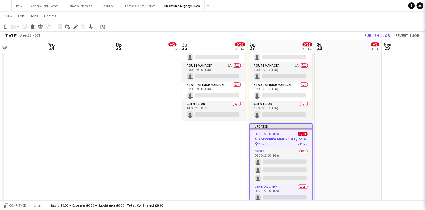
click at [358, 115] on app-date-cell "07:00-12:00 (5h) 0/1 pin Yorkshire 1 Role Site Manager 0/1 07:00-12:00 (5h) sin…" at bounding box center [348, 20] width 67 height 409
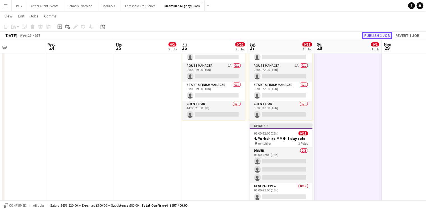
click at [376, 37] on button "Publish 1 job" at bounding box center [377, 35] width 30 height 7
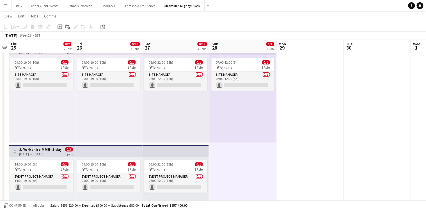
drag, startPoint x: 172, startPoint y: 70, endPoint x: 168, endPoint y: 67, distance: 4.4
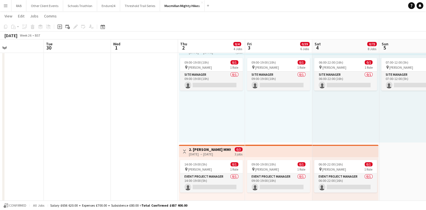
drag, startPoint x: 328, startPoint y: 50, endPoint x: 150, endPoint y: 63, distance: 178.6
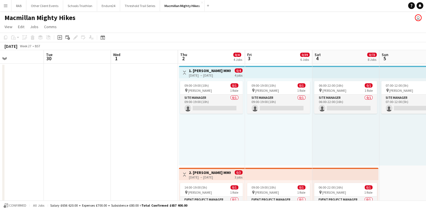
click at [196, 72] on h3 "1. [PERSON_NAME] MMH- 4 day role" at bounding box center [210, 70] width 42 height 5
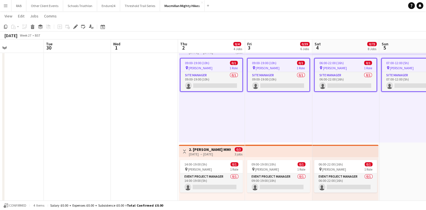
click at [212, 149] on h3 "2. [PERSON_NAME] MMH- 3 day role" at bounding box center [210, 149] width 42 height 5
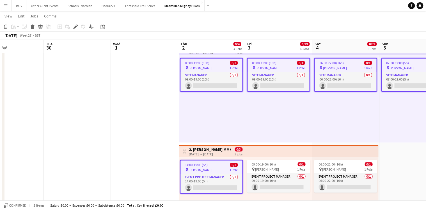
click at [353, 150] on app-top-bar at bounding box center [345, 150] width 66 height 12
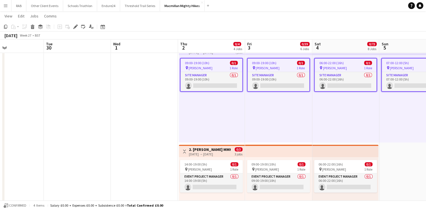
click at [217, 150] on h3 "2. [PERSON_NAME] MMH- 3 day role" at bounding box center [210, 149] width 42 height 5
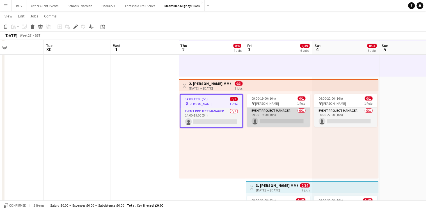
scroll to position [90, 0]
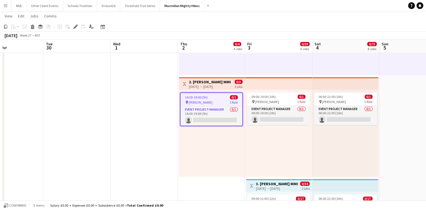
drag, startPoint x: 270, startPoint y: 95, endPoint x: 313, endPoint y: 95, distance: 43.3
click at [270, 95] on span "09:00-19:00 (10h)" at bounding box center [264, 96] width 24 height 4
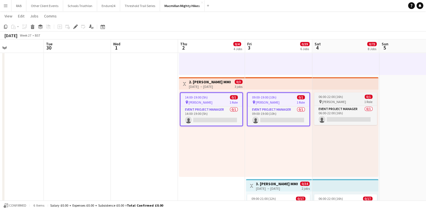
click at [325, 95] on span "06:00-22:00 (16h)" at bounding box center [331, 96] width 24 height 4
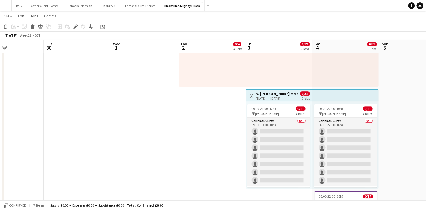
click at [268, 93] on h3 "3. [PERSON_NAME] MMH- 2 day role" at bounding box center [277, 93] width 42 height 5
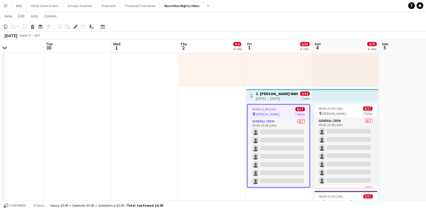
click at [331, 93] on app-top-bar at bounding box center [345, 95] width 66 height 12
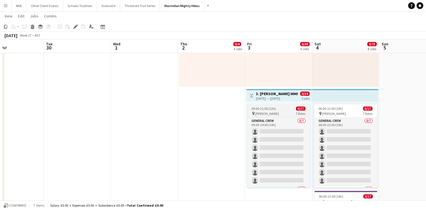
click at [284, 111] on div "pin [PERSON_NAME] 7 Roles" at bounding box center [278, 113] width 63 height 4
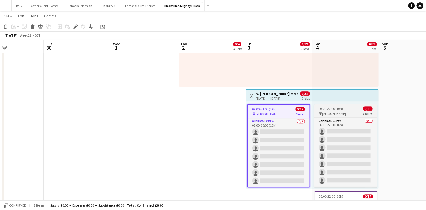
click at [331, 108] on span "06:00-22:00 (16h)" at bounding box center [331, 108] width 24 height 4
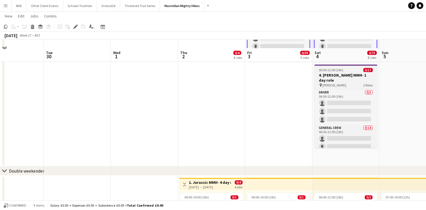
scroll to position [315, 0]
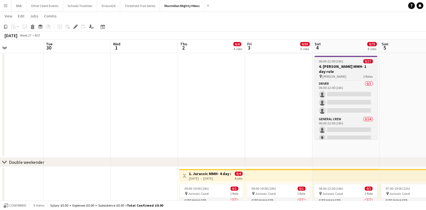
click at [338, 65] on h3 "4. [PERSON_NAME] MMH- 1 day role" at bounding box center [346, 69] width 63 height 10
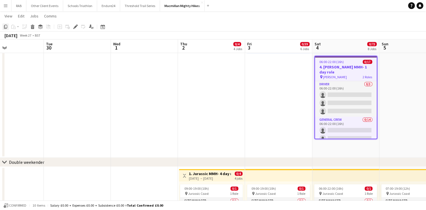
click at [6, 26] on icon "Copy" at bounding box center [5, 26] width 4 height 4
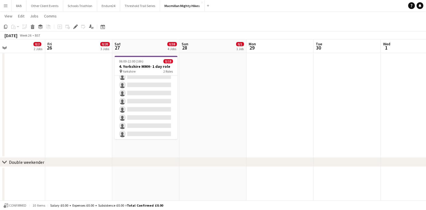
scroll to position [0, 139]
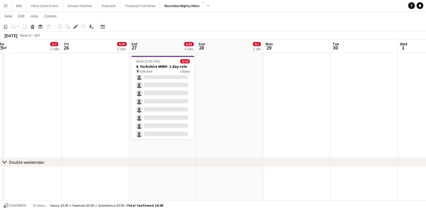
drag, startPoint x: 139, startPoint y: 47, endPoint x: 424, endPoint y: 37, distance: 284.7
click at [426, 38] on html "Menu Boards Boards Boards All jobs Status Workforce Workforce My Workforce Recr…" at bounding box center [213, 160] width 426 height 951
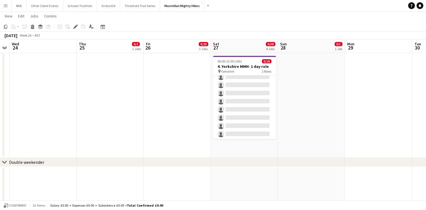
scroll to position [0, 124]
drag, startPoint x: 153, startPoint y: 44, endPoint x: 235, endPoint y: 51, distance: 82.9
click at [235, 51] on app-calendar-viewport "Mon 22 Tue 23 Wed 24 Thu 25 0/2 2 Jobs Fri 26 0/20 3 Jobs Sat 27 0/38 4 Jobs Su…" at bounding box center [213, 167] width 426 height 920
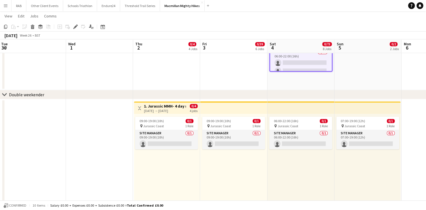
scroll to position [0, 164]
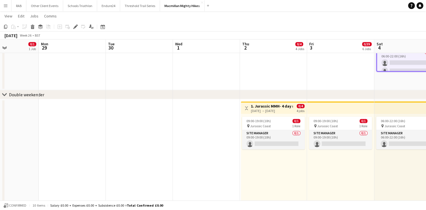
drag, startPoint x: 324, startPoint y: 46, endPoint x: 64, endPoint y: 79, distance: 261.9
click at [15, 82] on app-calendar-viewport "Fri 26 0/20 3 Jobs Sat 27 0/38 4 Jobs Sun 28 0/1 1 Job Mon 29 Tue 30 Wed 1 Thu …" at bounding box center [213, 100] width 426 height 920
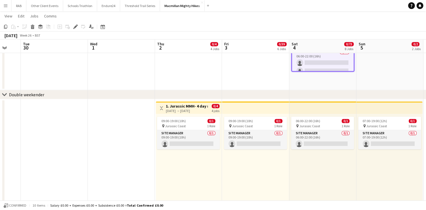
scroll to position [0, 249]
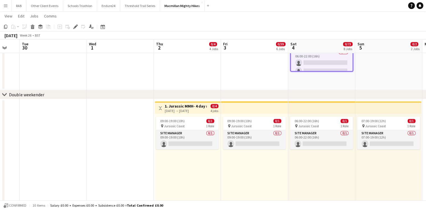
drag, startPoint x: 292, startPoint y: 45, endPoint x: 207, endPoint y: 58, distance: 85.7
click at [207, 58] on app-calendar-viewport "Fri 26 0/20 3 Jobs Sat 27 0/38 4 Jobs Sun 28 0/1 1 Job Mon 29 Tue 30 Wed 1 Thu …" at bounding box center [213, 100] width 426 height 920
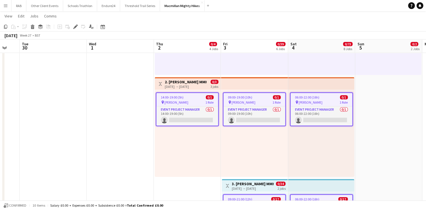
scroll to position [90, 0]
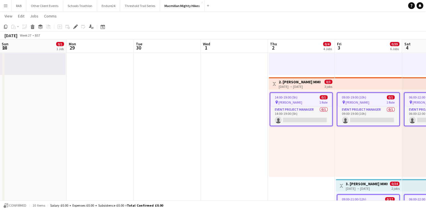
drag, startPoint x: 171, startPoint y: 45, endPoint x: 429, endPoint y: 38, distance: 258.2
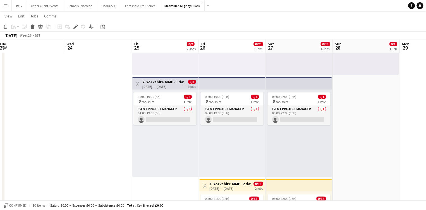
scroll to position [0, 170]
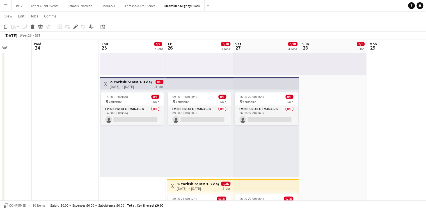
drag, startPoint x: 86, startPoint y: 46, endPoint x: 252, endPoint y: 41, distance: 166.6
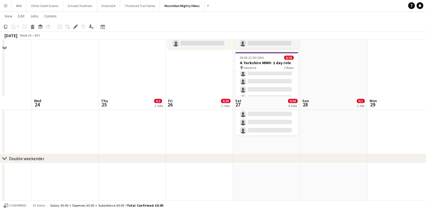
scroll to position [382, 0]
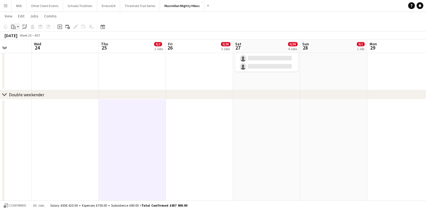
click at [18, 28] on app-action-btn "Paste" at bounding box center [15, 26] width 10 height 7
click at [19, 38] on link "Paste Ctrl+V" at bounding box center [41, 37] width 53 height 5
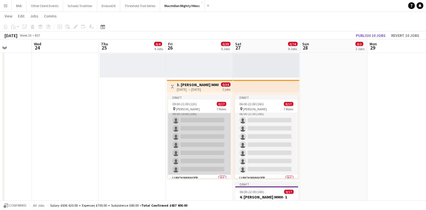
scroll to position [0, 0]
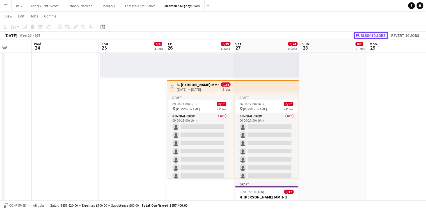
click at [367, 36] on button "Publish 10 jobs" at bounding box center [371, 35] width 34 height 7
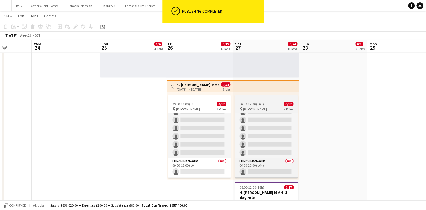
scroll to position [63, 0]
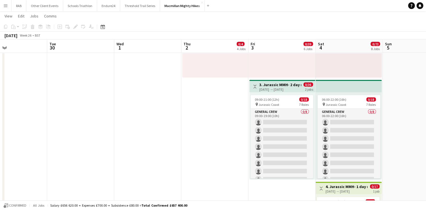
drag, startPoint x: 392, startPoint y: 47, endPoint x: -1, endPoint y: 100, distance: 396.5
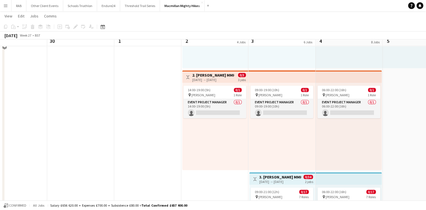
scroll to position [90, 0]
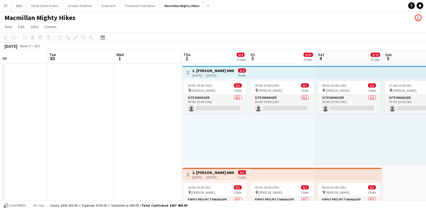
click at [213, 69] on h3 "1. [PERSON_NAME] MMH- 4 day role" at bounding box center [213, 70] width 42 height 5
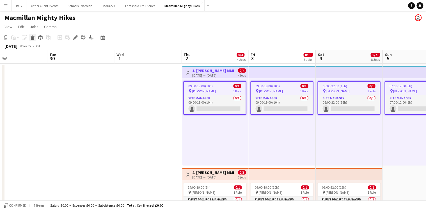
click at [34, 38] on icon "Delete" at bounding box center [32, 37] width 4 height 4
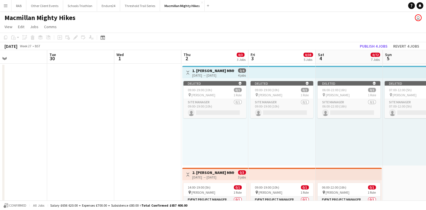
click at [230, 72] on h3 "1. [PERSON_NAME] MMH- 4 day role" at bounding box center [213, 70] width 42 height 5
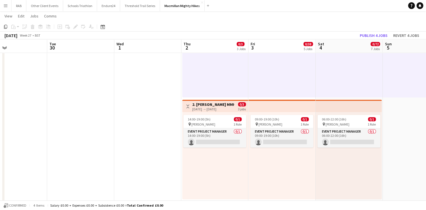
click at [210, 108] on div "[DATE] → [DATE]" at bounding box center [213, 109] width 42 height 4
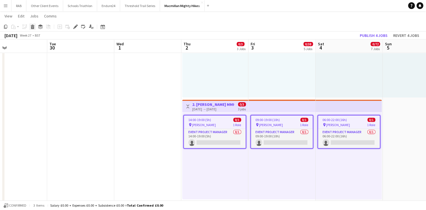
click at [34, 27] on icon "Delete" at bounding box center [32, 26] width 4 height 4
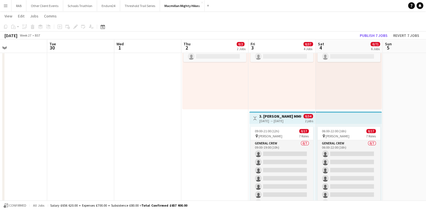
click at [267, 117] on h3 "3. [PERSON_NAME] MMH- 2 day role" at bounding box center [281, 115] width 42 height 5
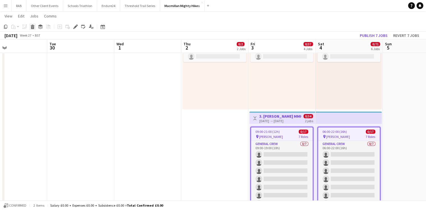
click at [35, 27] on div "Delete" at bounding box center [32, 26] width 7 height 7
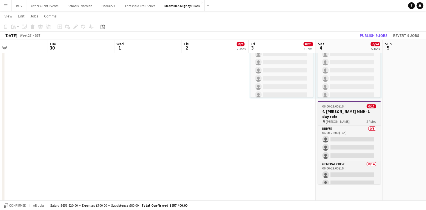
click at [336, 109] on h3 "4. [PERSON_NAME] MMH- 1 day role" at bounding box center [349, 114] width 63 height 10
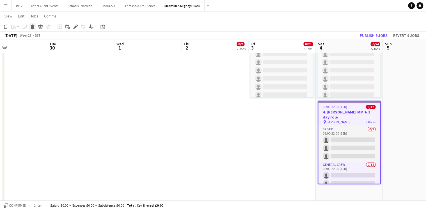
click at [33, 26] on icon "Delete" at bounding box center [32, 26] width 4 height 4
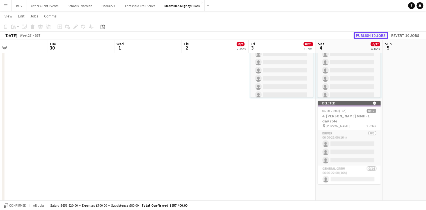
click at [379, 34] on button "Publish 10 jobs" at bounding box center [371, 35] width 34 height 7
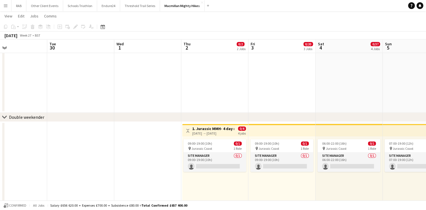
click at [210, 131] on div "[DATE] → [DATE]" at bounding box center [213, 133] width 42 height 4
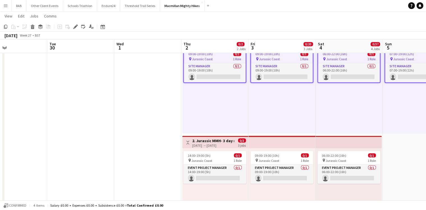
click at [213, 142] on h3 "2. Jurassic MMH- 3 day role" at bounding box center [213, 140] width 42 height 5
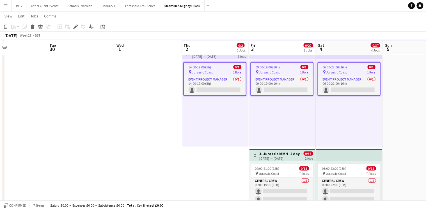
scroll to position [539, 0]
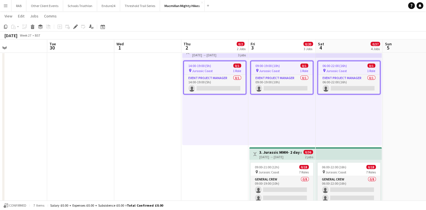
click at [288, 154] on div "[DATE] → [DATE]" at bounding box center [281, 156] width 42 height 4
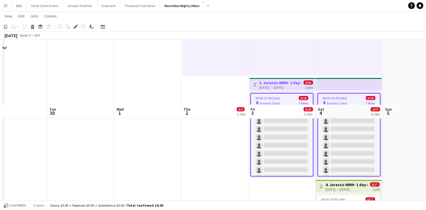
scroll to position [674, 0]
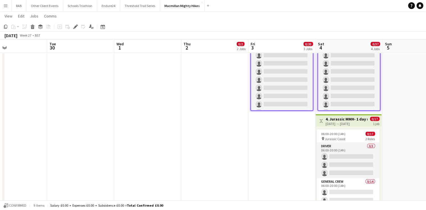
click at [348, 120] on h3 "4. Jurassic MMH- 1 day role" at bounding box center [347, 118] width 42 height 5
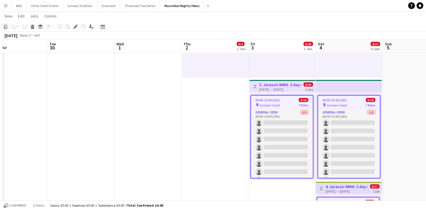
click at [4, 27] on icon "Copy" at bounding box center [5, 26] width 4 height 4
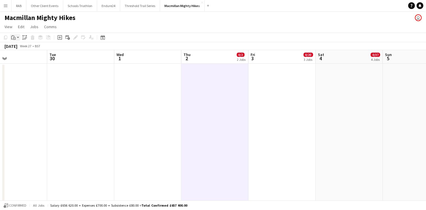
click at [17, 38] on app-action-btn "Paste" at bounding box center [15, 37] width 10 height 7
click at [18, 49] on link "Paste Ctrl+V" at bounding box center [41, 47] width 53 height 5
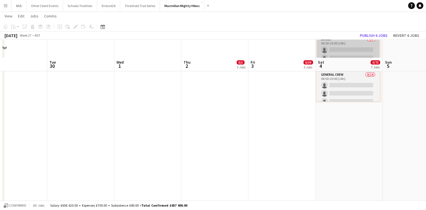
scroll to position [337, 0]
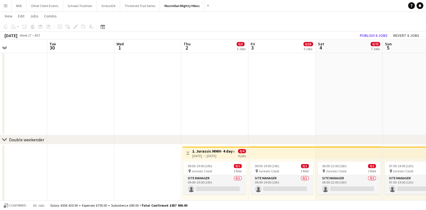
click at [231, 151] on h3 "1. Jurassic MMH- 4 day role" at bounding box center [213, 150] width 42 height 5
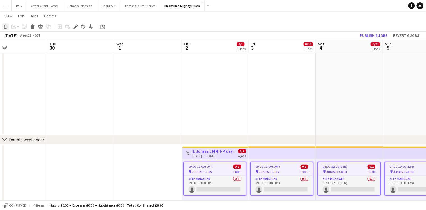
click at [7, 26] on icon "Copy" at bounding box center [5, 26] width 4 height 4
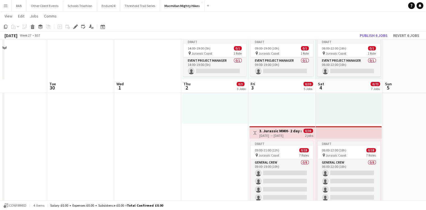
scroll to position [0, 0]
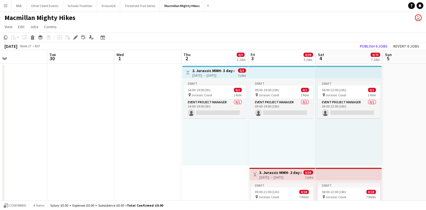
click at [203, 137] on div "Draft 14:00-19:00 (5h) 0/1 pin Jurassic Coast 1 Role Event Project Manager 0/1 …" at bounding box center [215, 121] width 66 height 87
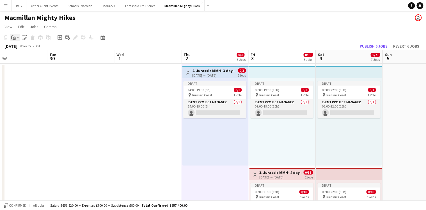
click at [18, 37] on app-action-btn "Paste" at bounding box center [15, 37] width 10 height 7
click at [17, 49] on link "Paste Ctrl+V" at bounding box center [41, 47] width 53 height 5
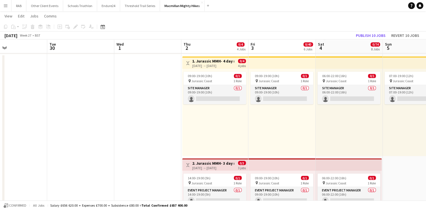
scroll to position [0, 222]
click at [218, 61] on h3 "1. Jurassic MMH- 4 day role" at bounding box center [213, 60] width 42 height 5
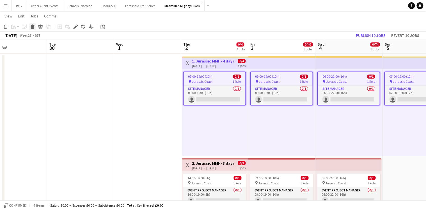
click at [32, 27] on icon at bounding box center [32, 27] width 3 height 3
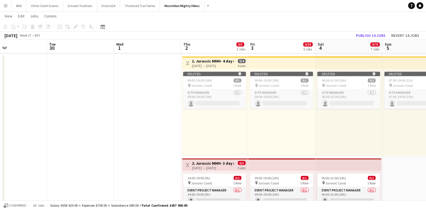
click at [205, 163] on h3 "2. Jurassic MMH- 3 day role" at bounding box center [213, 162] width 42 height 5
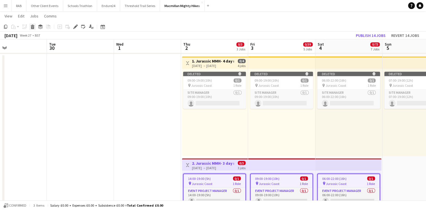
click at [35, 27] on div "Delete" at bounding box center [32, 26] width 7 height 7
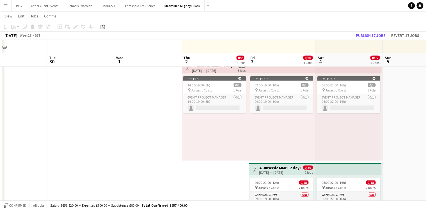
scroll to position [539, 0]
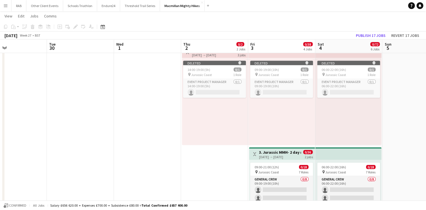
click at [278, 156] on div "[DATE] → [DATE]" at bounding box center [280, 156] width 42 height 4
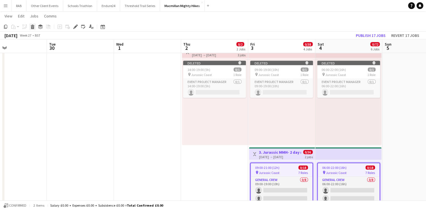
click at [34, 28] on icon "Delete" at bounding box center [32, 26] width 4 height 4
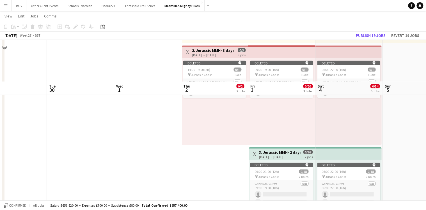
scroll to position [652, 0]
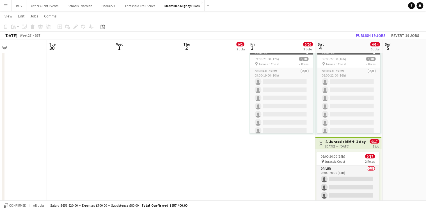
click at [341, 142] on h3 "4. Jurassic MMH- 1 day role" at bounding box center [347, 141] width 42 height 5
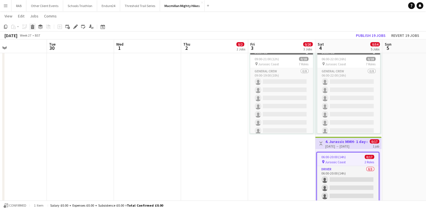
click at [34, 27] on icon "Delete" at bounding box center [32, 26] width 4 height 4
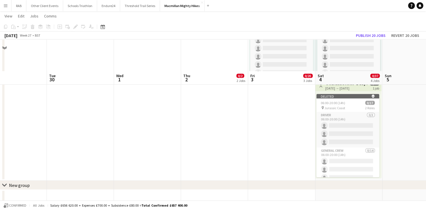
scroll to position [741, 0]
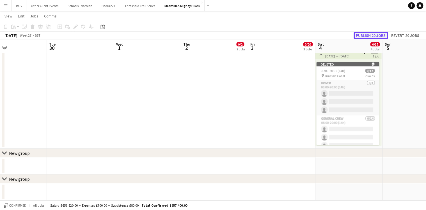
click at [373, 35] on button "Publish 20 jobs" at bounding box center [371, 35] width 34 height 7
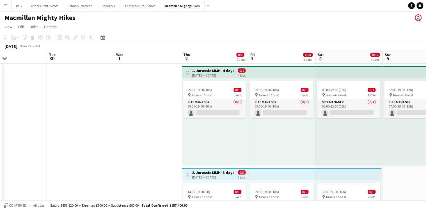
scroll to position [0, 135]
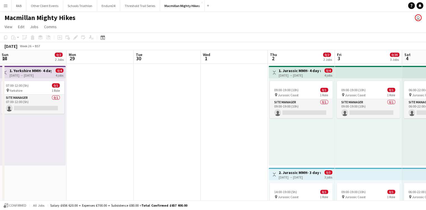
drag, startPoint x: 56, startPoint y: 57, endPoint x: 263, endPoint y: 47, distance: 206.7
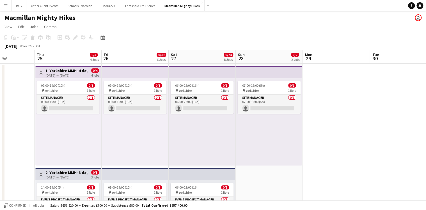
scroll to position [0, 166]
drag, startPoint x: 81, startPoint y: 57, endPoint x: 318, endPoint y: 62, distance: 237.1
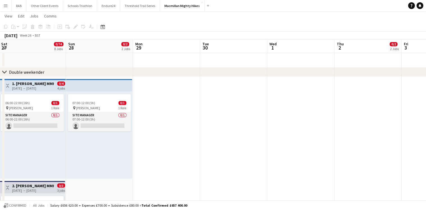
scroll to position [95, 0]
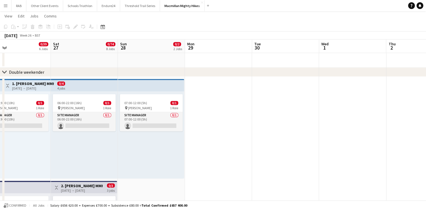
drag, startPoint x: 383, startPoint y: 45, endPoint x: 126, endPoint y: 65, distance: 257.1
click at [119, 67] on app-calendar-viewport "Wed 24 Thu 25 0/4 4 Jobs Fri 26 0/39 6 Jobs Sat 27 0/74 8 Jobs Sun 28 0/2 2 Job…" at bounding box center [213, 77] width 426 height 920
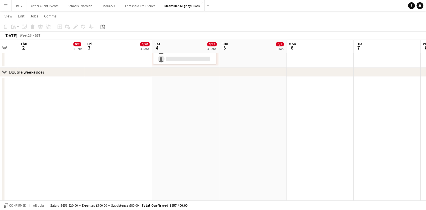
scroll to position [0, 146]
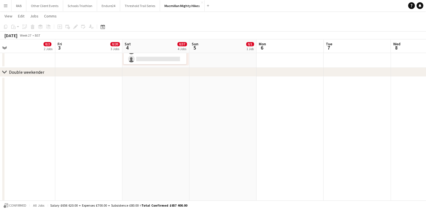
drag, startPoint x: 380, startPoint y: 42, endPoint x: 128, endPoint y: 58, distance: 252.7
click at [128, 58] on app-calendar-viewport "Tue 30 Wed 1 Thu 2 0/2 2 Jobs Fri 3 0/20 3 Jobs Sat 4 0/37 4 Jobs Sun 5 0/1 1 J…" at bounding box center [213, 77] width 426 height 920
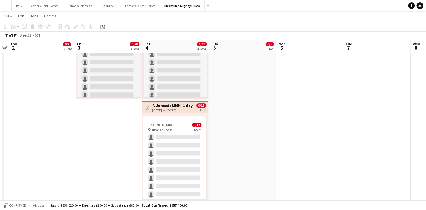
scroll to position [0, 174]
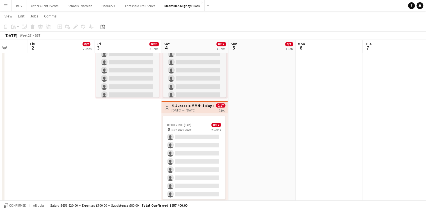
drag, startPoint x: 214, startPoint y: 46, endPoint x: 253, endPoint y: 52, distance: 39.5
click at [253, 52] on app-calendar-viewport "Mon 29 Tue 30 Wed 1 Thu 2 0/2 2 Jobs Fri 3 0/20 3 Jobs Sat 4 0/37 4 Jobs Sun 5 …" at bounding box center [213, 212] width 426 height 920
click at [194, 110] on div "[DATE] → [DATE]" at bounding box center [193, 110] width 42 height 4
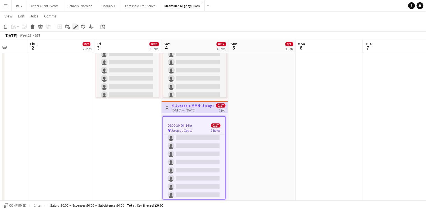
click at [73, 28] on div "Edit" at bounding box center [75, 26] width 7 height 7
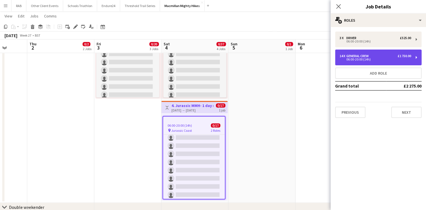
click at [368, 56] on div "General Crew" at bounding box center [359, 56] width 25 height 4
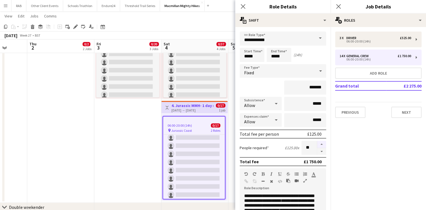
click at [319, 144] on button "button" at bounding box center [321, 143] width 9 height 7
type input "**"
click at [243, 7] on icon at bounding box center [242, 6] width 5 height 5
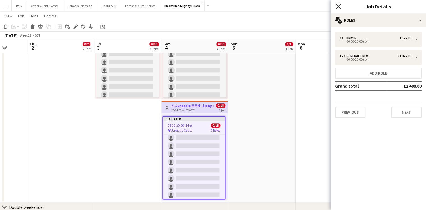
click at [336, 5] on icon "Close pop-in" at bounding box center [338, 6] width 5 height 5
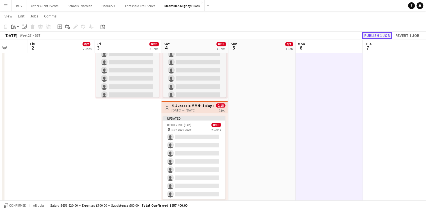
click at [368, 36] on button "Publish 1 job" at bounding box center [377, 35] width 30 height 7
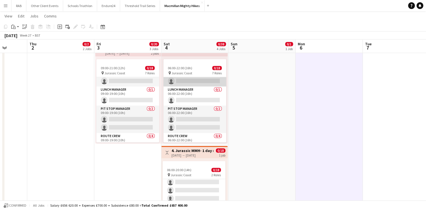
scroll to position [67, 0]
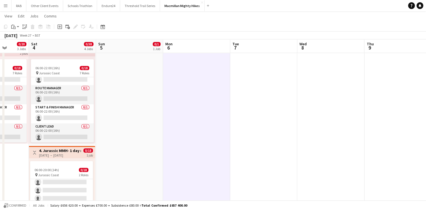
drag, startPoint x: 262, startPoint y: 47, endPoint x: 88, endPoint y: 60, distance: 174.3
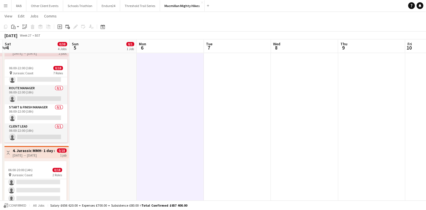
drag, startPoint x: 336, startPoint y: 48, endPoint x: 129, endPoint y: 61, distance: 206.5
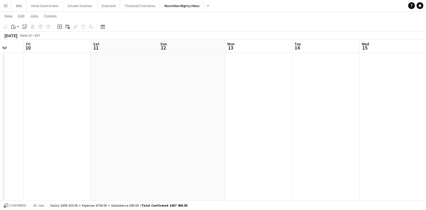
drag, startPoint x: 329, startPoint y: 54, endPoint x: 47, endPoint y: 59, distance: 281.5
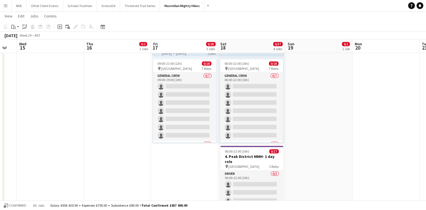
drag, startPoint x: 277, startPoint y: 51, endPoint x: 161, endPoint y: 53, distance: 116.3
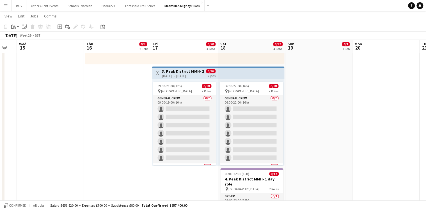
click at [188, 77] on div "[DATE] → [DATE]" at bounding box center [183, 76] width 42 height 4
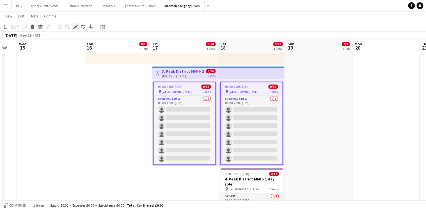
click at [75, 27] on icon at bounding box center [75, 26] width 3 height 3
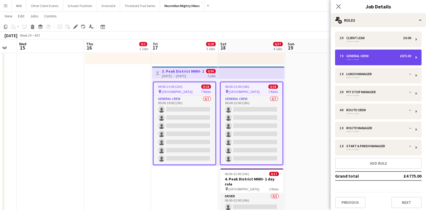
click at [357, 58] on div "--:-- - --:--" at bounding box center [376, 59] width 72 height 3
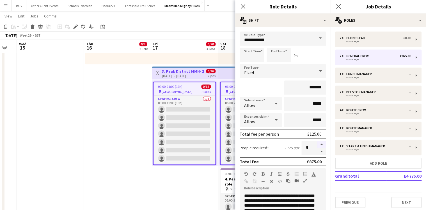
click at [319, 144] on button "button" at bounding box center [321, 143] width 9 height 7
type input "*"
click at [242, 7] on icon "Close pop-in" at bounding box center [242, 6] width 5 height 5
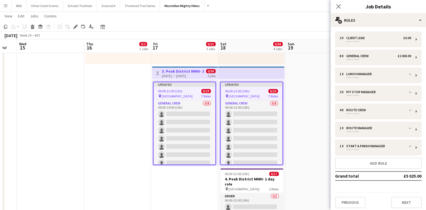
drag, startPoint x: 339, startPoint y: 7, endPoint x: 358, endPoint y: 75, distance: 71.1
click at [339, 7] on icon "Close pop-in" at bounding box center [338, 6] width 4 height 4
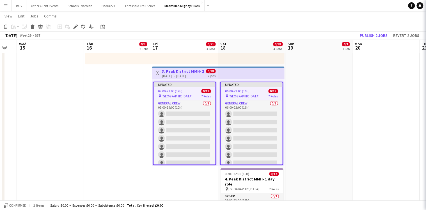
click at [347, 104] on app-date-cell "07:00-12:00 (5h) 0/1 pin Peak District 1 Role Site Manager 0/1 07:00-12:00 (5h)…" at bounding box center [318, 65] width 67 height 409
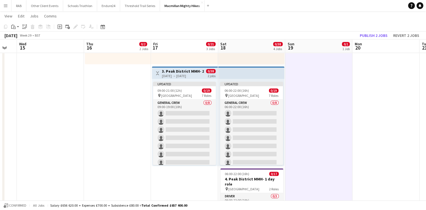
scroll to position [34, 0]
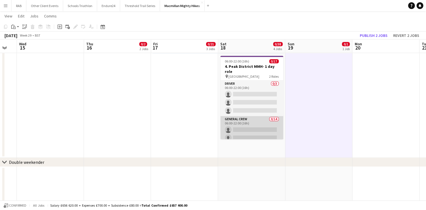
click at [248, 125] on app-card-role "General Crew 0/14 06:00-22:00 (16h) single-neutral-actions single-neutral-actio…" at bounding box center [251, 178] width 63 height 125
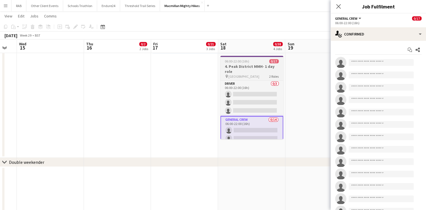
click at [244, 70] on h3 "4. Peak District MMH- 1 day role" at bounding box center [251, 69] width 63 height 10
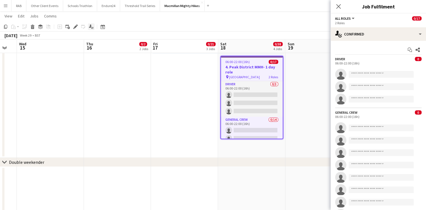
drag, startPoint x: 78, startPoint y: 26, endPoint x: 91, endPoint y: 29, distance: 13.5
click at [78, 26] on icon "Edit" at bounding box center [75, 26] width 4 height 4
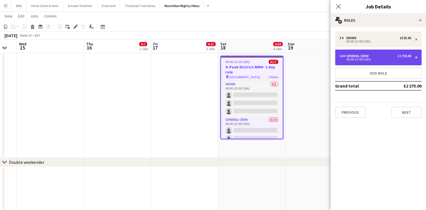
click at [394, 53] on div "14 x General Crew £1 750.00 06:00-22:00 (16h)" at bounding box center [378, 57] width 87 height 16
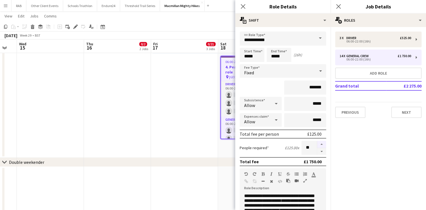
click at [318, 144] on button "button" at bounding box center [321, 143] width 9 height 7
type input "**"
drag, startPoint x: 242, startPoint y: 6, endPoint x: 336, endPoint y: 6, distance: 94.1
click at [242, 6] on icon at bounding box center [243, 6] width 4 height 4
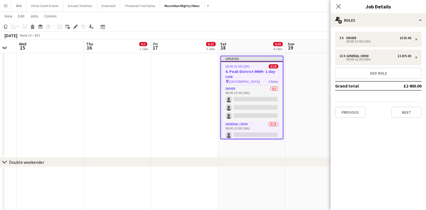
drag, startPoint x: 338, startPoint y: 4, endPoint x: 351, endPoint y: 68, distance: 65.9
click at [338, 4] on icon "Close pop-in" at bounding box center [338, 6] width 4 height 4
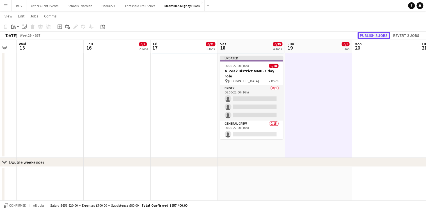
click at [371, 35] on button "Publish 3 jobs" at bounding box center [374, 35] width 32 height 7
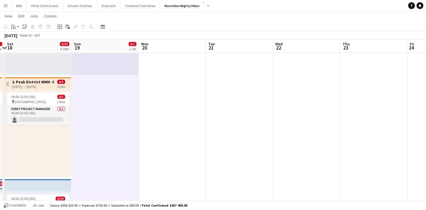
drag, startPoint x: 369, startPoint y: 47, endPoint x: 163, endPoint y: 69, distance: 207.7
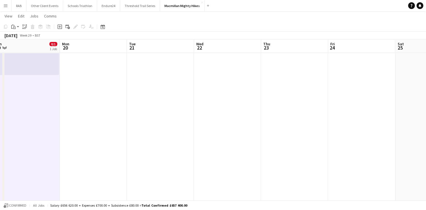
drag, startPoint x: 306, startPoint y: 54, endPoint x: 165, endPoint y: 70, distance: 142.4
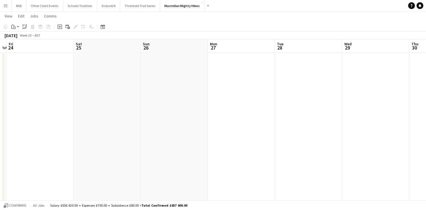
drag, startPoint x: 365, startPoint y: 45, endPoint x: 148, endPoint y: 63, distance: 217.6
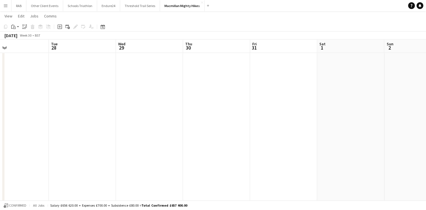
drag, startPoint x: 291, startPoint y: 55, endPoint x: 144, endPoint y: 54, distance: 146.6
drag, startPoint x: 350, startPoint y: 35, endPoint x: 183, endPoint y: 59, distance: 168.3
click at [101, 27] on icon at bounding box center [103, 26] width 4 height 4
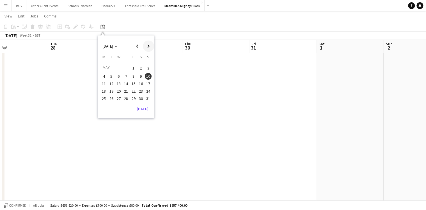
click at [148, 45] on span "Next month" at bounding box center [148, 45] width 11 height 11
click at [142, 74] on span "5" at bounding box center [141, 74] width 7 height 7
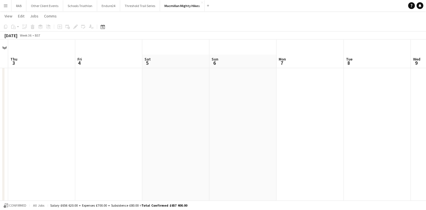
scroll to position [0, 0]
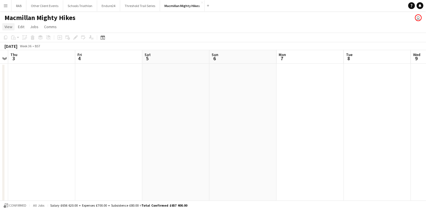
click at [5, 25] on span "View" at bounding box center [8, 26] width 8 height 5
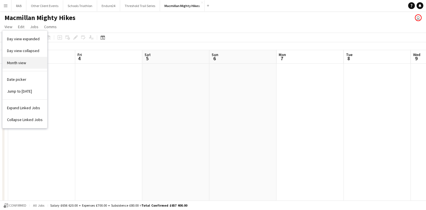
click at [15, 62] on span "Month view" at bounding box center [16, 62] width 19 height 5
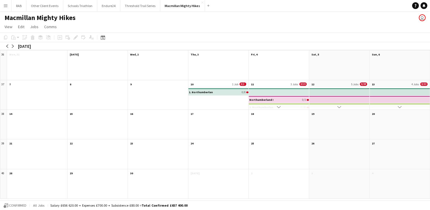
click at [212, 82] on app-month-view-date-header "10 1 Job 0/2" at bounding box center [218, 83] width 60 height 7
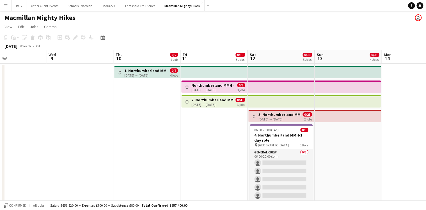
scroll to position [0, 169]
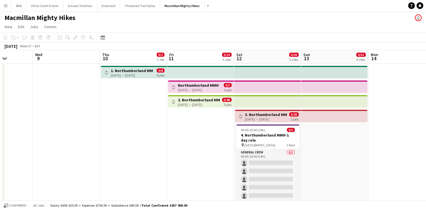
drag, startPoint x: 167, startPoint y: 56, endPoint x: 191, endPoint y: 56, distance: 24.4
click at [133, 70] on h3 "1. Northumberland MMH- 4 day role" at bounding box center [132, 70] width 42 height 5
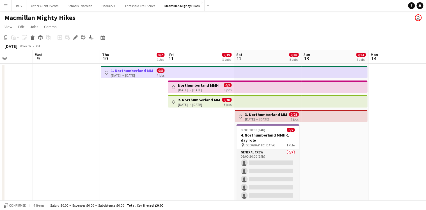
click at [202, 87] on h3 "Northumberland MMH - 3 day role" at bounding box center [199, 85] width 42 height 5
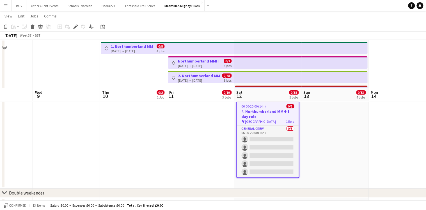
scroll to position [90, 0]
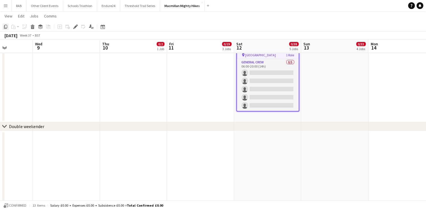
click at [7, 27] on icon at bounding box center [5, 27] width 3 height 4
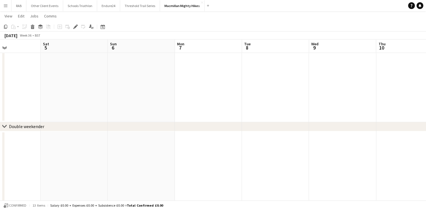
scroll to position [0, 155]
drag, startPoint x: 77, startPoint y: 47, endPoint x: 359, endPoint y: 41, distance: 281.8
click at [359, 41] on app-calendar-viewport "Wed 2 Thu 3 Fri 4 Sat 5 Sun 6 Mon 7 Tue 8 Wed 9 Thu 10 0/2 1 Job Fri 11 0/19 3 …" at bounding box center [213, 127] width 426 height 391
drag, startPoint x: 156, startPoint y: 43, endPoint x: 299, endPoint y: 46, distance: 143.3
click at [299, 46] on app-calendar-viewport "Mon 31 Tue 1 Wed 2 Thu 3 Fri 4 Sat 5 Sun 6 Mon 7 Tue 8 Wed 9 Thu 10 0/2 1 Job F…" at bounding box center [213, 127] width 426 height 391
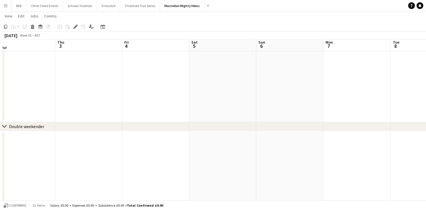
scroll to position [0, 0]
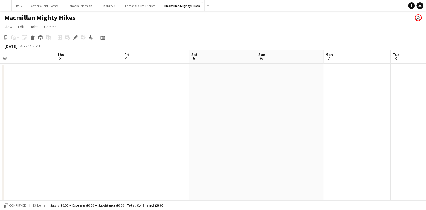
click at [87, 70] on app-date-cell at bounding box center [88, 137] width 67 height 149
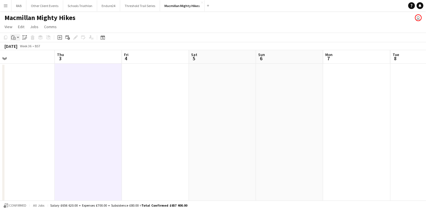
click at [19, 38] on app-action-btn "Paste" at bounding box center [15, 37] width 10 height 7
click at [21, 49] on link "Paste Ctrl+V" at bounding box center [41, 47] width 53 height 5
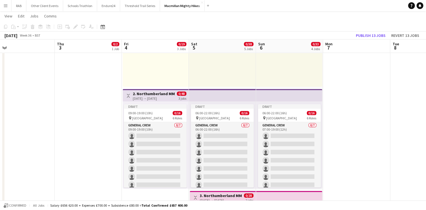
scroll to position [225, 0]
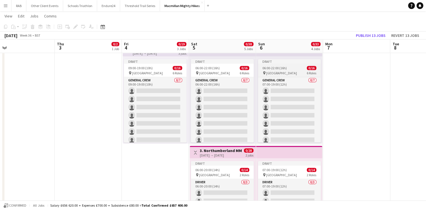
click at [270, 68] on span "06:00-22:00 (16h)" at bounding box center [275, 68] width 24 height 4
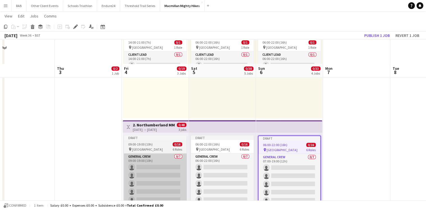
scroll to position [135, 0]
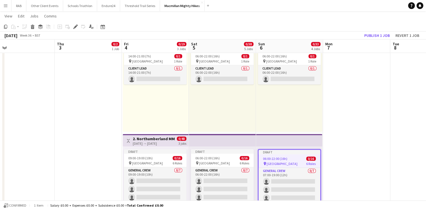
click at [154, 140] on h3 "2. Northumberland MMH- 3 day role" at bounding box center [154, 138] width 42 height 5
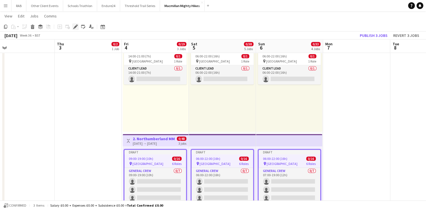
click at [75, 26] on icon "Edit" at bounding box center [75, 26] width 4 height 4
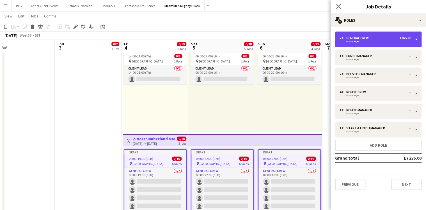
click at [368, 39] on div "General Crew" at bounding box center [359, 38] width 25 height 4
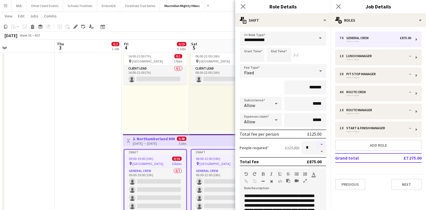
click at [318, 144] on button "button" at bounding box center [321, 143] width 9 height 7
type input "*"
click at [242, 7] on icon "Close pop-in" at bounding box center [242, 6] width 5 height 5
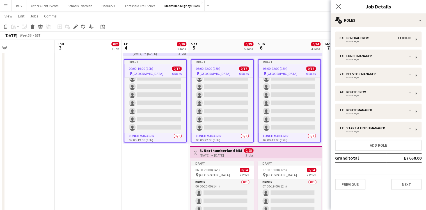
scroll to position [45, 0]
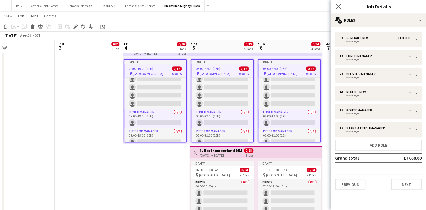
click at [223, 151] on h3 "3. Northumberland MMH- 2 day role" at bounding box center [221, 150] width 42 height 5
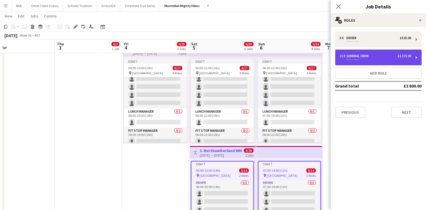
click at [361, 56] on div "General Crew" at bounding box center [359, 56] width 25 height 4
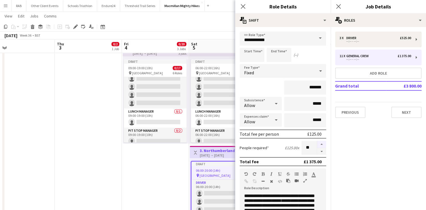
click at [319, 144] on button "button" at bounding box center [321, 143] width 9 height 7
type input "**"
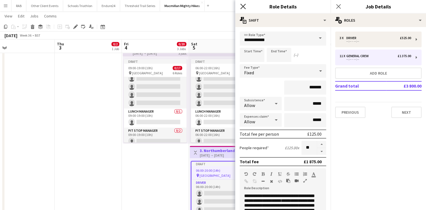
click at [244, 5] on icon at bounding box center [242, 6] width 5 height 5
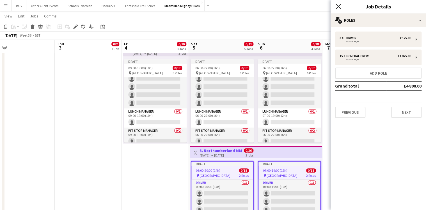
click at [338, 6] on icon "Close pop-in" at bounding box center [338, 6] width 5 height 5
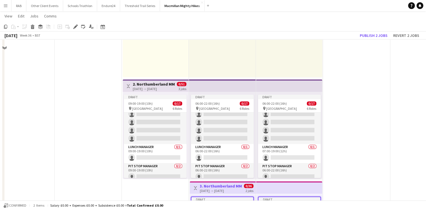
scroll to position [157, 0]
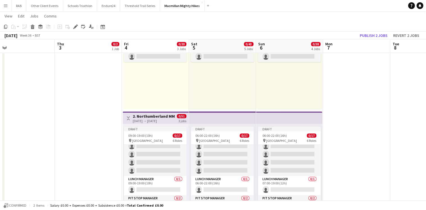
click at [156, 116] on h3 "2. Northumberland MMH- 3 day role" at bounding box center [154, 115] width 42 height 5
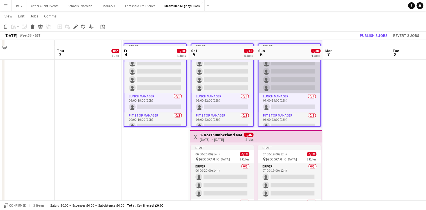
scroll to position [247, 0]
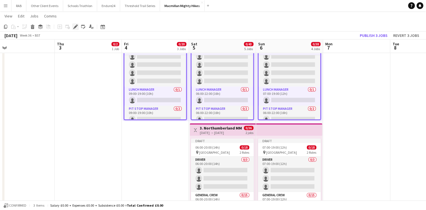
click at [75, 27] on icon at bounding box center [75, 26] width 3 height 3
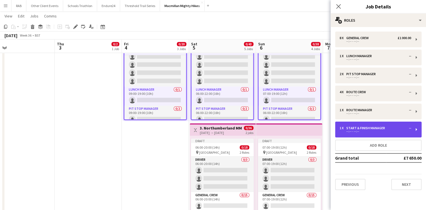
click at [358, 126] on div "1 x Start & Finish Manager -- --:-- - --:--" at bounding box center [378, 129] width 87 height 16
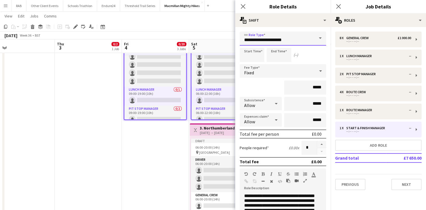
drag, startPoint x: 269, startPoint y: 40, endPoint x: 255, endPoint y: 40, distance: 14.0
click at [255, 40] on input "**********" at bounding box center [283, 38] width 87 height 14
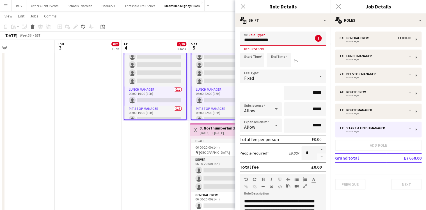
click at [274, 39] on input "**********" at bounding box center [283, 38] width 87 height 14
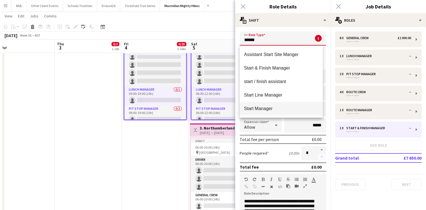
click at [269, 108] on span "Start Manager" at bounding box center [281, 108] width 74 height 5
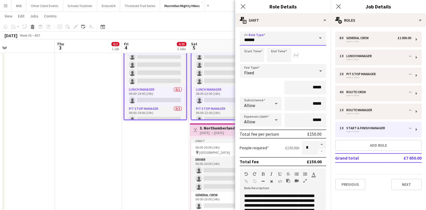
type input "**********"
type input "*******"
click at [243, 5] on icon "Close pop-in" at bounding box center [242, 6] width 5 height 5
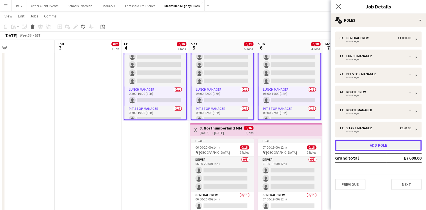
click at [373, 145] on button "Add role" at bounding box center [378, 144] width 87 height 11
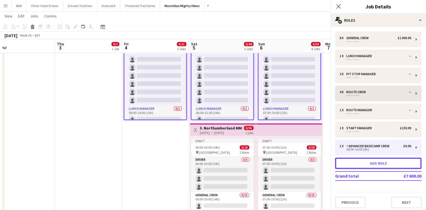
scroll to position [64, 0]
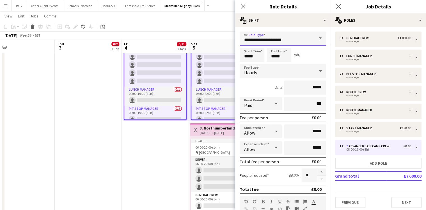
drag, startPoint x: 300, startPoint y: 40, endPoint x: 228, endPoint y: 40, distance: 71.9
click at [227, 40] on body "Menu Boards Boards Boards All jobs Status Workforce Workforce My Workforce Recr…" at bounding box center [213, 140] width 426 height 775
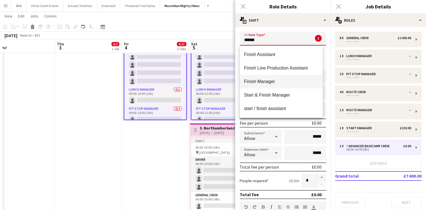
click at [259, 83] on span "Finish Manager" at bounding box center [281, 81] width 74 height 5
type input "**********"
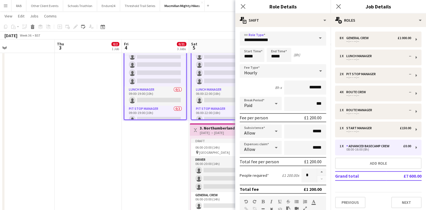
click at [319, 70] on icon at bounding box center [320, 70] width 3 height 1
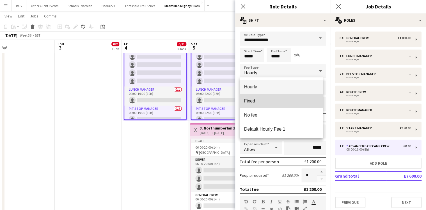
click at [254, 101] on span "Fixed" at bounding box center [281, 100] width 74 height 5
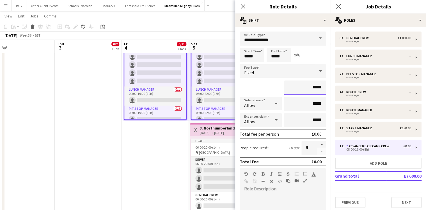
drag, startPoint x: 319, startPoint y: 87, endPoint x: 296, endPoint y: 91, distance: 23.6
click at [296, 91] on input "*****" at bounding box center [305, 87] width 42 height 14
type input "****"
click at [242, 7] on icon "Close pop-in" at bounding box center [243, 6] width 4 height 4
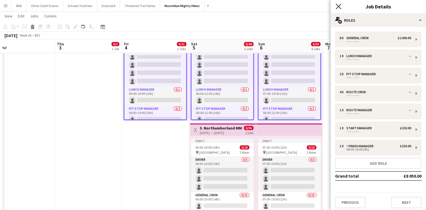
click at [340, 9] on icon "Close pop-in" at bounding box center [338, 6] width 5 height 5
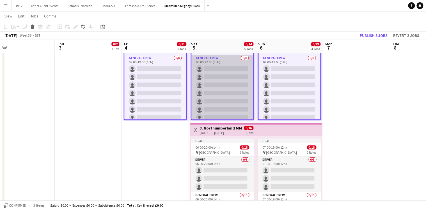
scroll to position [4, 0]
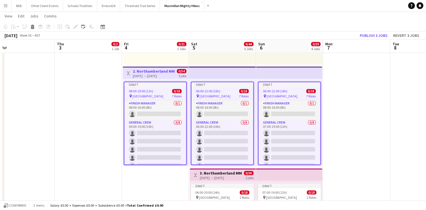
click at [152, 73] on h3 "2. Northumberland MMH- 3 day role" at bounding box center [154, 71] width 42 height 5
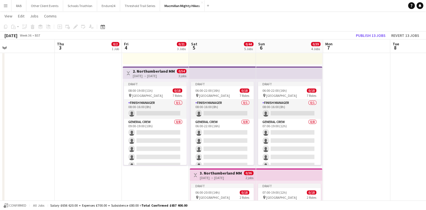
click at [152, 74] on div "[DATE] → [DATE]" at bounding box center [154, 76] width 42 height 4
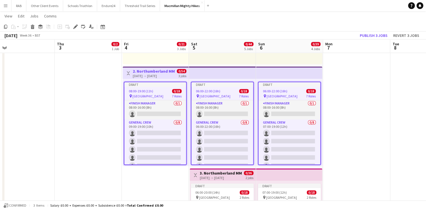
scroll to position [0, 146]
click at [76, 26] on icon at bounding box center [75, 26] width 3 height 3
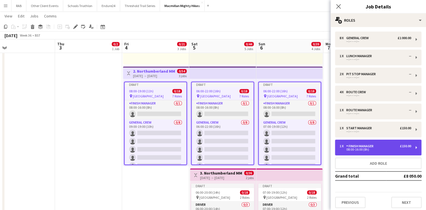
click at [359, 145] on div "Finish Manager" at bounding box center [361, 146] width 29 height 4
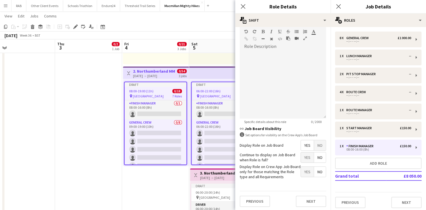
click at [316, 145] on span "No" at bounding box center [320, 145] width 12 height 10
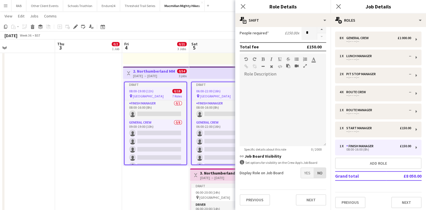
scroll to position [113, 0]
click at [243, 6] on icon at bounding box center [243, 6] width 4 height 4
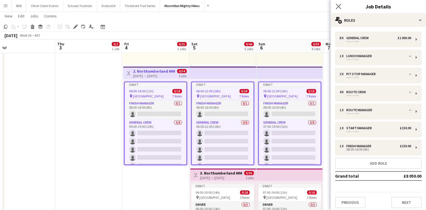
drag, startPoint x: 336, startPoint y: 5, endPoint x: 336, endPoint y: 9, distance: 3.7
click at [336, 4] on icon "Close pop-in" at bounding box center [338, 6] width 5 height 5
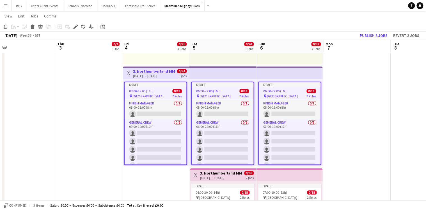
drag, startPoint x: 359, startPoint y: 107, endPoint x: 363, endPoint y: 89, distance: 18.4
click at [360, 106] on app-date-cell at bounding box center [357, 112] width 67 height 502
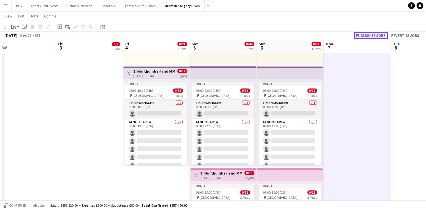
click at [371, 34] on button "Publish 13 jobs" at bounding box center [371, 35] width 34 height 7
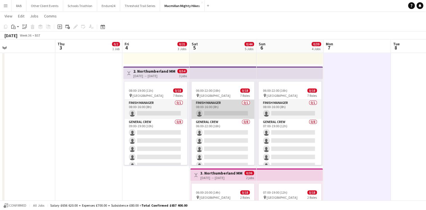
click at [222, 103] on app-card-role "Finish Manager 0/1 08:00-16:00 (8h) single-neutral-actions" at bounding box center [223, 108] width 63 height 19
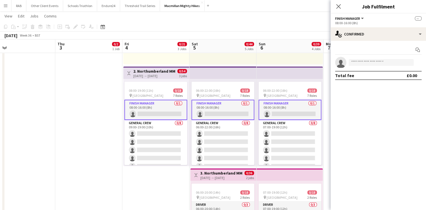
click at [226, 101] on app-card-role "Finish Manager 0/1 08:00-16:00 (8h) single-neutral-actions" at bounding box center [223, 109] width 63 height 20
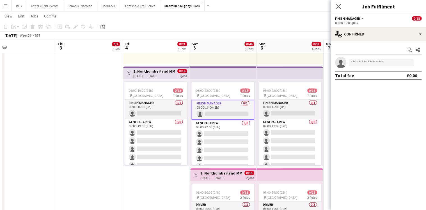
click at [220, 76] on app-top-bar at bounding box center [223, 72] width 67 height 12
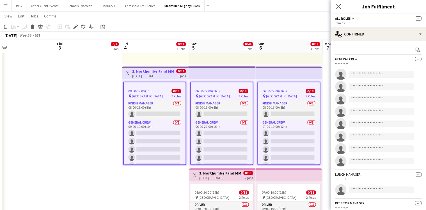
click at [218, 91] on span "06:00-22:00 (16h)" at bounding box center [207, 91] width 24 height 4
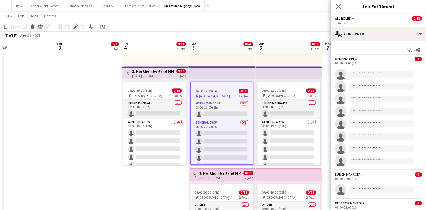
click at [74, 25] on icon "Edit" at bounding box center [75, 26] width 4 height 4
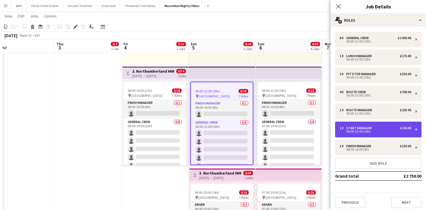
click at [368, 128] on div "Start Manager" at bounding box center [361, 128] width 28 height 4
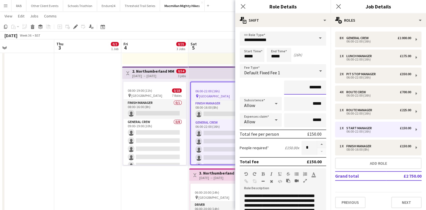
click at [312, 86] on input "*******" at bounding box center [305, 87] width 42 height 14
type input "*******"
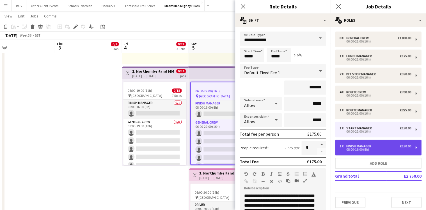
click at [356, 146] on div "Finish Manager" at bounding box center [360, 146] width 27 height 4
type input "**********"
type input "*****"
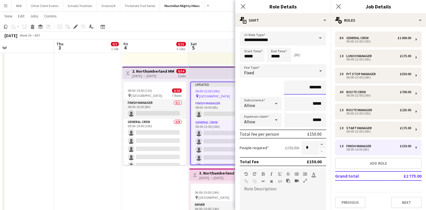
click at [313, 87] on input "*******" at bounding box center [305, 87] width 42 height 14
type input "*******"
drag, startPoint x: 242, startPoint y: 6, endPoint x: 309, endPoint y: 5, distance: 66.8
click at [246, 6] on app-icon "Close pop-in" at bounding box center [243, 6] width 7 height 7
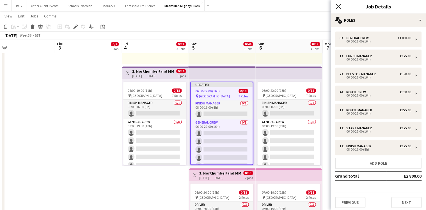
click at [339, 5] on icon "Close pop-in" at bounding box center [338, 6] width 5 height 5
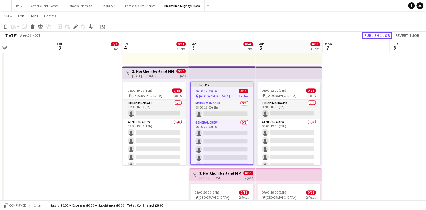
click at [374, 37] on button "Publish 1 job" at bounding box center [377, 35] width 30 height 7
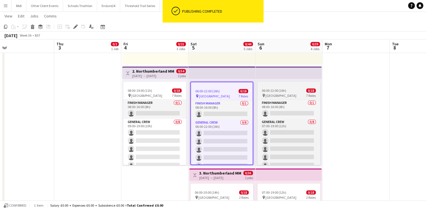
click at [287, 88] on app-job-card "06:00-22:00 (16h) 0/18 pin Northumberland 7 Roles Finish Manager 0/1 08:00-16:0…" at bounding box center [289, 122] width 63 height 83
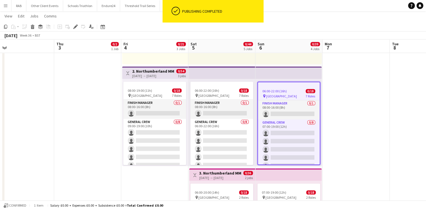
drag, startPoint x: 72, startPoint y: 24, endPoint x: 83, endPoint y: 31, distance: 12.0
click at [73, 24] on div "Edit" at bounding box center [75, 26] width 7 height 7
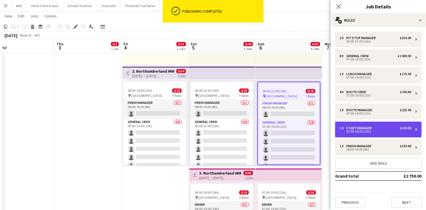
click at [361, 130] on div "07:00-19:00 (12h)" at bounding box center [376, 131] width 72 height 3
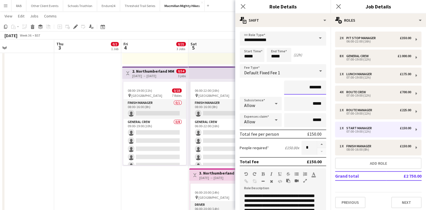
click at [311, 87] on input "*******" at bounding box center [305, 87] width 42 height 14
type input "*******"
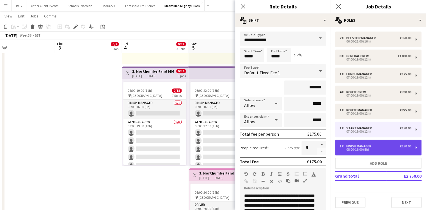
click at [363, 150] on div "08:00-16:00 (8h)" at bounding box center [376, 149] width 72 height 3
type input "**********"
type input "*****"
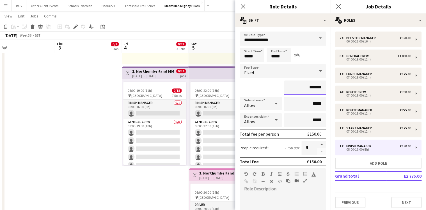
click at [313, 88] on input "*******" at bounding box center [305, 87] width 42 height 14
type input "*******"
drag, startPoint x: 243, startPoint y: 7, endPoint x: 288, endPoint y: 1, distance: 45.7
click at [243, 7] on icon "Close pop-in" at bounding box center [243, 6] width 4 height 4
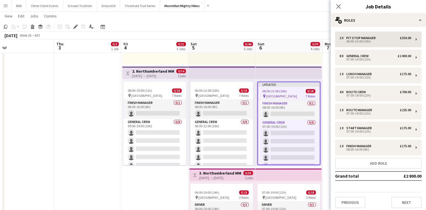
drag, startPoint x: 338, startPoint y: 8, endPoint x: 352, endPoint y: 44, distance: 38.5
click at [338, 8] on icon "Close pop-in" at bounding box center [338, 6] width 4 height 4
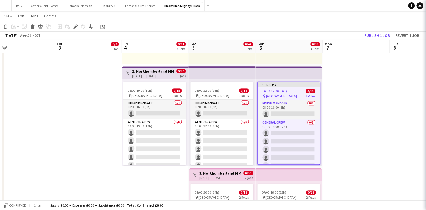
drag, startPoint x: 356, startPoint y: 90, endPoint x: 355, endPoint y: 83, distance: 6.9
click at [356, 88] on app-date-cell at bounding box center [356, 109] width 67 height 497
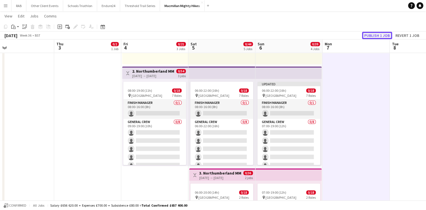
click at [369, 37] on button "Publish 1 job" at bounding box center [377, 35] width 30 height 7
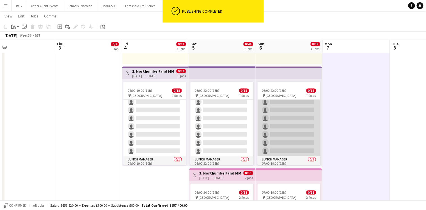
scroll to position [65, 0]
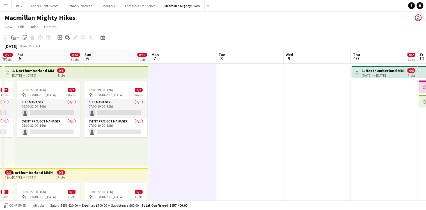
drag, startPoint x: 357, startPoint y: 60, endPoint x: 58, endPoint y: 66, distance: 299.2
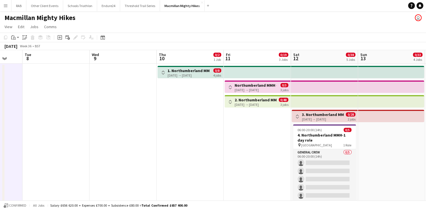
drag, startPoint x: 329, startPoint y: 57, endPoint x: 279, endPoint y: 58, distance: 50.8
click at [201, 70] on h3 "1. Northumberland MMH- 4 day role" at bounding box center [189, 70] width 42 height 5
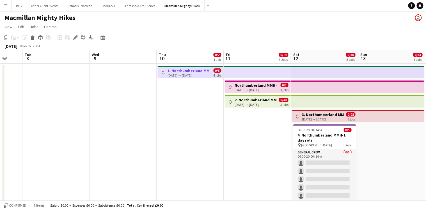
click at [248, 86] on h3 "Northumberland MMH - 3 day role" at bounding box center [256, 85] width 42 height 5
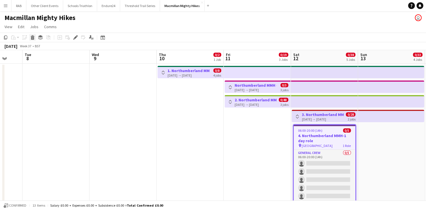
click at [32, 38] on icon at bounding box center [32, 38] width 3 height 3
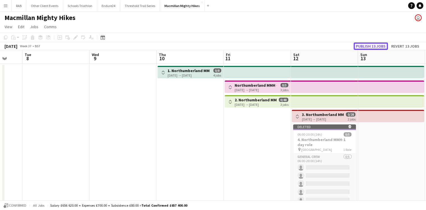
click at [376, 47] on button "Publish 13 jobs" at bounding box center [371, 45] width 34 height 7
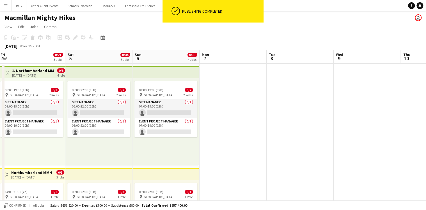
drag, startPoint x: 172, startPoint y: 58, endPoint x: 430, endPoint y: 60, distance: 258.7
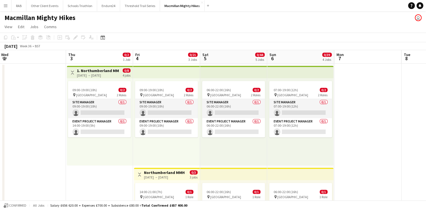
drag, startPoint x: 161, startPoint y: 53, endPoint x: 295, endPoint y: 62, distance: 135.1
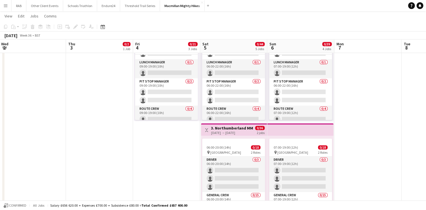
scroll to position [75, 0]
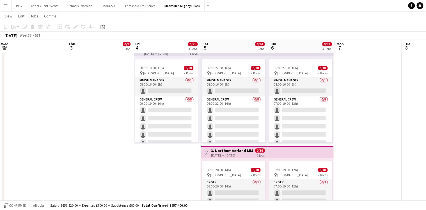
click at [384, 112] on app-date-cell at bounding box center [368, 86] width 67 height 497
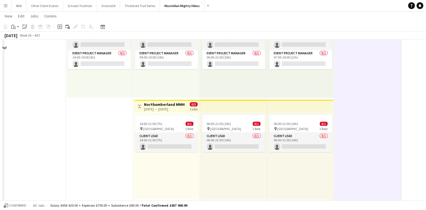
scroll to position [0, 0]
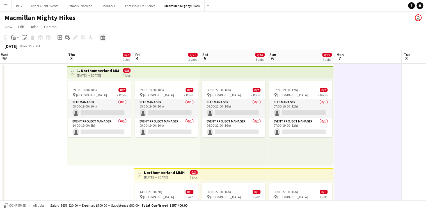
click at [103, 38] on icon at bounding box center [103, 38] width 2 height 2
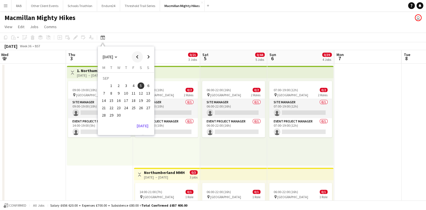
click at [138, 57] on span "Previous month" at bounding box center [137, 56] width 11 height 11
click at [150, 86] on span "10" at bounding box center [148, 87] width 7 height 7
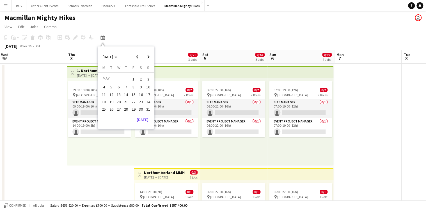
scroll to position [0, 193]
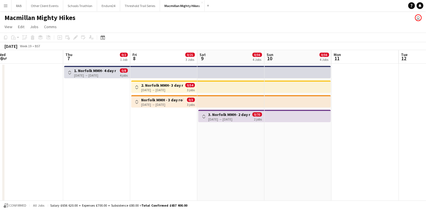
drag, startPoint x: 153, startPoint y: 57, endPoint x: 275, endPoint y: 57, distance: 122.2
click at [148, 88] on div "[DATE] → [DATE]" at bounding box center [162, 90] width 42 height 4
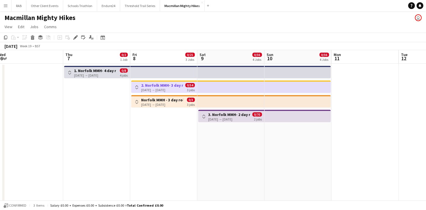
click at [136, 88] on app-icon "Toggle View" at bounding box center [137, 87] width 4 height 4
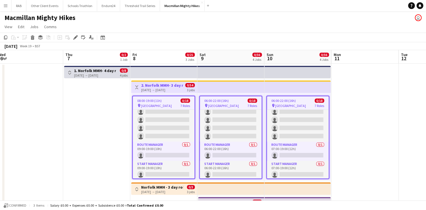
drag, startPoint x: 70, startPoint y: 73, endPoint x: 89, endPoint y: 73, distance: 19.1
click at [70, 73] on app-icon "Toggle View" at bounding box center [70, 72] width 4 height 4
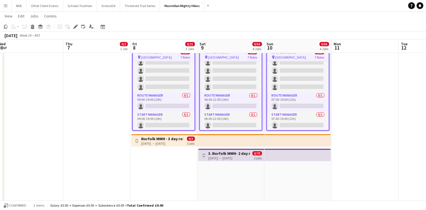
click at [136, 142] on app-icon "Toggle View" at bounding box center [137, 140] width 4 height 4
